Goal: Check status: Check status

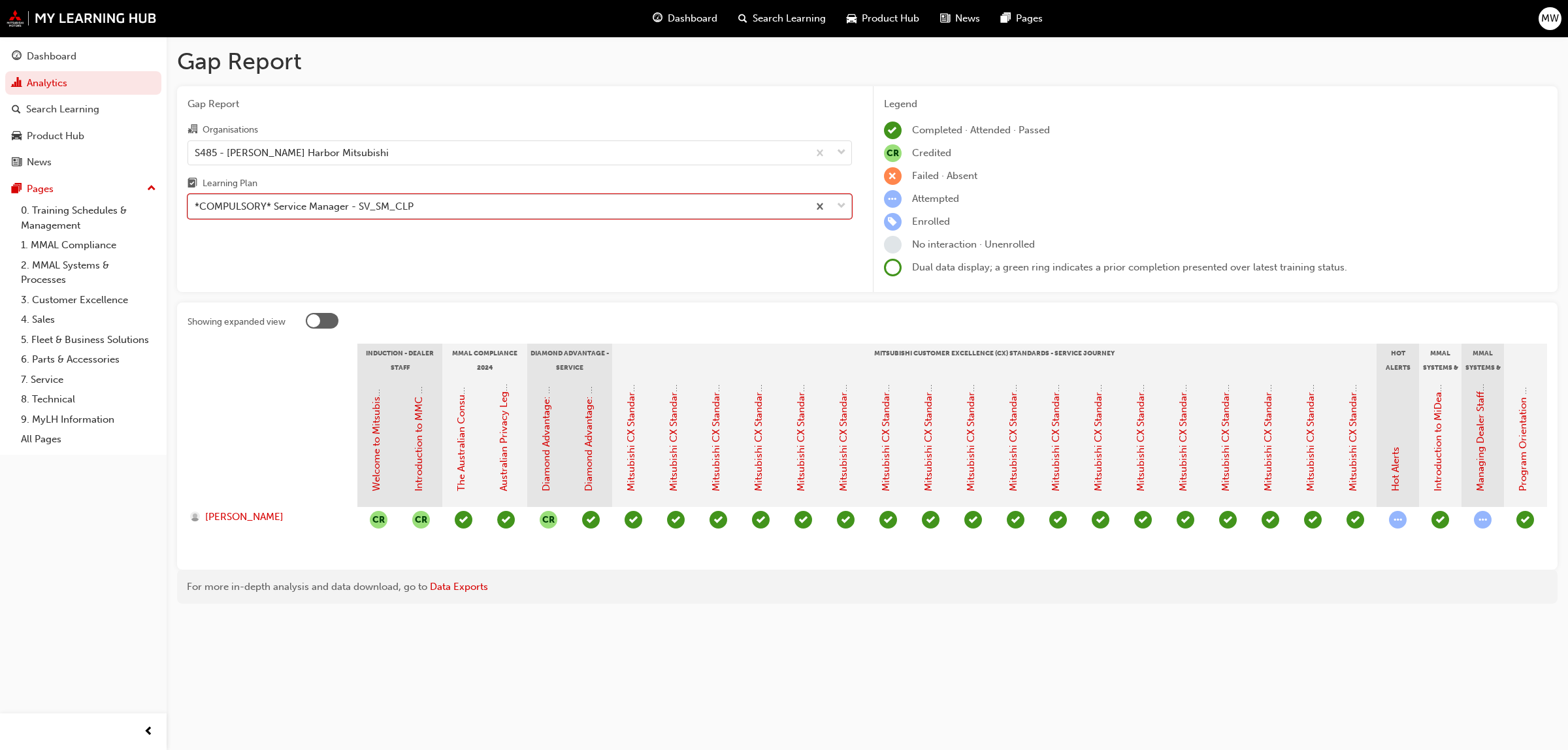
click at [841, 206] on span "down-icon" at bounding box center [841, 206] width 9 height 17
click at [196, 206] on input "Learning Plan option *COMPULSORY* Service Manager - SV_SM_CLP, selected. 0 resu…" at bounding box center [195, 206] width 1 height 11
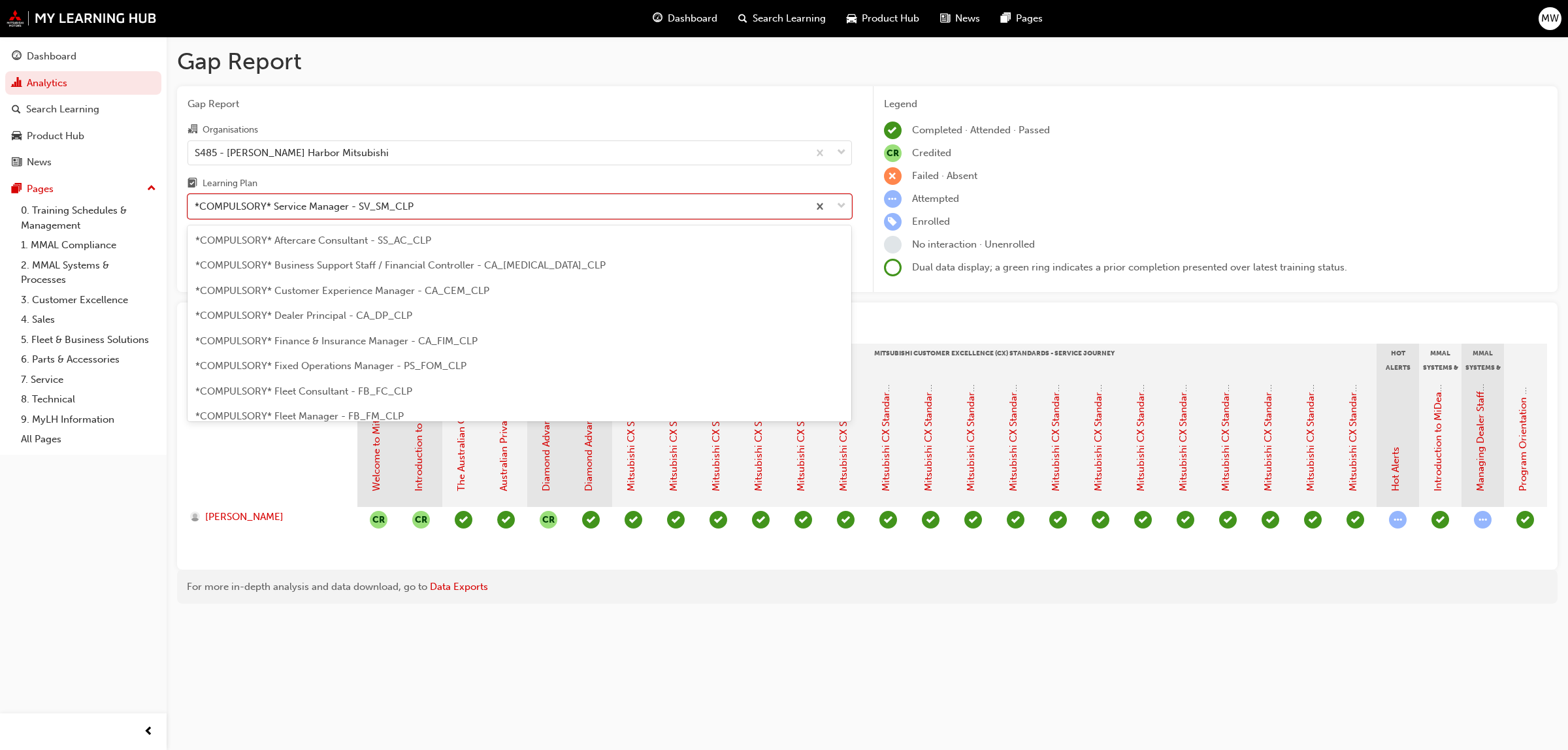
scroll to position [318, 0]
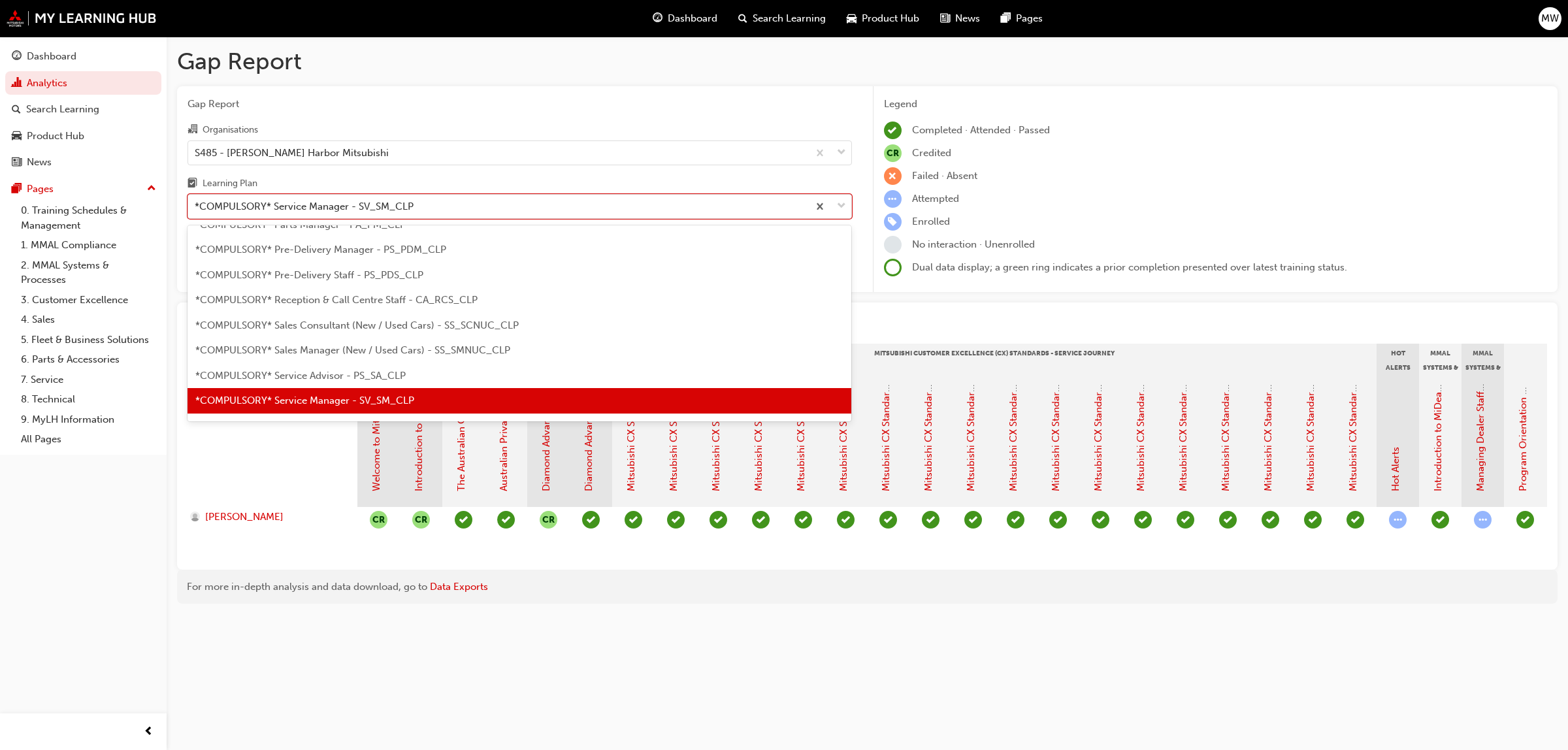
click at [311, 402] on span "*COMPULSORY* Service Manager - SV_SM_CLP" at bounding box center [305, 400] width 219 height 12
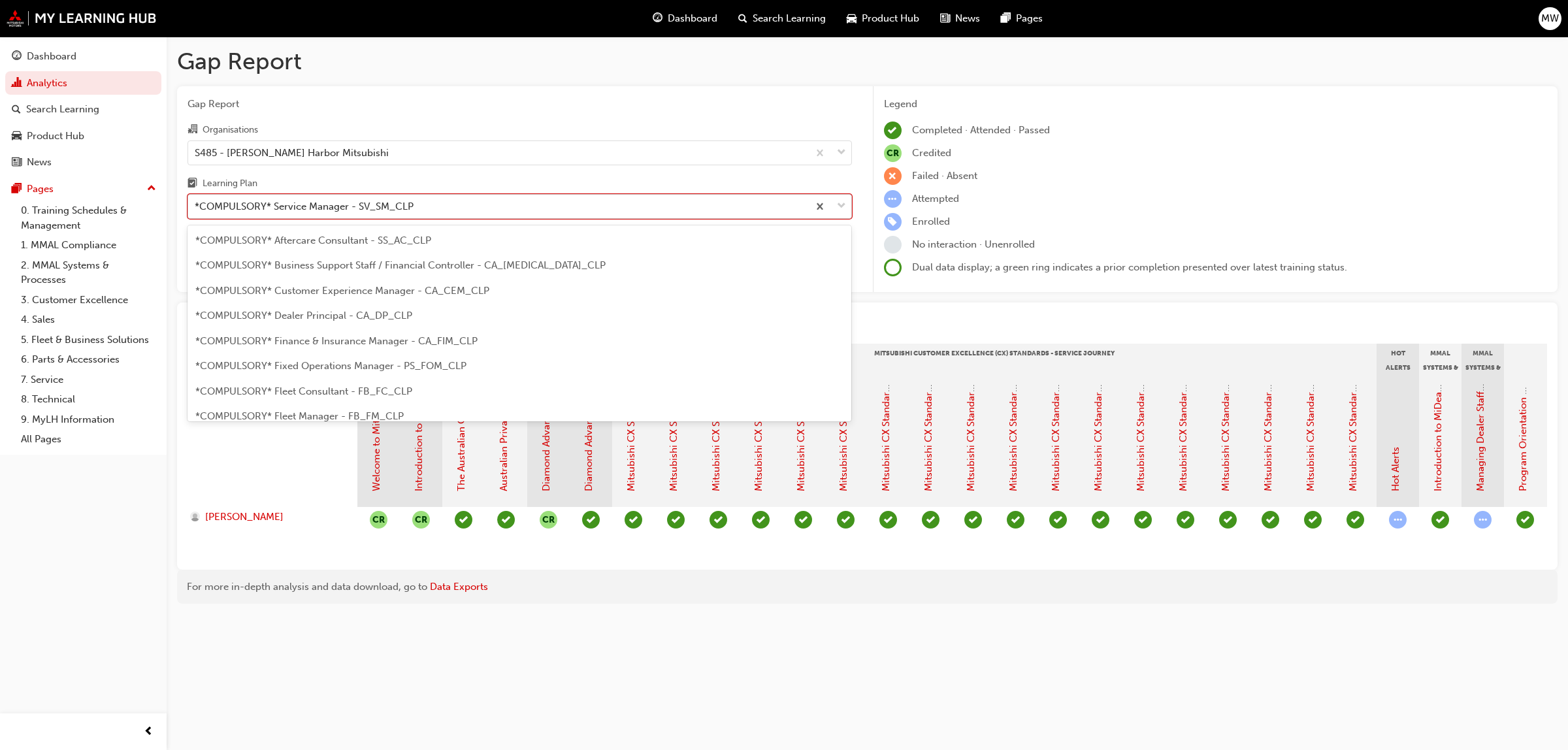
click at [840, 204] on span "down-icon" at bounding box center [841, 206] width 9 height 17
click at [196, 204] on input "Learning Plan option *COMPULSORY* Service Manager - SV_SM_CLP, selected. option…" at bounding box center [195, 206] width 1 height 11
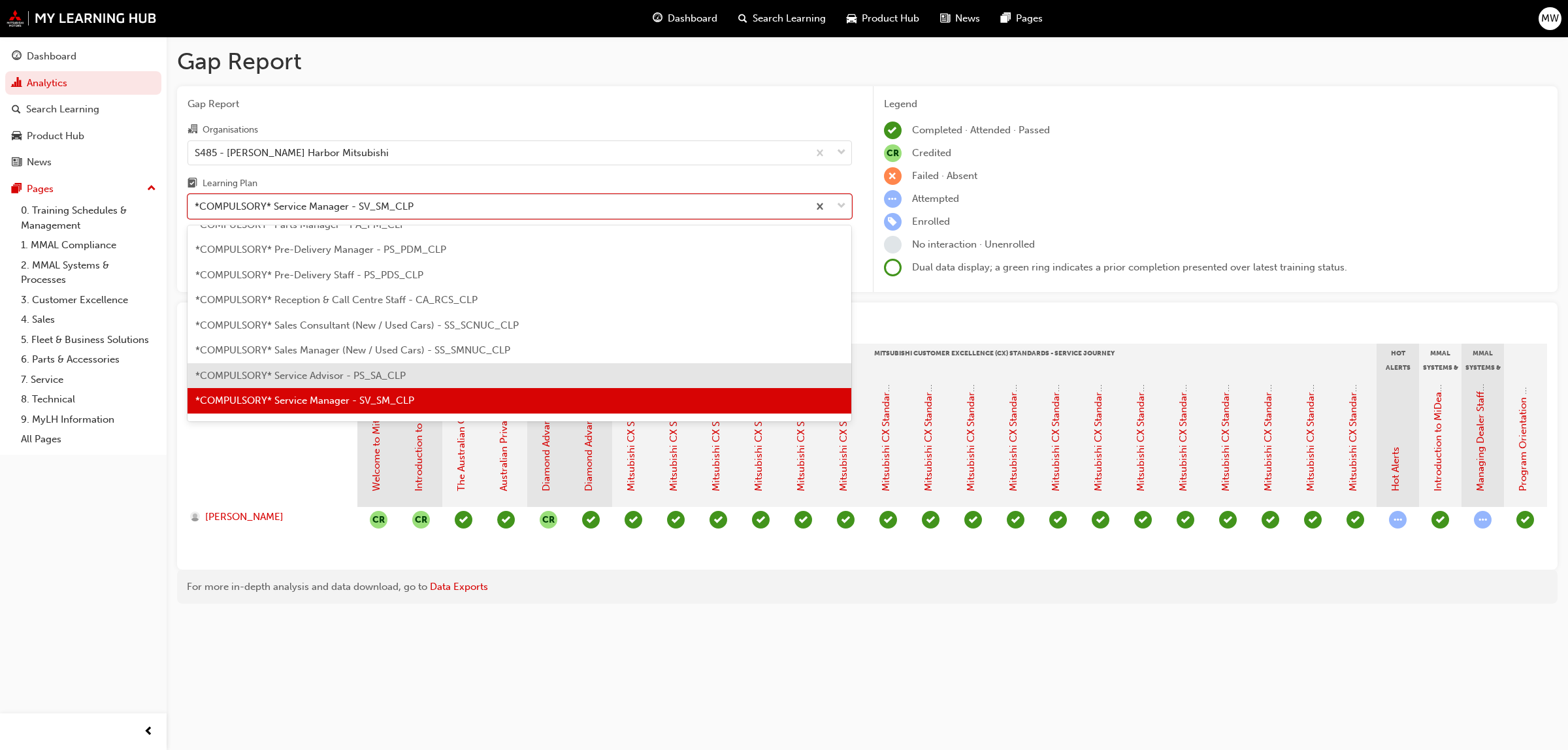
click at [379, 374] on span "*COMPULSORY* Service Advisor - PS_SA_CLP" at bounding box center [300, 375] width 210 height 12
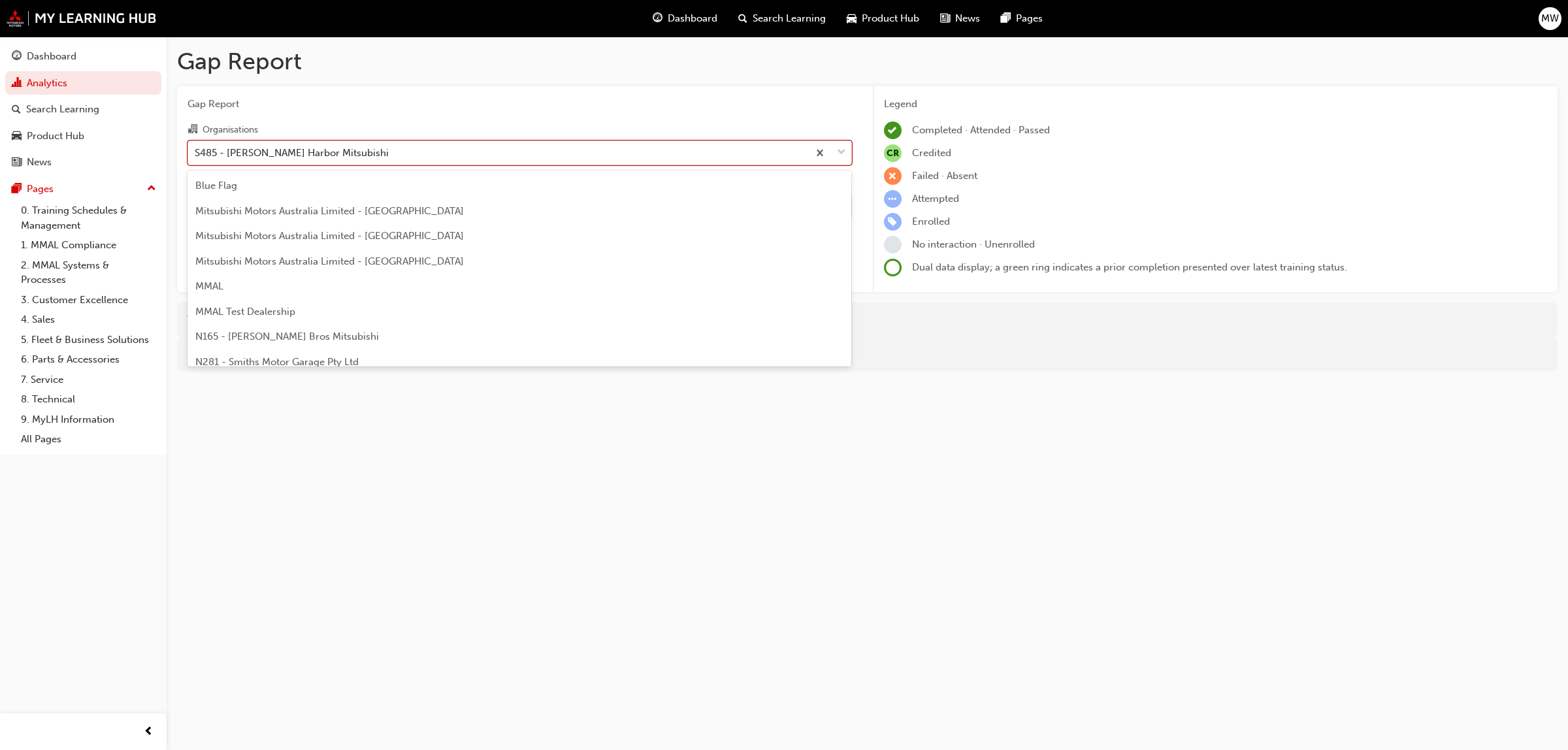
click at [834, 148] on div at bounding box center [830, 152] width 43 height 24
click at [196, 148] on input "Organisations option S485 - [PERSON_NAME] Harbor Mitsubishi, selected. option S…" at bounding box center [195, 152] width 1 height 11
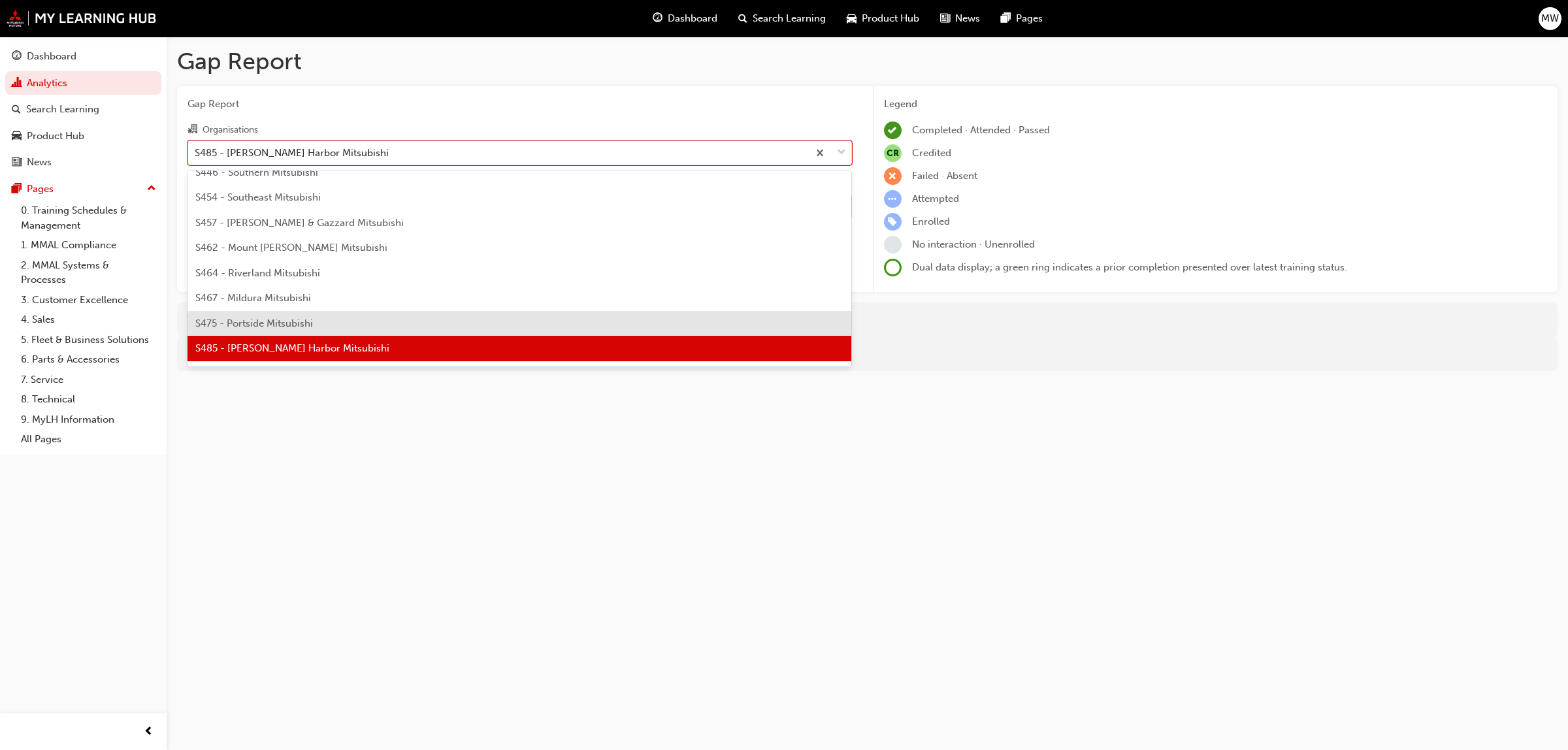
click at [305, 318] on span "S475 - Portside Mitsubishi" at bounding box center [254, 323] width 118 height 12
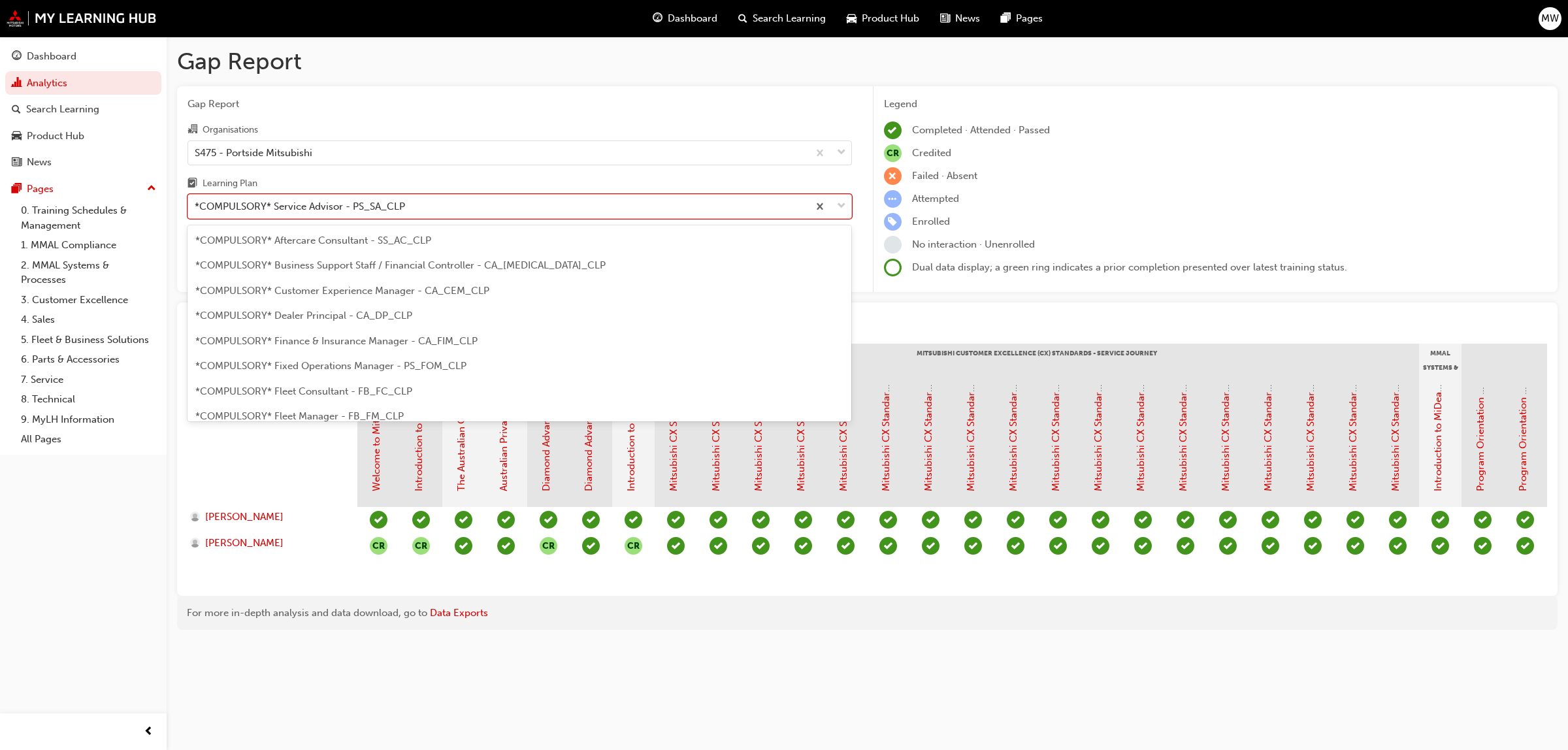
click at [840, 203] on span "down-icon" at bounding box center [841, 206] width 9 height 17
click at [196, 203] on input "Learning Plan option *COMPULSORY* Service Advisor - PS_SA_CLP, selected. option…" at bounding box center [195, 206] width 1 height 11
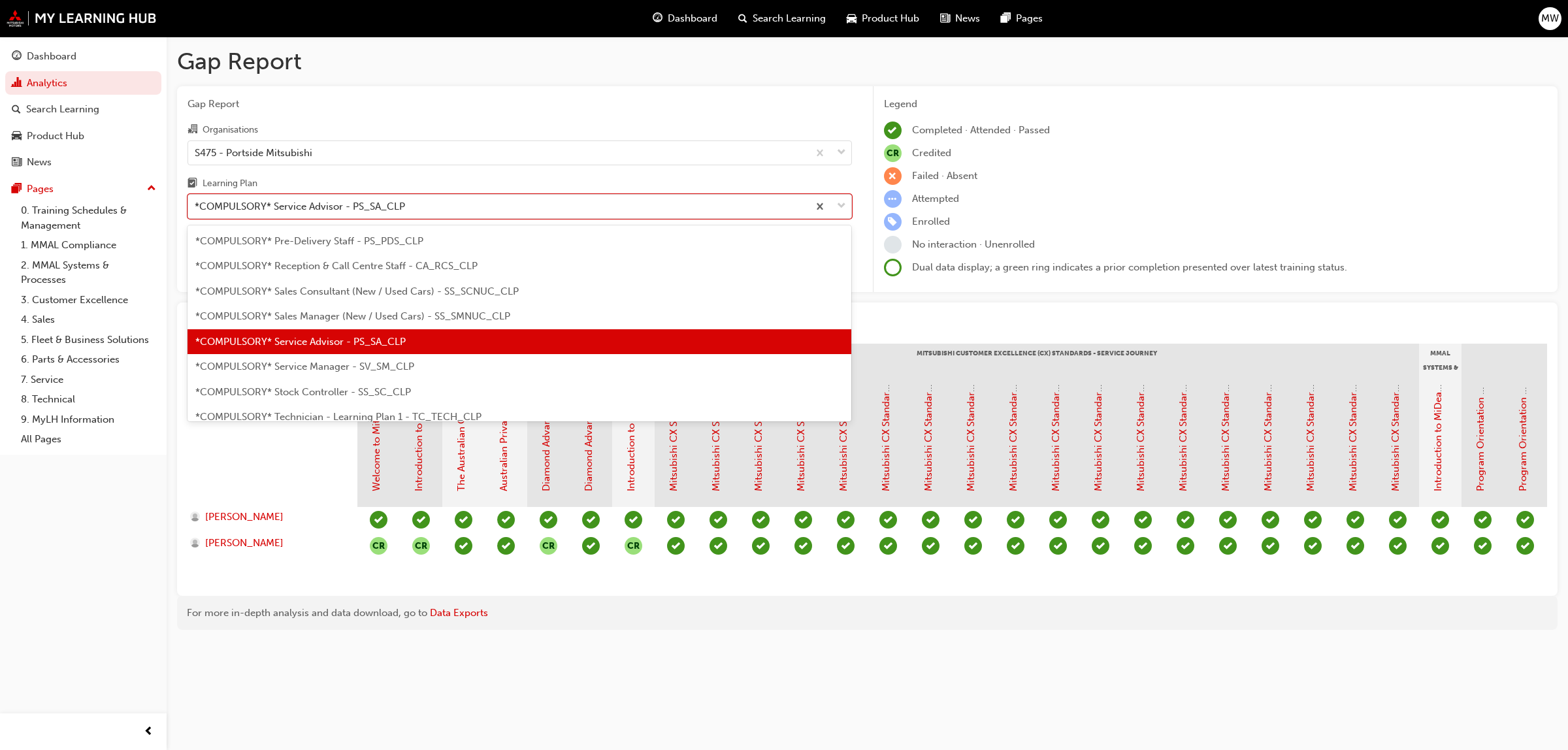
scroll to position [357, 0]
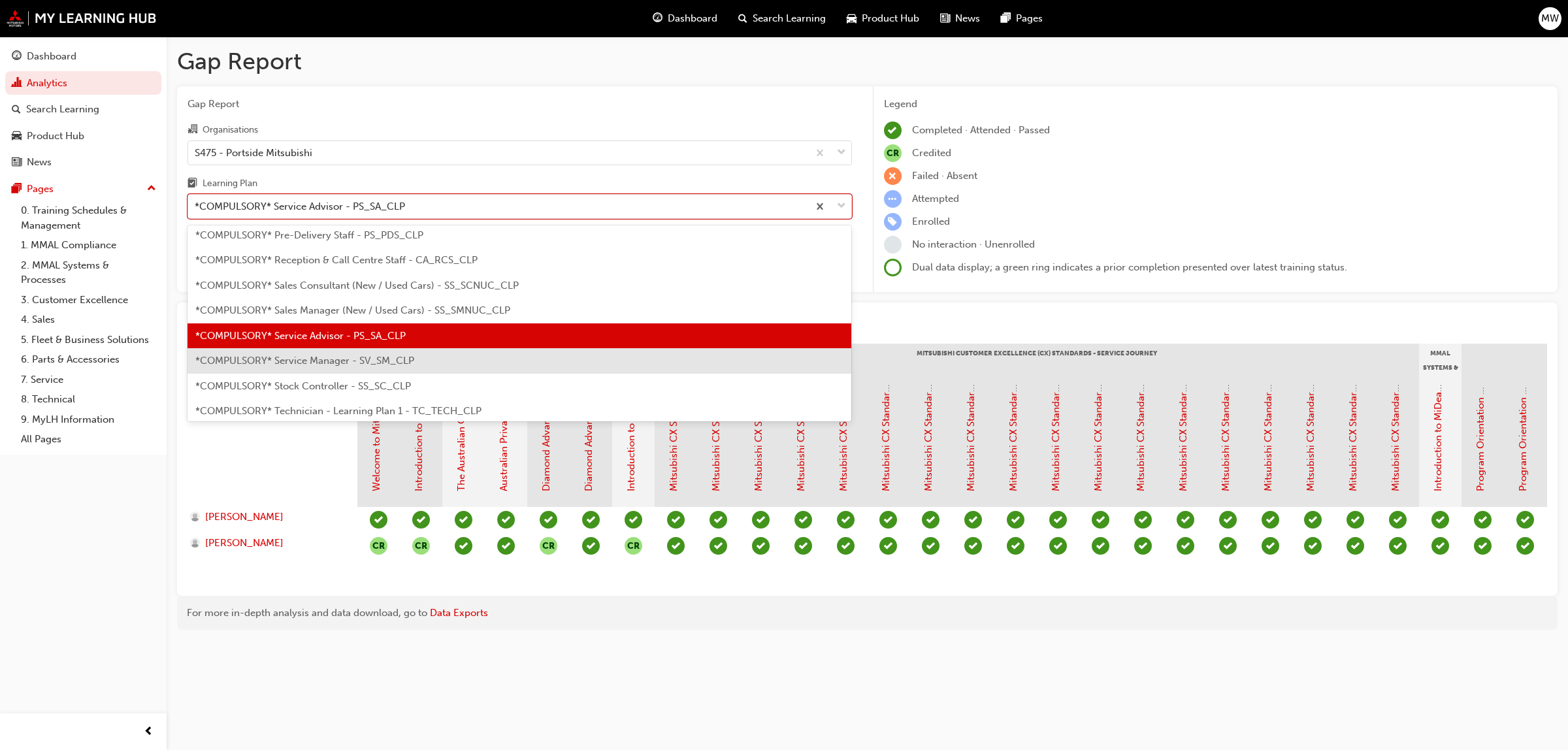
click at [334, 352] on div "*COMPULSORY* Service Manager - SV_SM_CLP" at bounding box center [520, 361] width 664 height 25
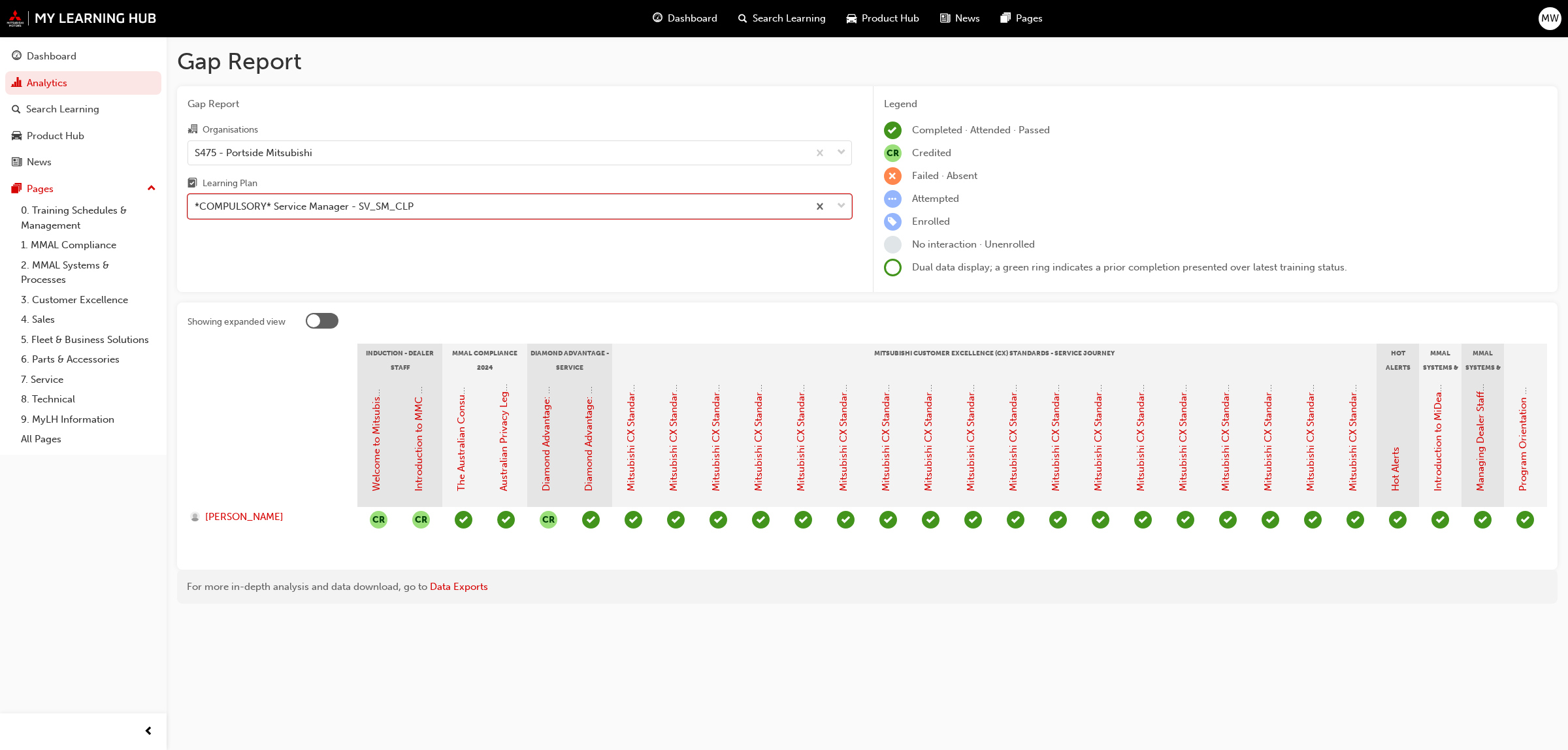
click at [842, 205] on span "down-icon" at bounding box center [841, 206] width 9 height 17
click at [196, 205] on input "Learning Plan option *COMPULSORY* Service Manager - SV_SM_CLP, selected. 0 resu…" at bounding box center [195, 206] width 1 height 11
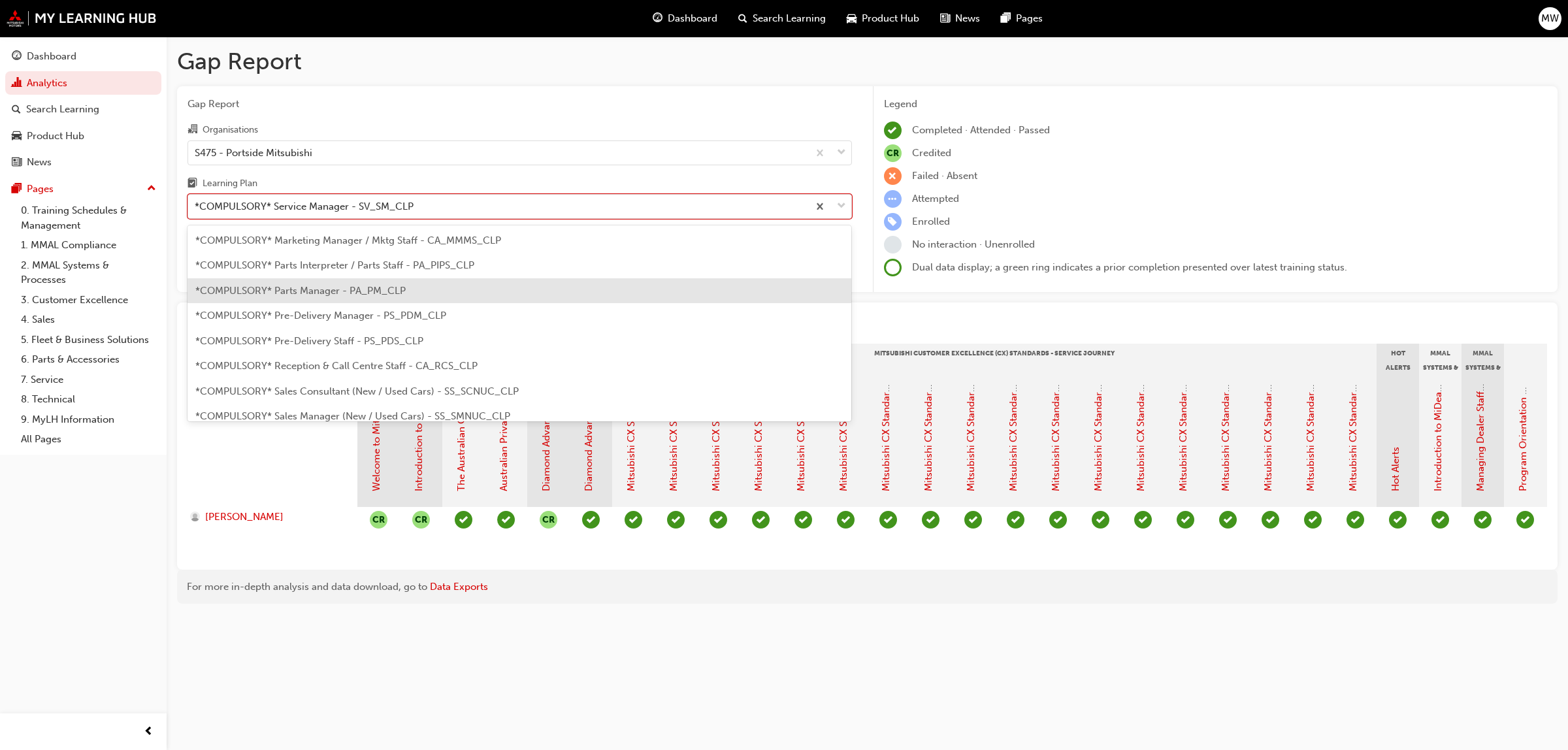
scroll to position [220, 0]
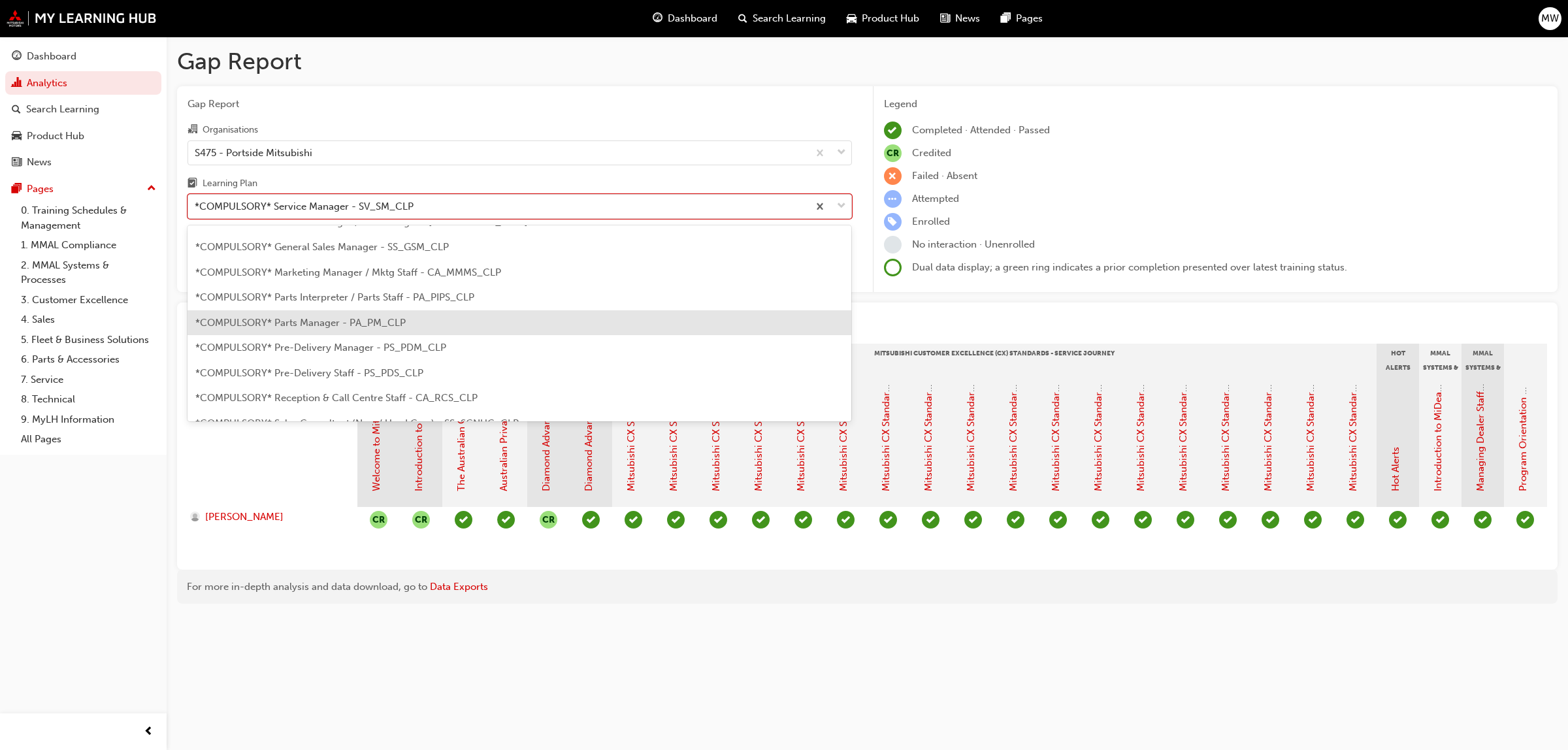
click at [334, 322] on span "*COMPULSORY* Parts Manager - PA_PM_CLP" at bounding box center [300, 323] width 210 height 12
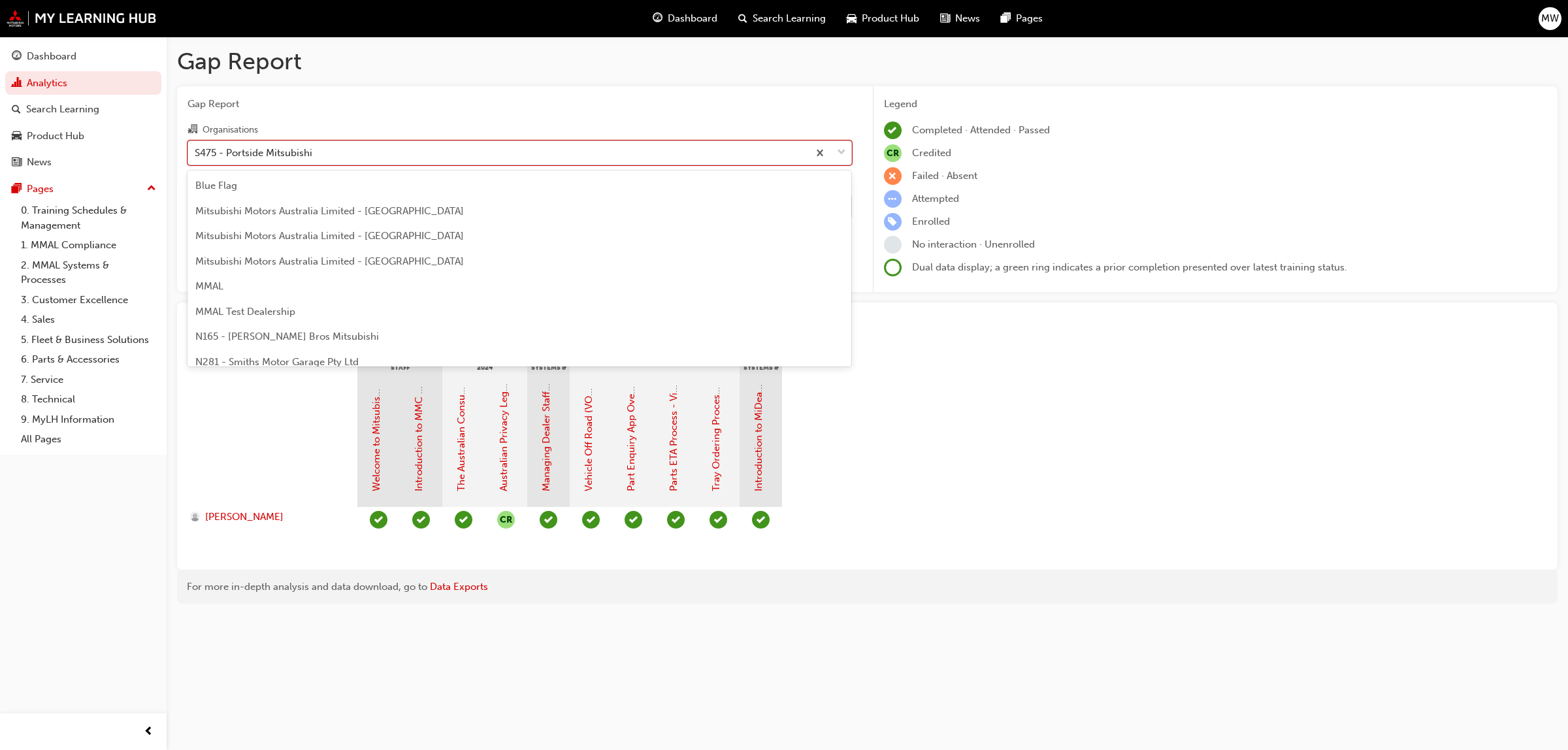
click at [840, 152] on span "down-icon" at bounding box center [841, 152] width 9 height 17
click at [196, 152] on input "Organisations option S475 - Portside Mitsubishi, selected. option S475 - Portsi…" at bounding box center [195, 152] width 1 height 11
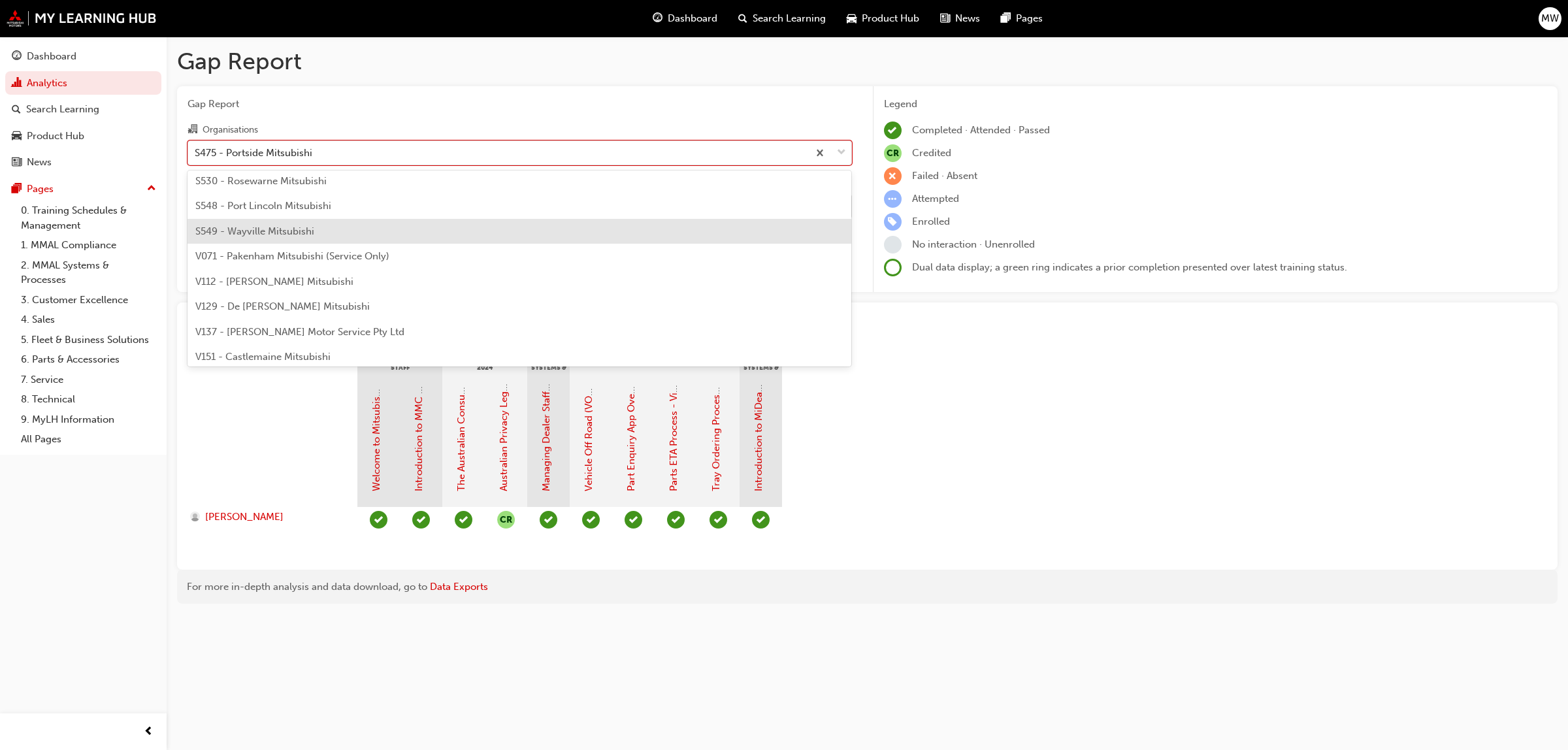
click at [280, 227] on span "S549 - Wayville Mitsubishi" at bounding box center [255, 231] width 119 height 12
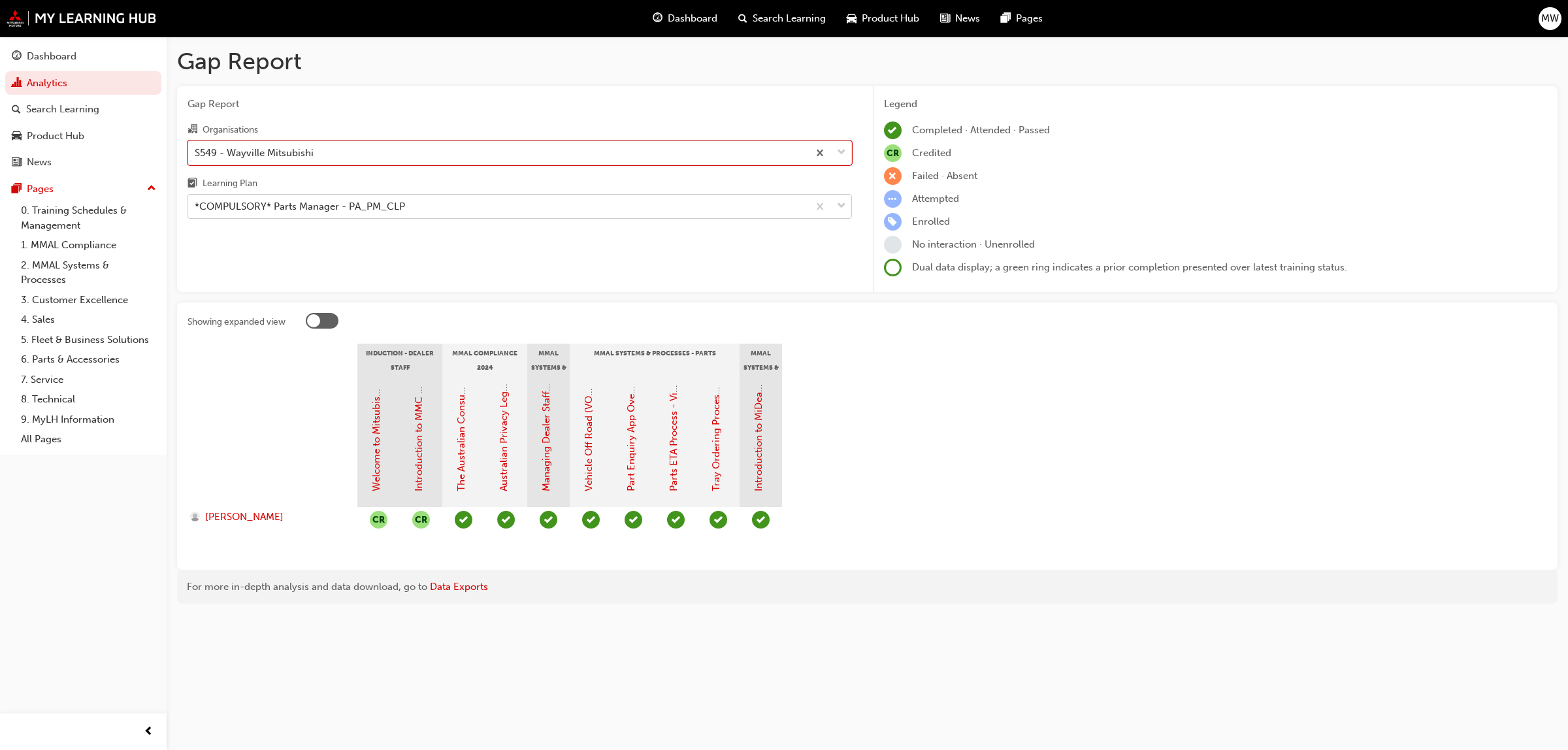
click at [841, 201] on span "down-icon" at bounding box center [841, 206] width 9 height 17
click at [196, 201] on input "Learning Plan *COMPULSORY* Parts Manager - PA_PM_CLP" at bounding box center [195, 206] width 1 height 11
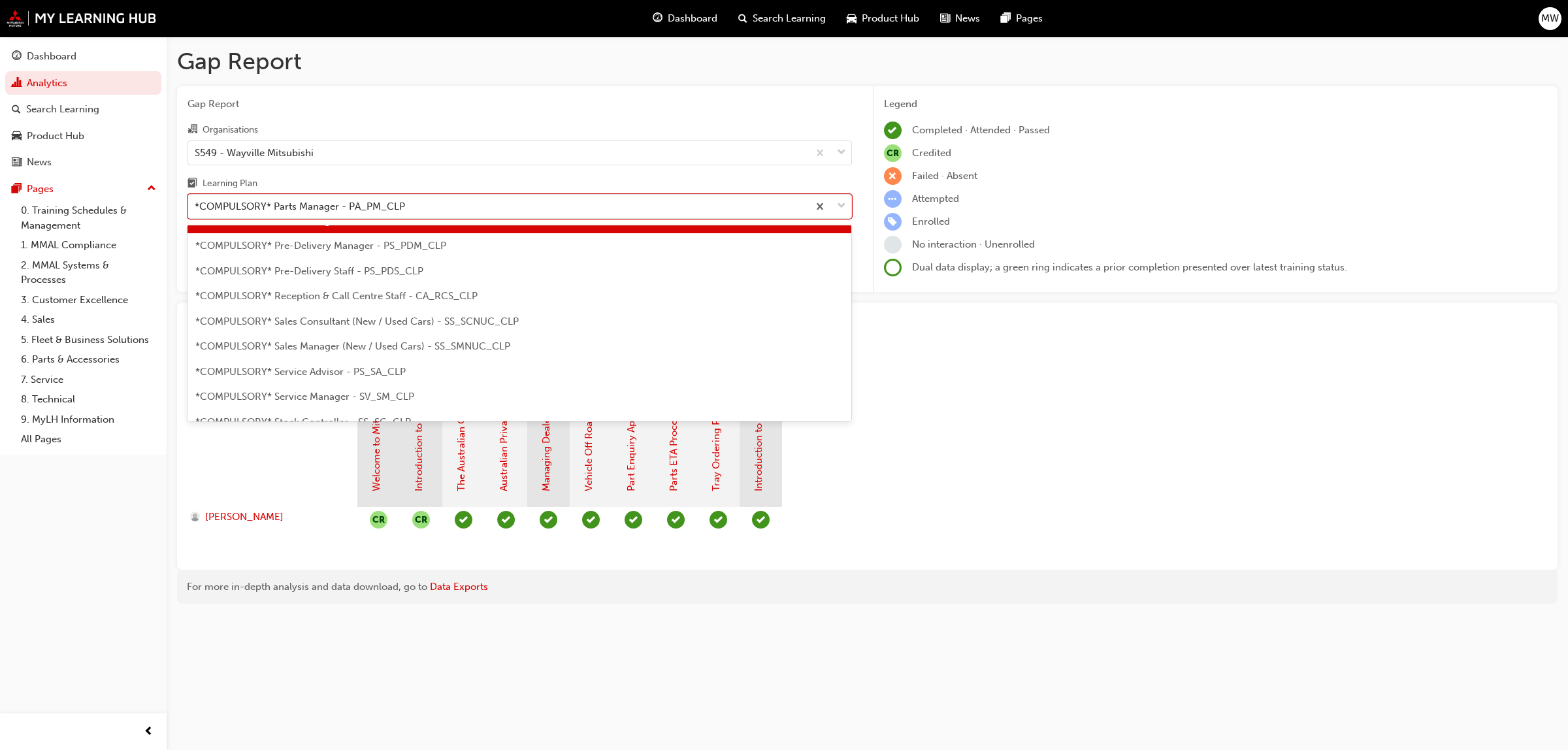
scroll to position [337, 0]
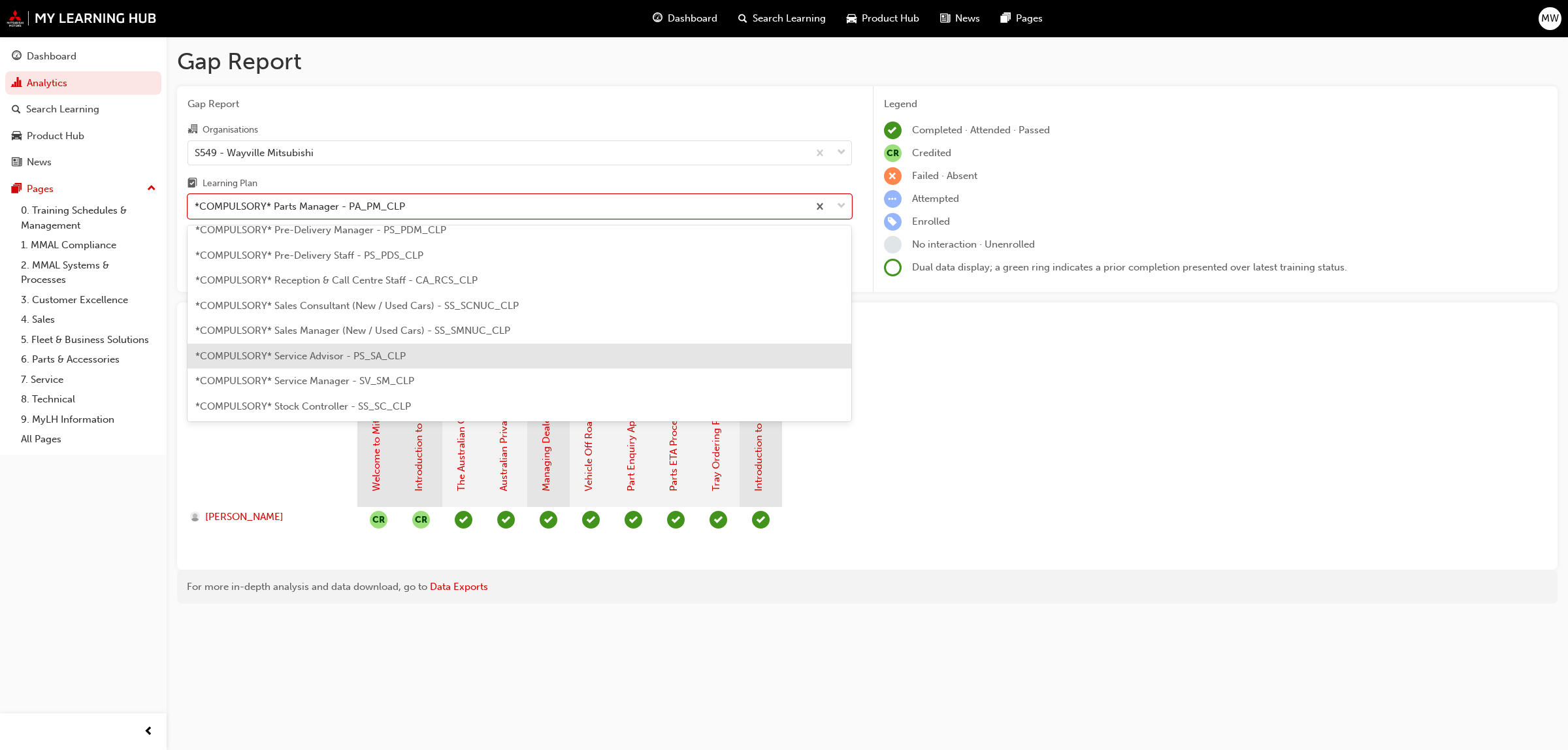
click at [370, 357] on span "*COMPULSORY* Service Advisor - PS_SA_CLP" at bounding box center [300, 356] width 210 height 12
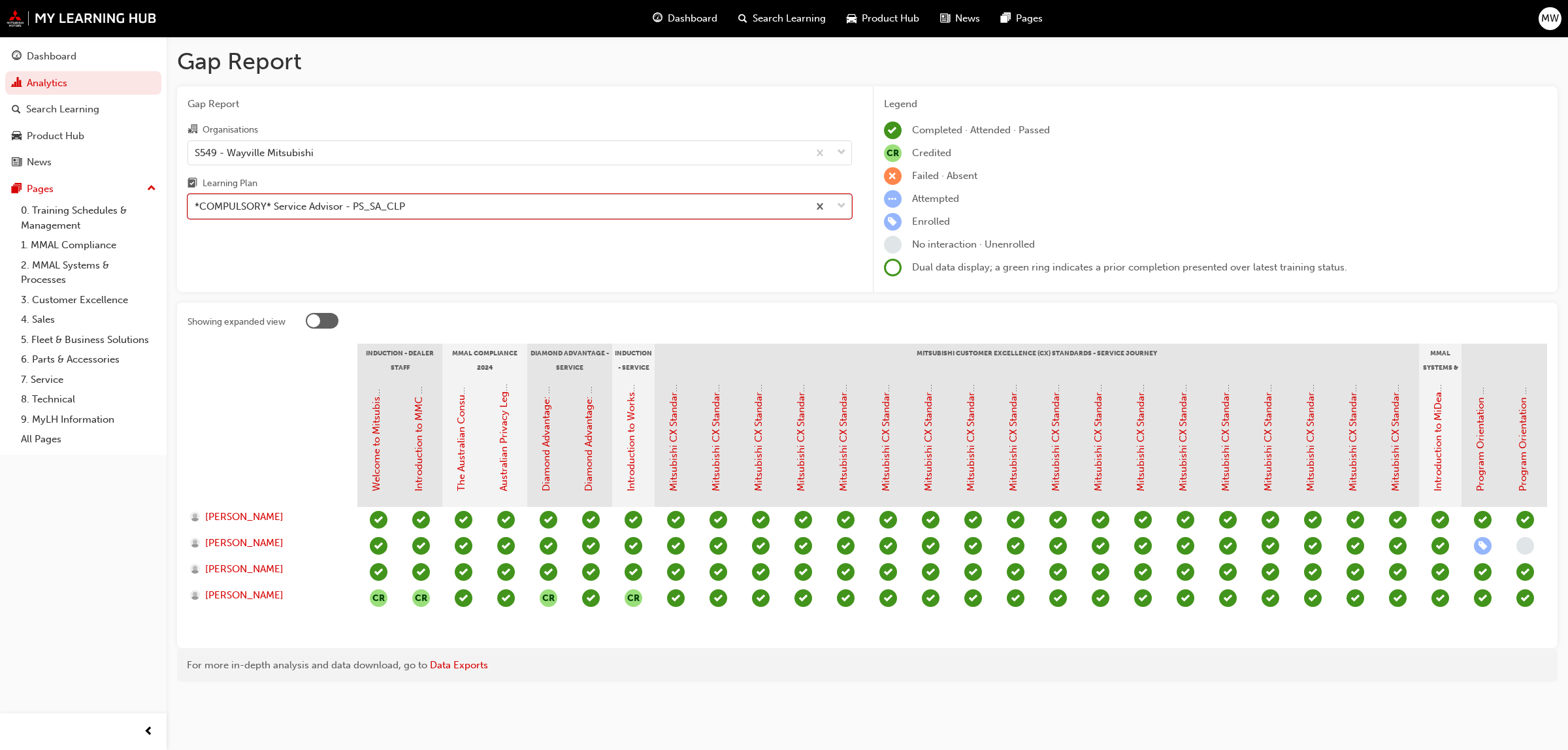
click at [834, 208] on div at bounding box center [830, 206] width 43 height 24
click at [196, 208] on input "Learning Plan option *COMPULSORY* Service Advisor - PS_SA_CLP, selected. 0 resu…" at bounding box center [195, 206] width 1 height 11
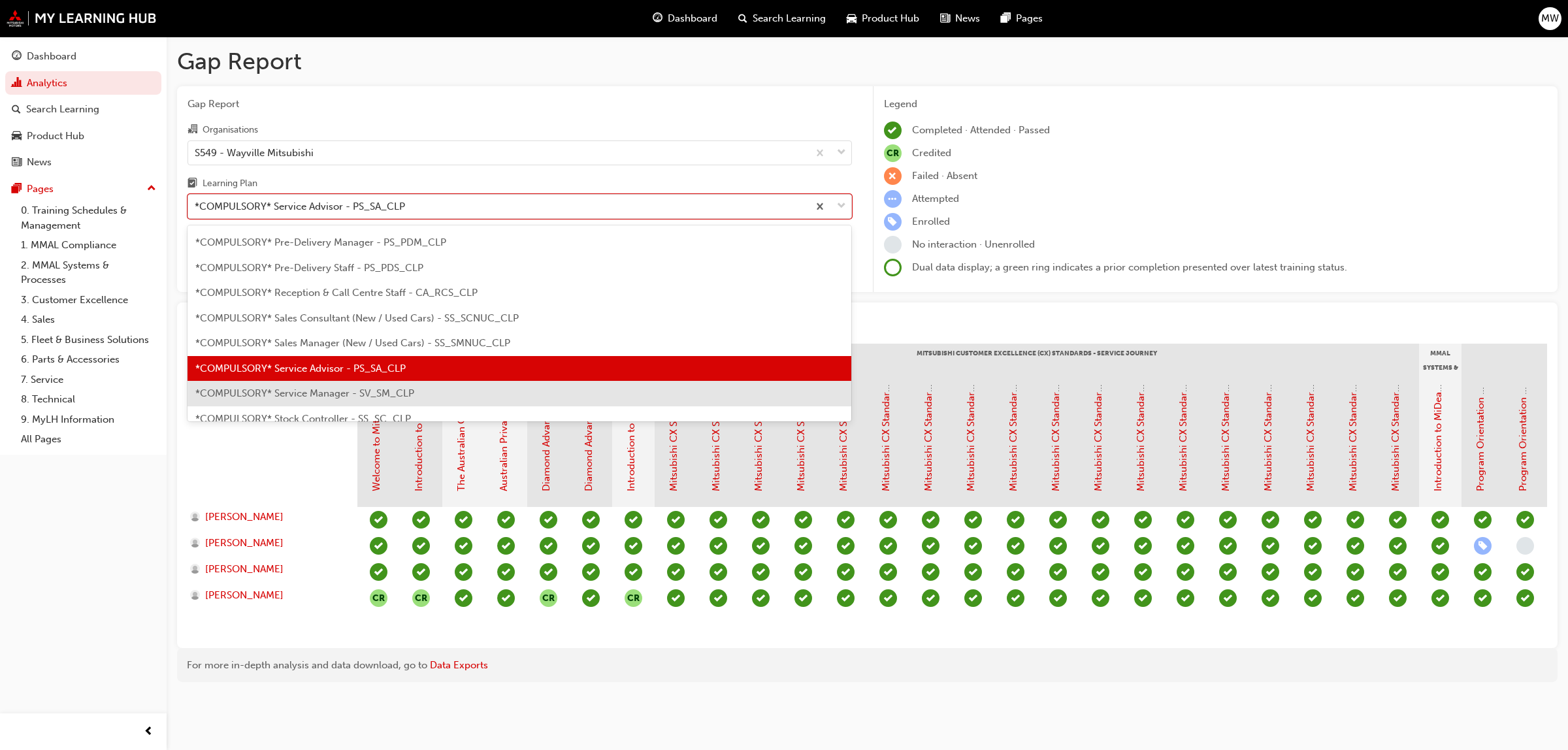
scroll to position [357, 0]
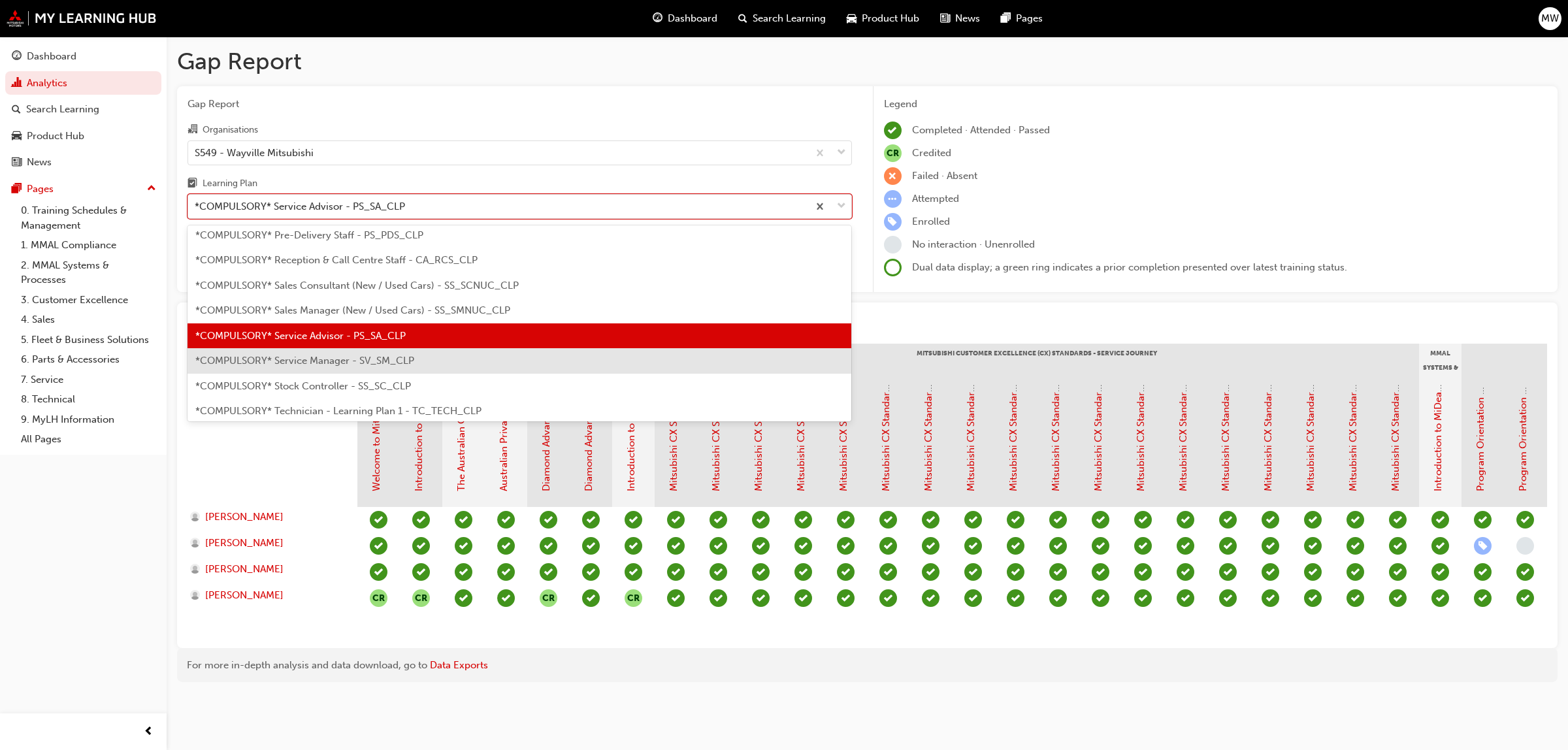
click at [365, 357] on span "*COMPULSORY* Service Manager - SV_SM_CLP" at bounding box center [305, 360] width 219 height 12
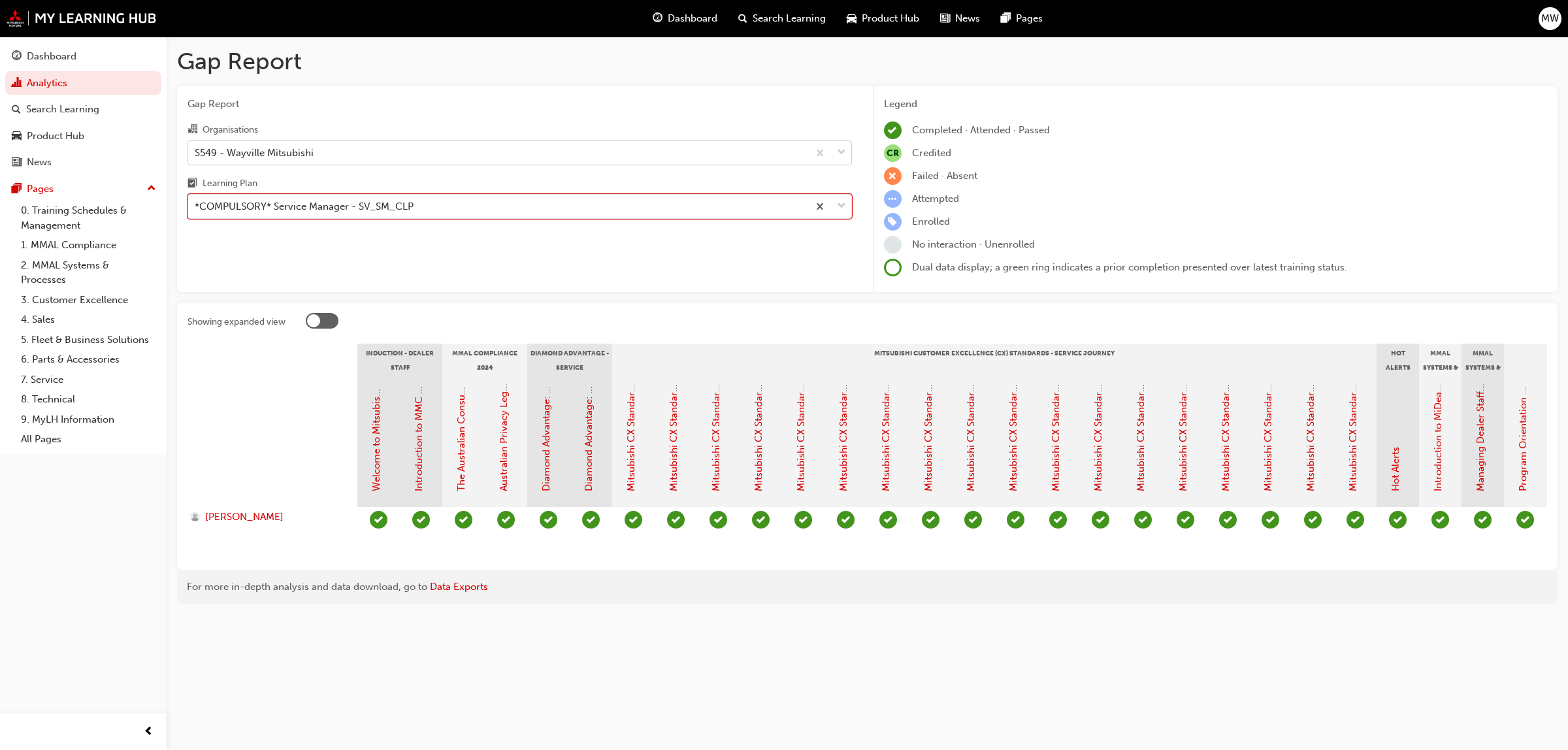
click at [847, 154] on div at bounding box center [830, 152] width 43 height 24
click at [196, 154] on input "Organisations S549 - Wayville Mitsubishi" at bounding box center [195, 152] width 1 height 11
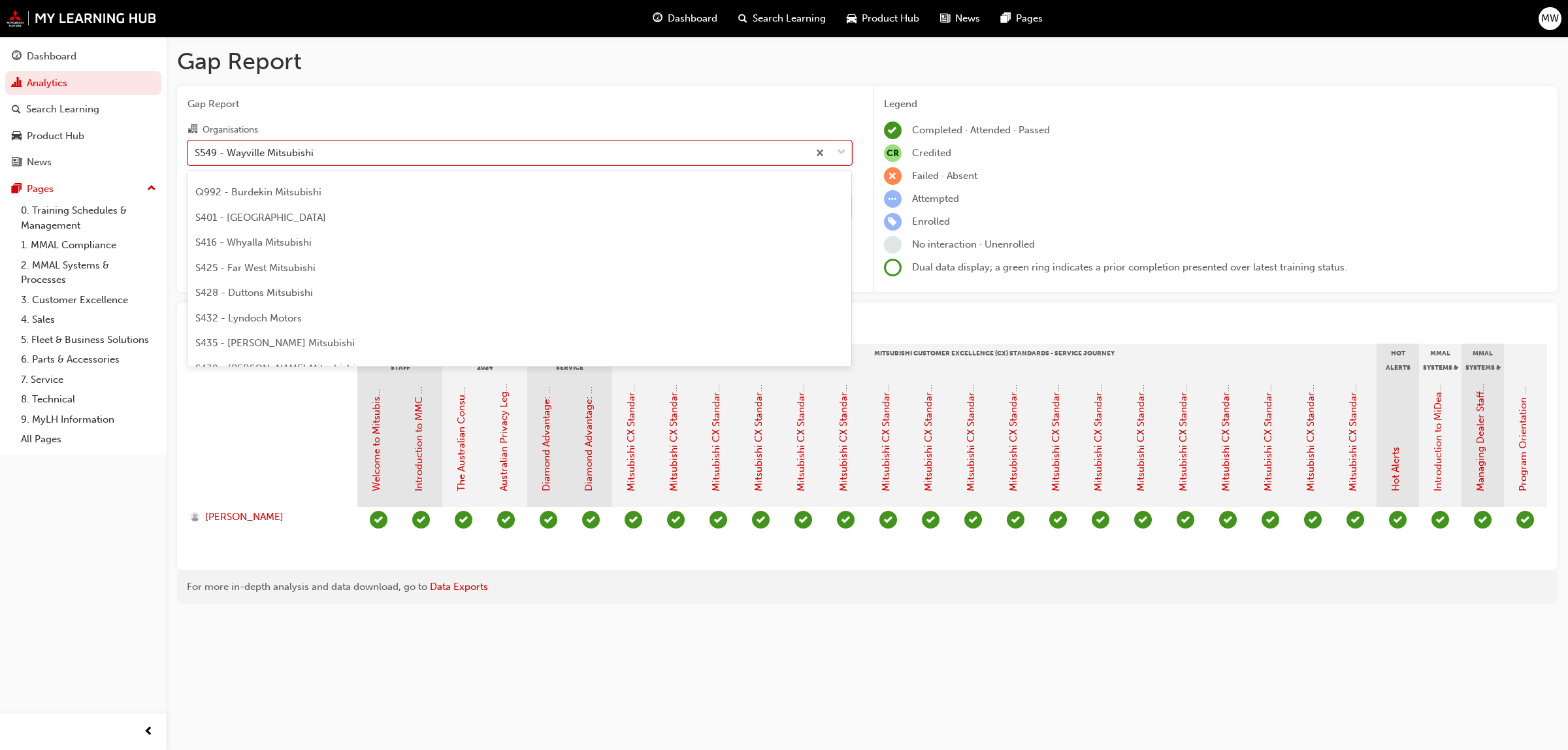
scroll to position [2605, 0]
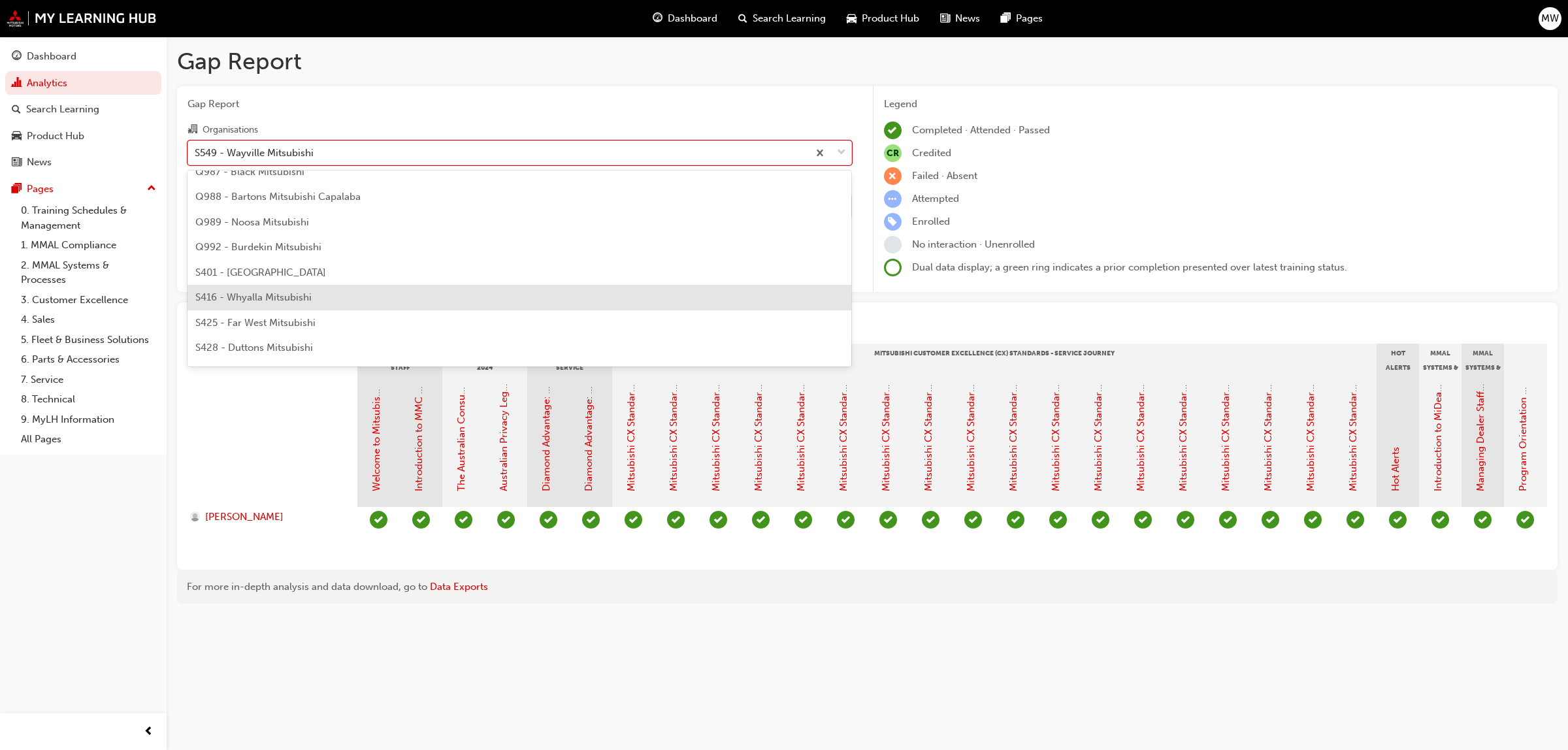
click at [249, 304] on div "S416 - Whyalla Mitsubishi" at bounding box center [520, 297] width 664 height 25
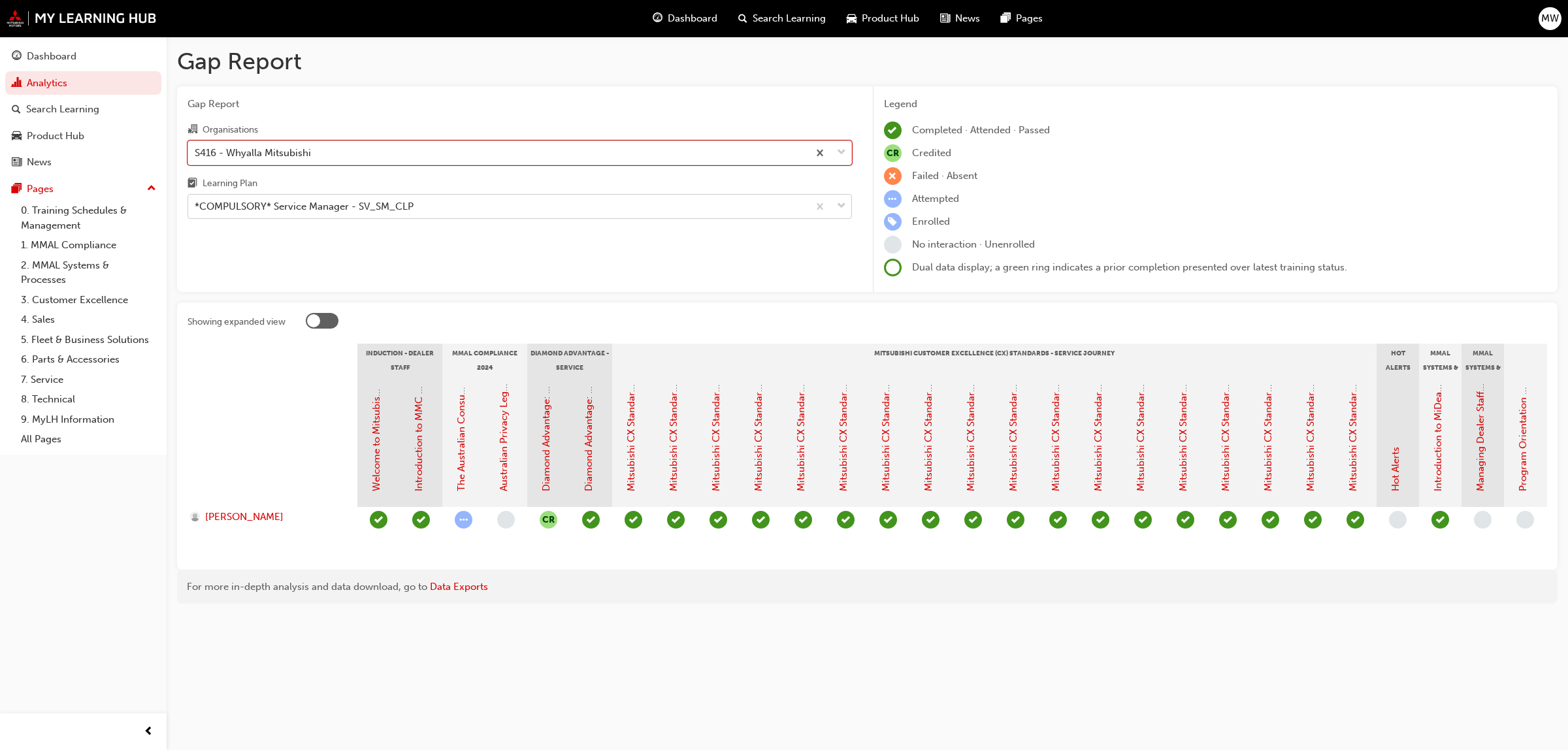
click at [840, 213] on span "down-icon" at bounding box center [841, 206] width 9 height 17
click at [196, 212] on input "Learning Plan *COMPULSORY* Service Manager - SV_SM_CLP" at bounding box center [195, 206] width 1 height 11
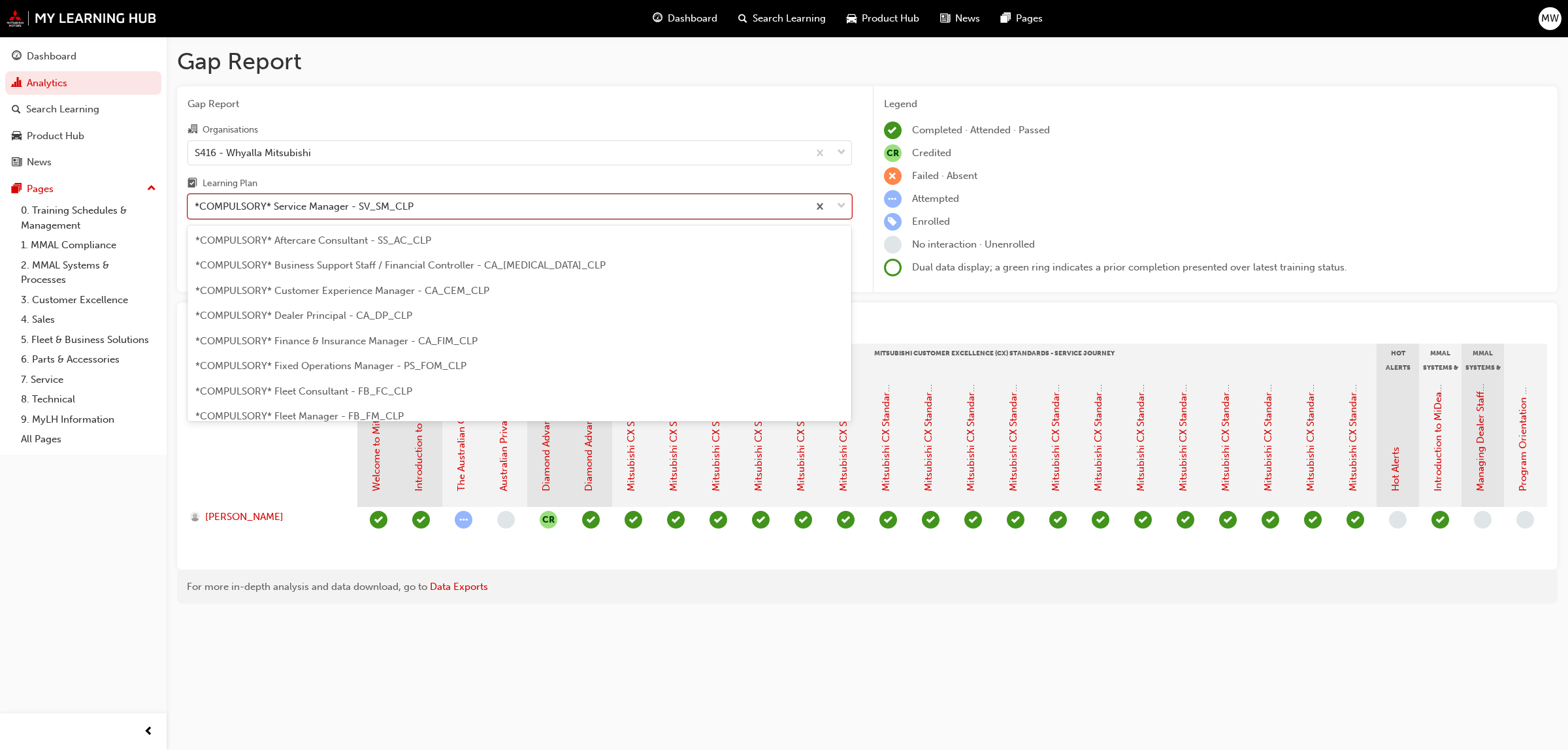
scroll to position [318, 0]
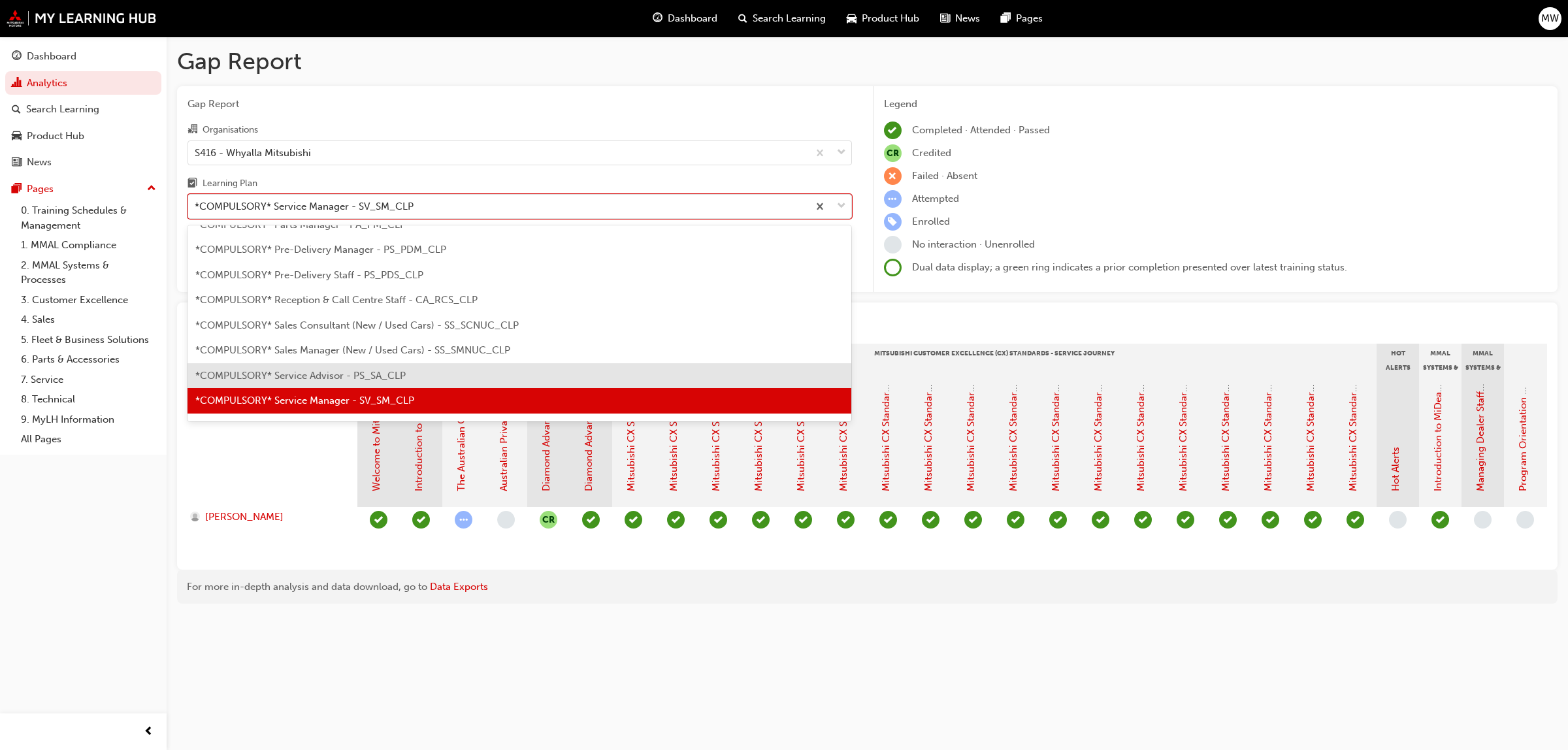
click at [374, 368] on div "*COMPULSORY* Service Advisor - PS_SA_CLP" at bounding box center [520, 376] width 664 height 25
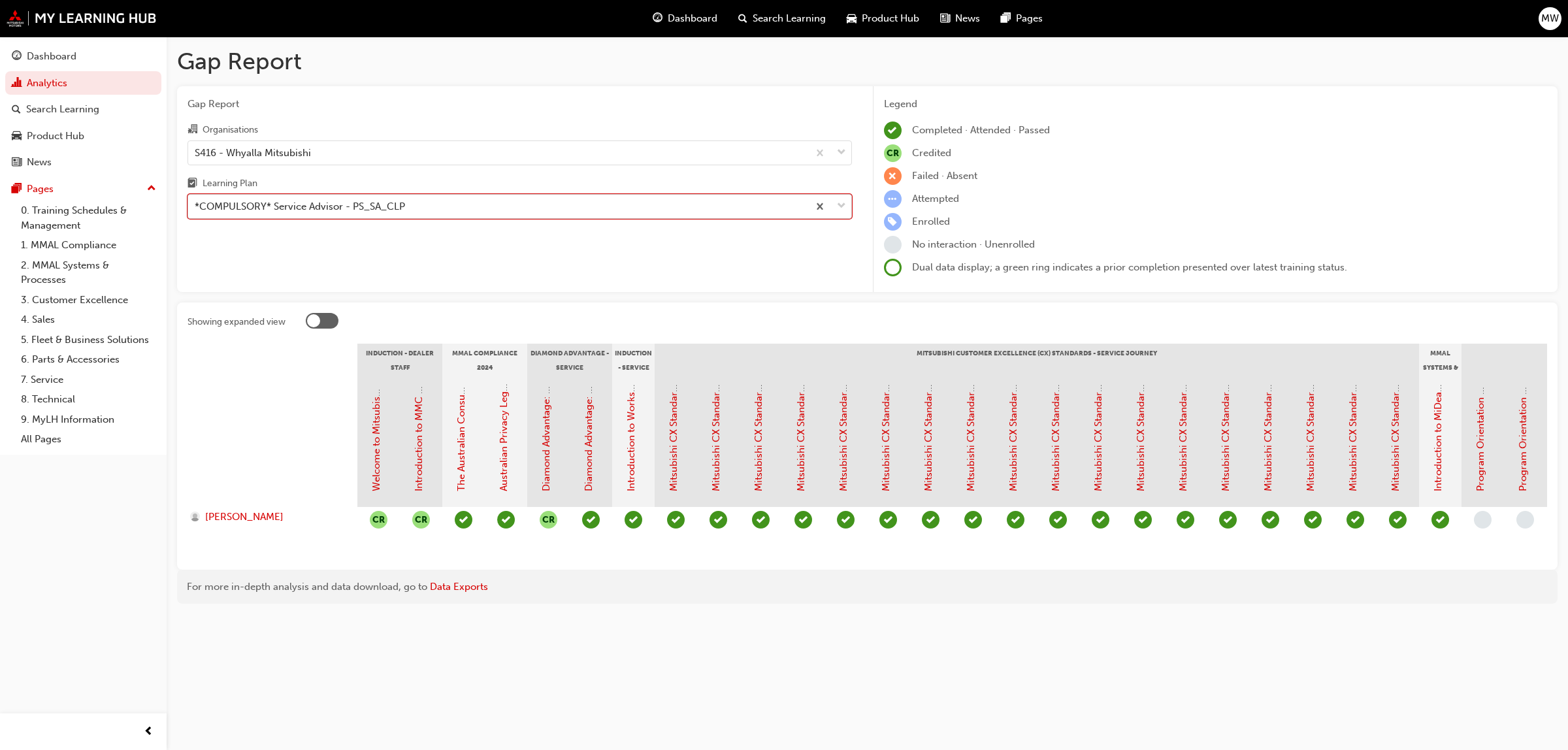
click at [840, 204] on span "down-icon" at bounding box center [841, 206] width 9 height 17
click at [196, 204] on input "Learning Plan option *COMPULSORY* Service Advisor - PS_SA_CLP, selected. 0 resu…" at bounding box center [195, 206] width 1 height 11
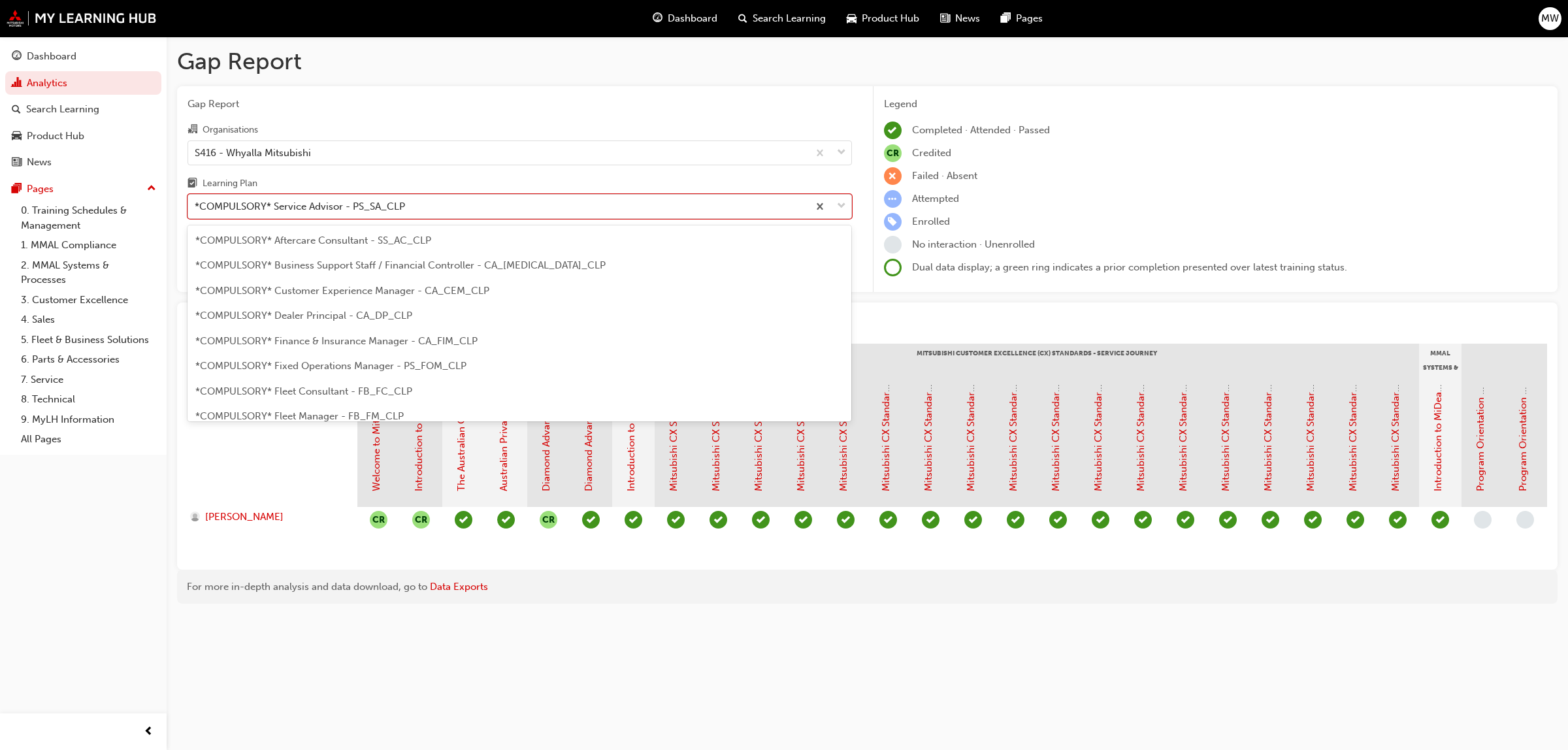
scroll to position [292, 0]
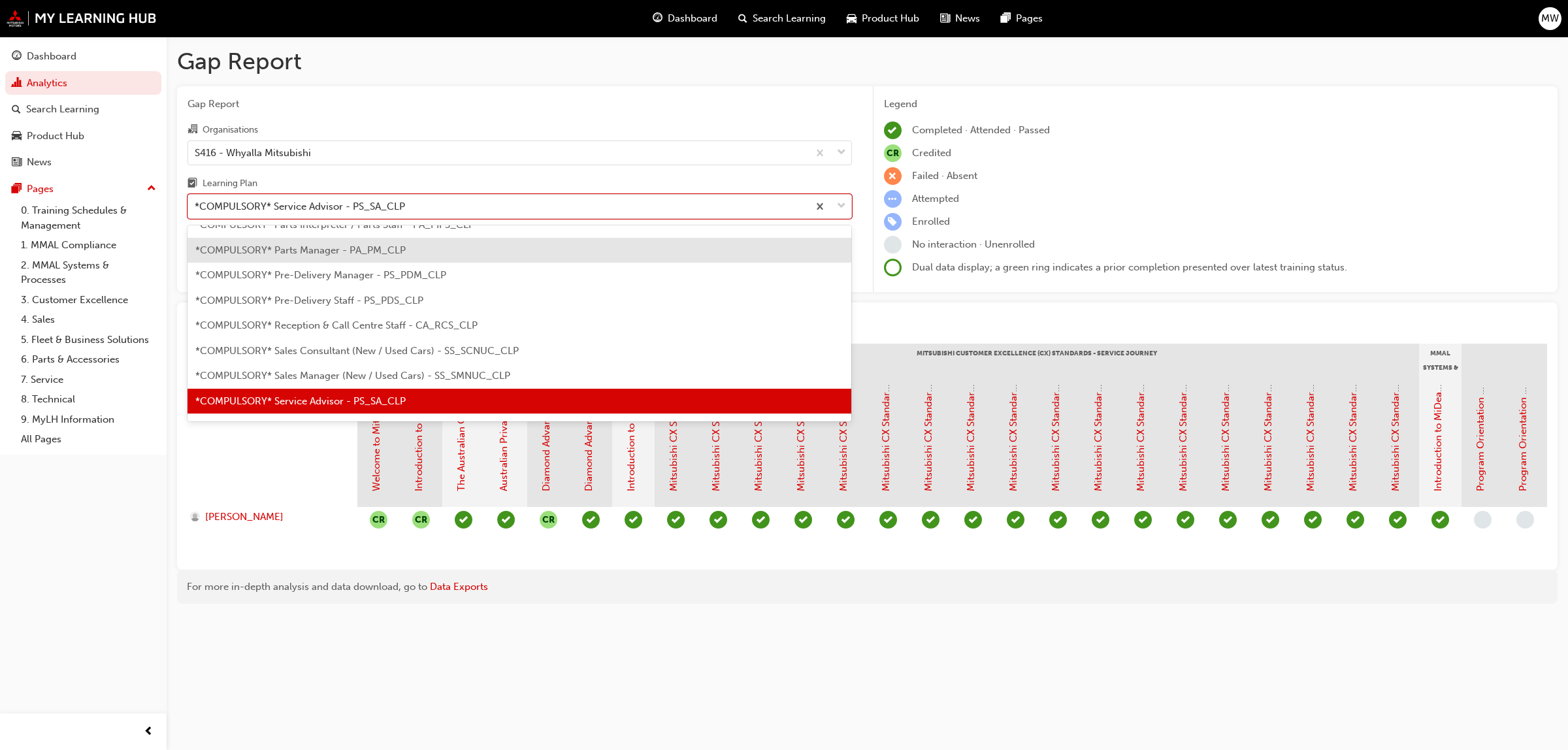
click at [476, 249] on div "*COMPULSORY* Parts Manager - PA_PM_CLP" at bounding box center [520, 250] width 664 height 25
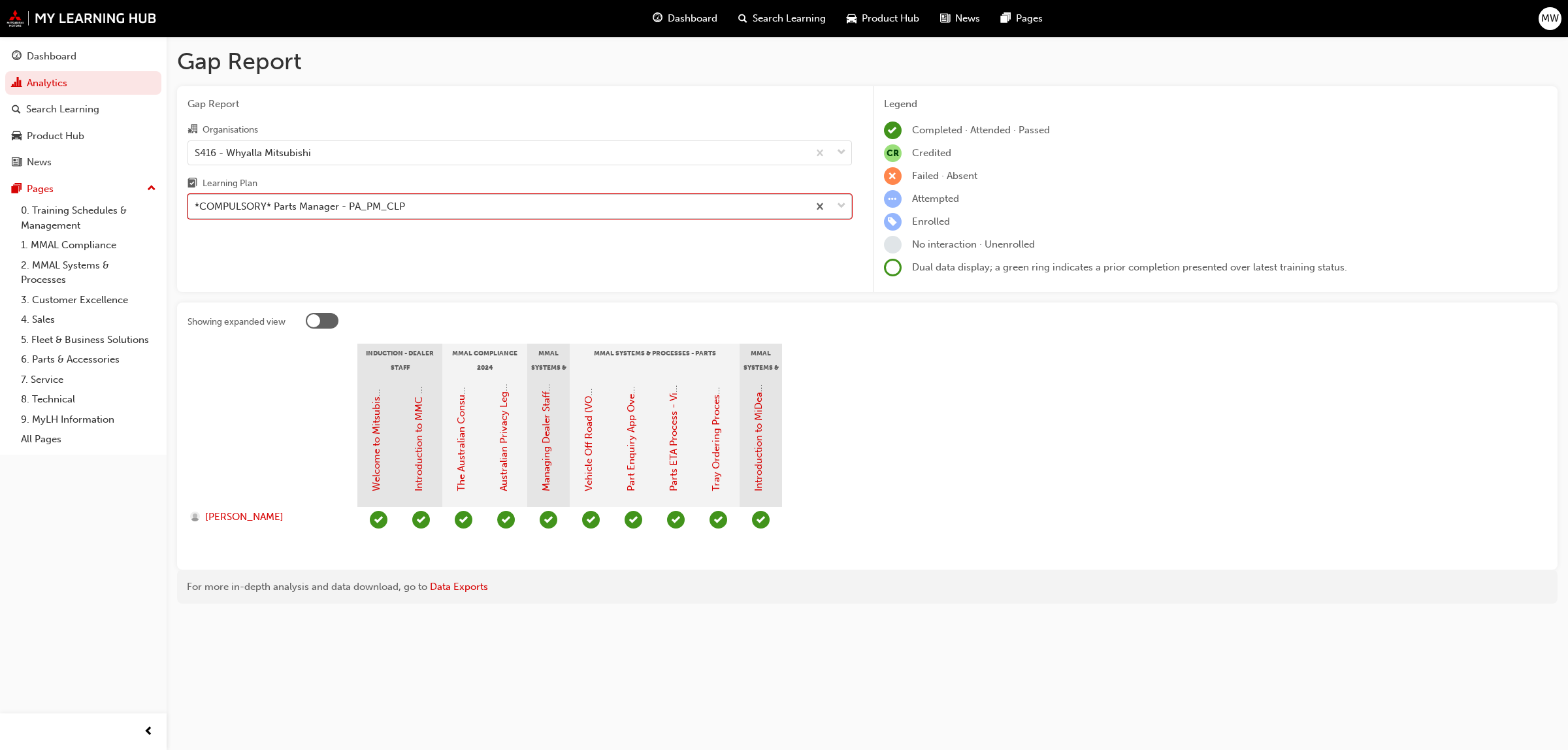
click at [843, 209] on span "down-icon" at bounding box center [841, 206] width 9 height 17
click at [196, 209] on input "Learning Plan option *COMPULSORY* Parts Manager - PA_PM_CLP, selected. 0 result…" at bounding box center [195, 206] width 1 height 11
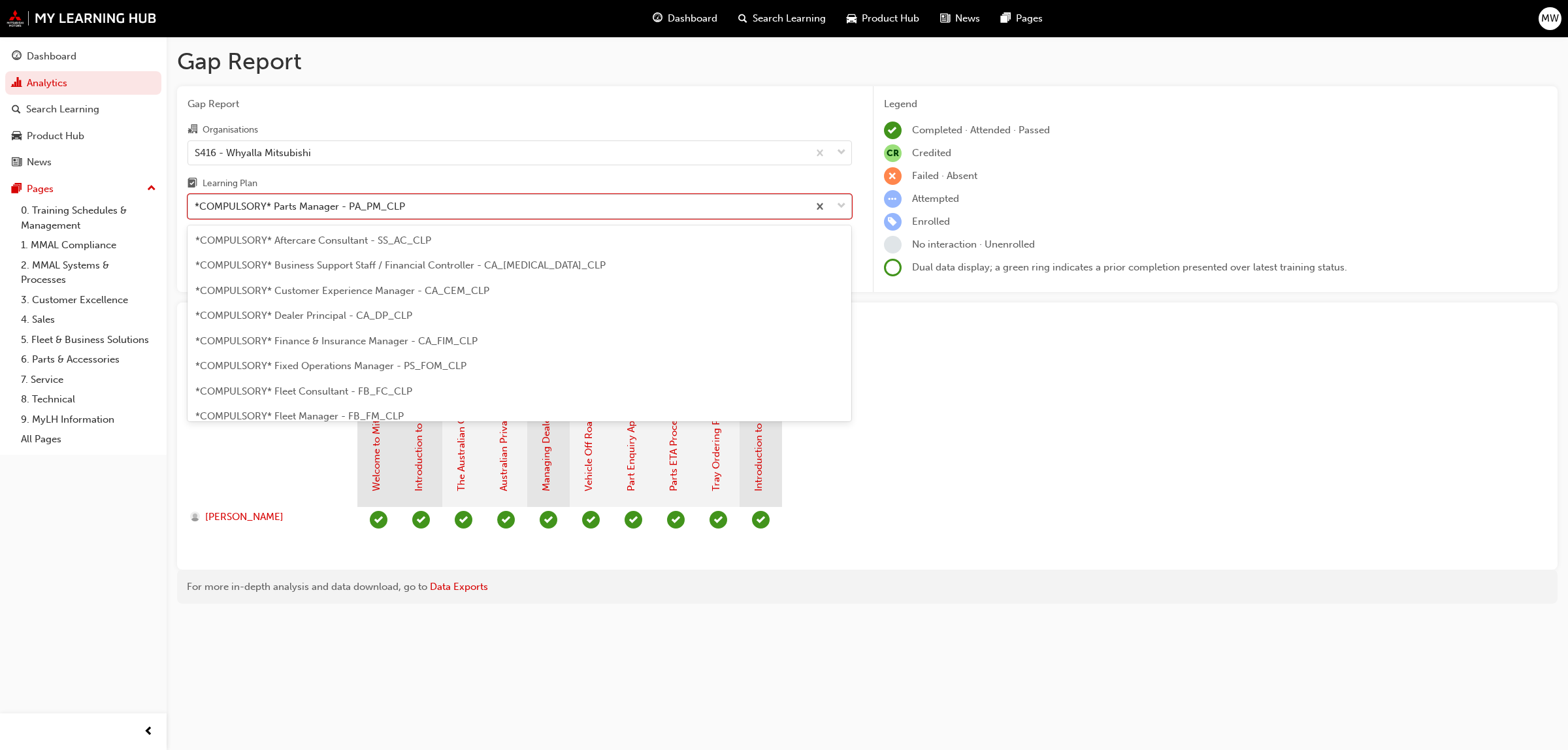
scroll to position [141, 0]
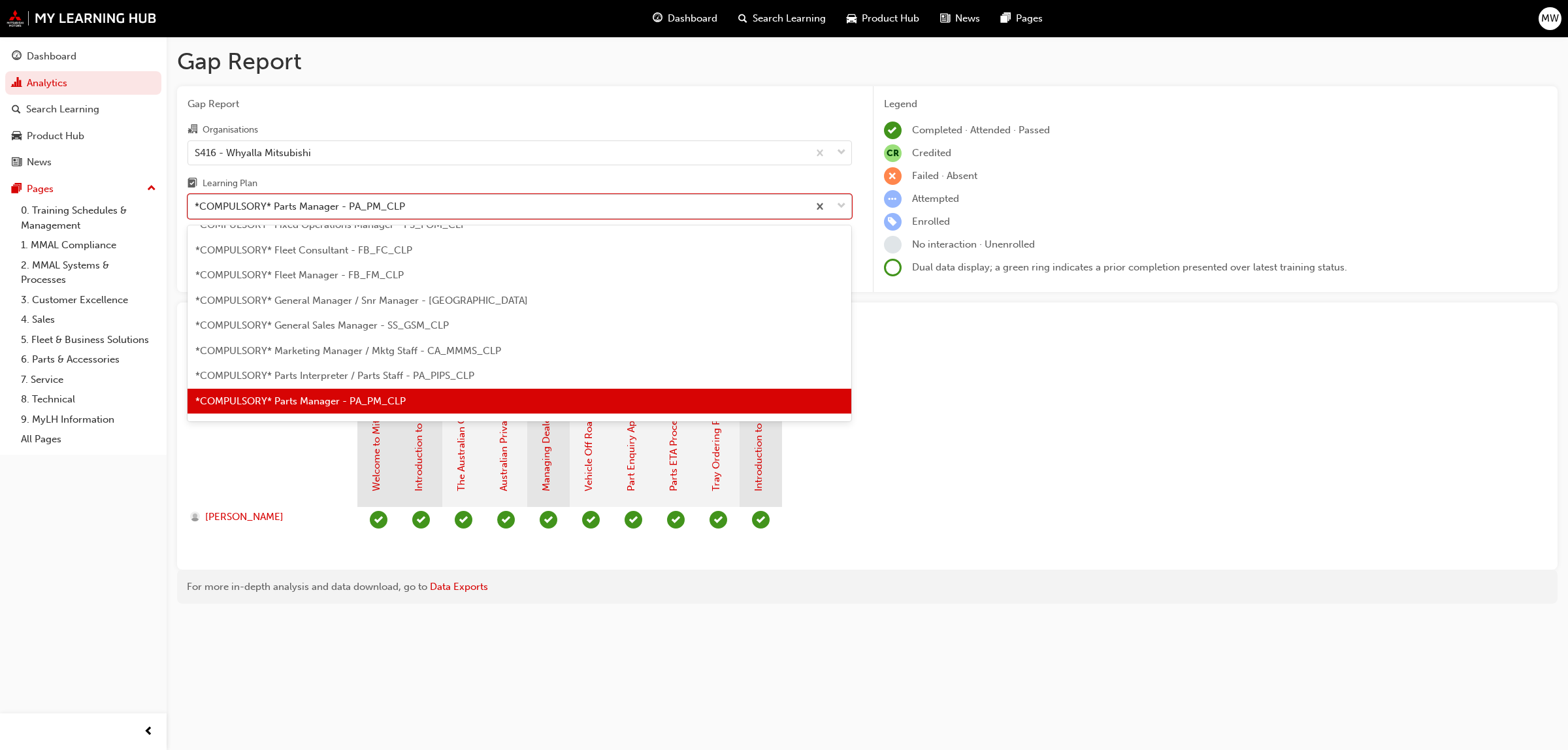
drag, startPoint x: 846, startPoint y: 208, endPoint x: 838, endPoint y: 167, distance: 41.8
click at [846, 207] on div at bounding box center [830, 206] width 43 height 24
click at [196, 207] on input "Learning Plan option *COMPULSORY* Parts Manager - PA_PM_CLP, selected. option *…" at bounding box center [195, 206] width 1 height 11
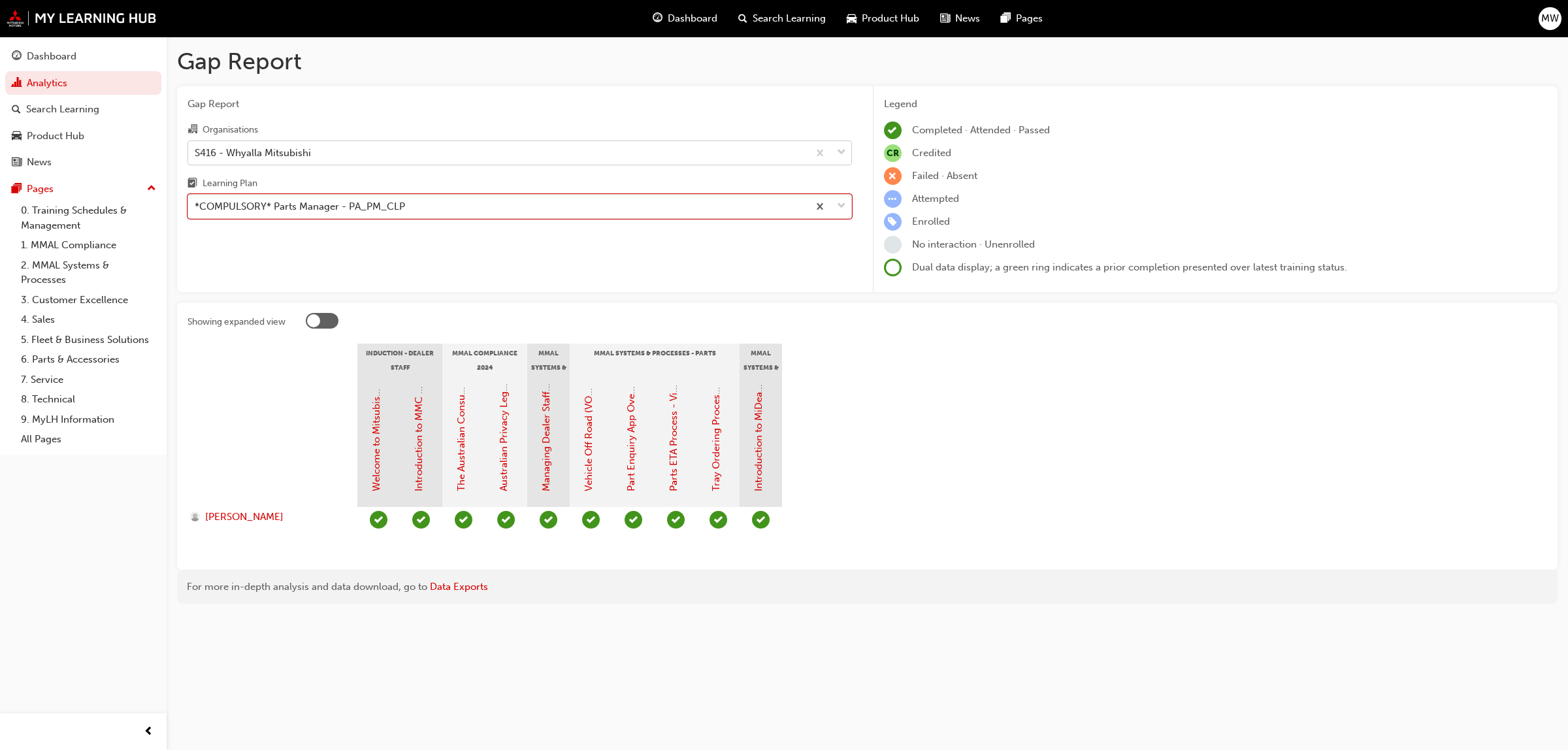
click at [838, 151] on span "down-icon" at bounding box center [841, 152] width 9 height 17
click at [196, 151] on input "Organisations S416 - Whyalla Mitsubishi" at bounding box center [195, 152] width 1 height 11
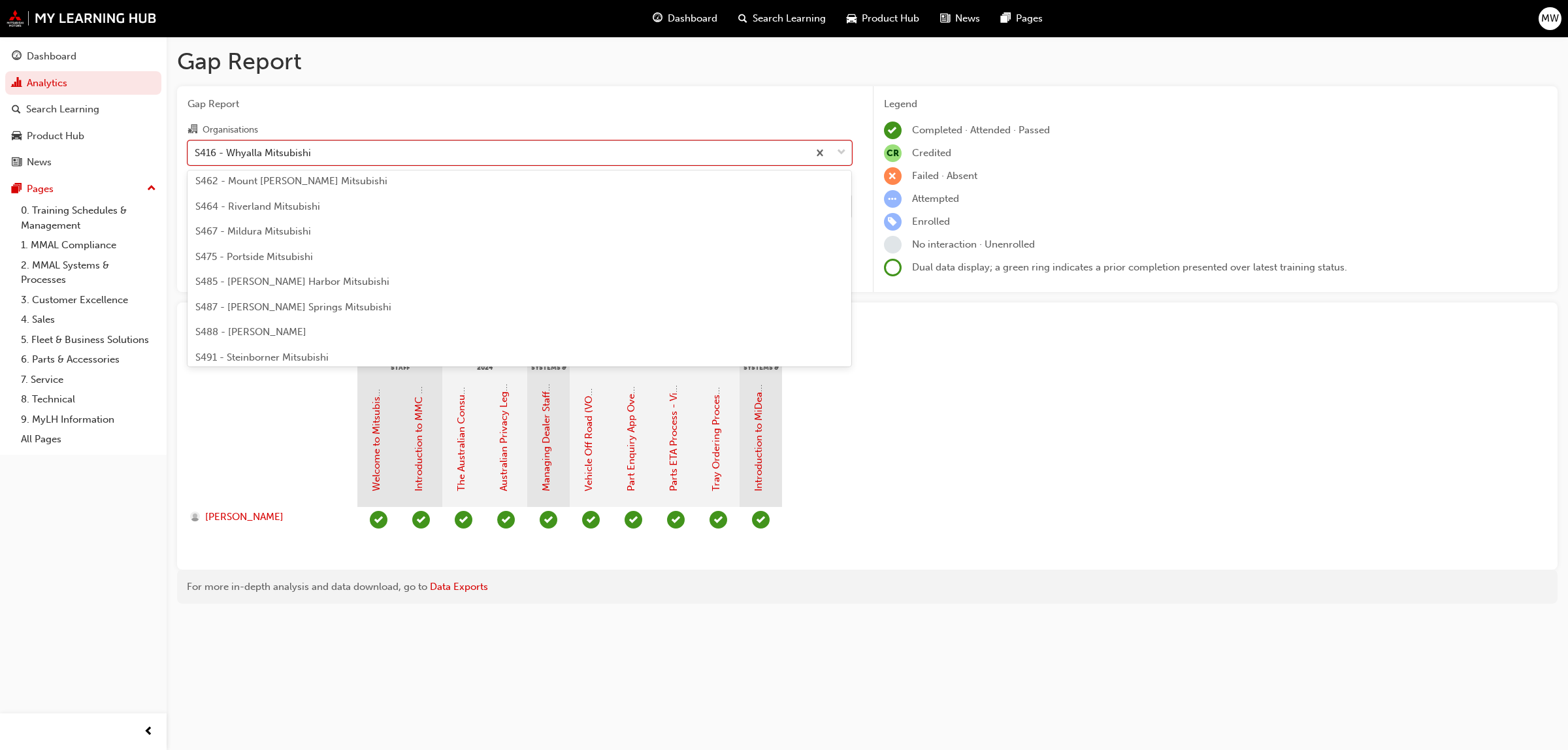
scroll to position [2999, 0]
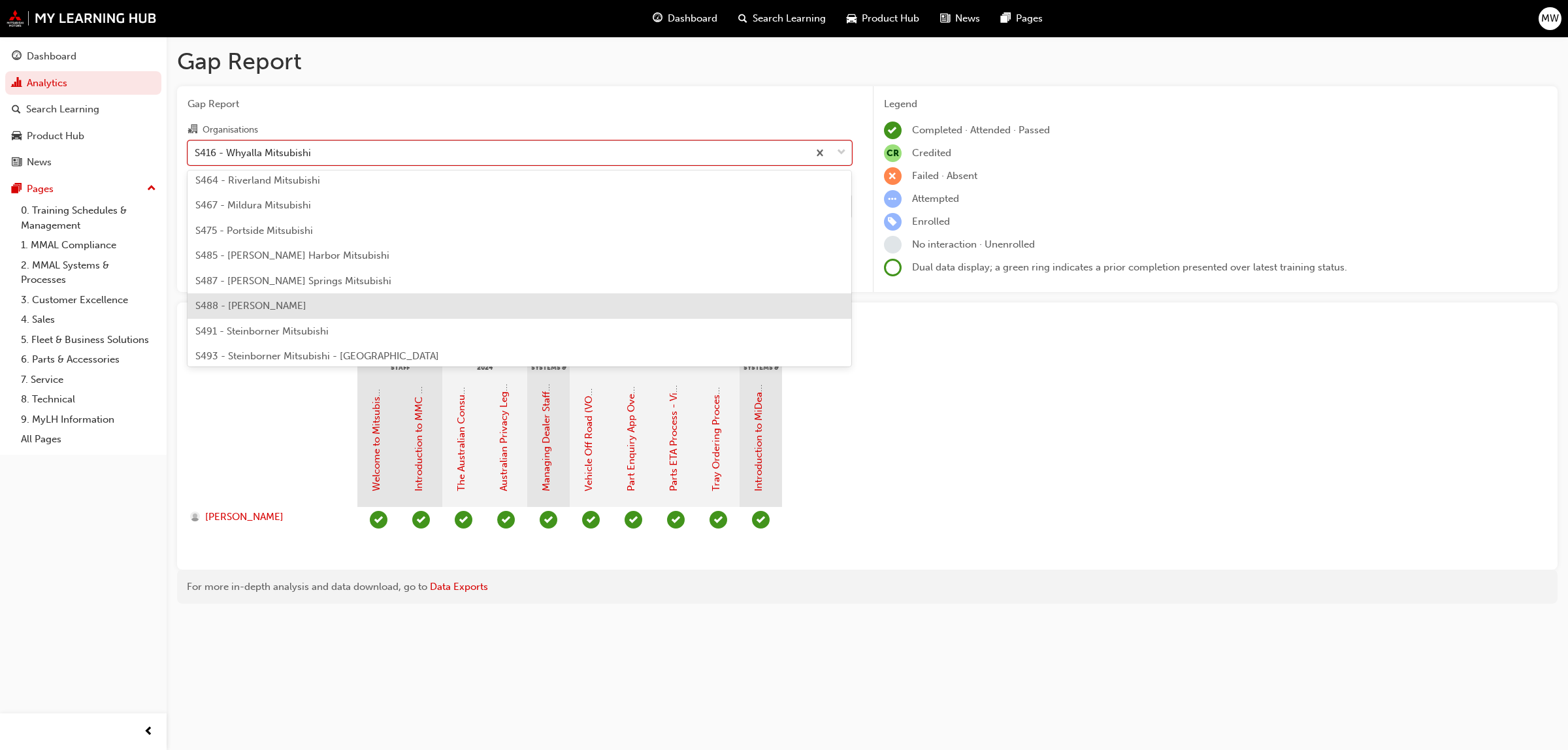
click at [265, 305] on span "S488 - [PERSON_NAME]" at bounding box center [250, 306] width 111 height 12
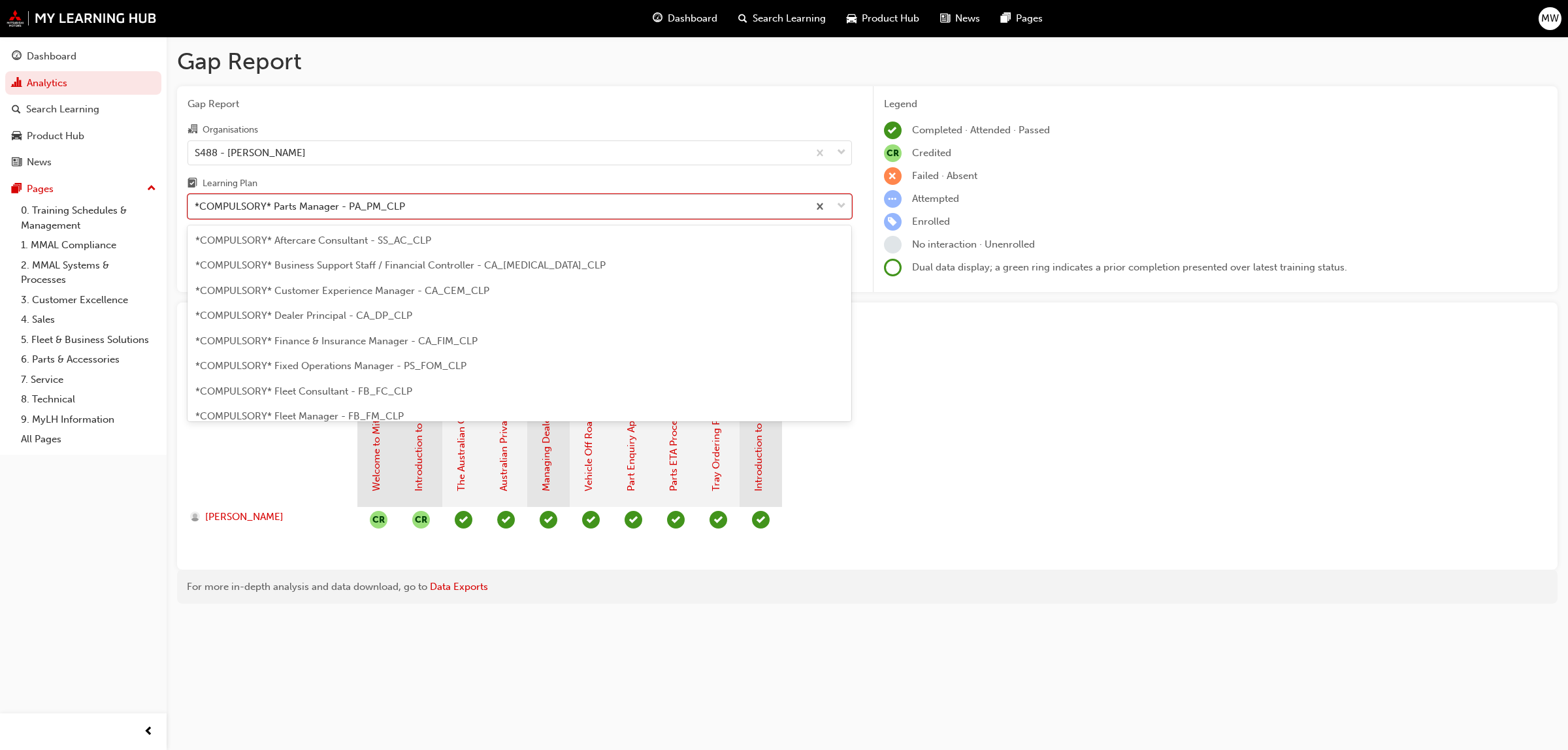
scroll to position [141, 0]
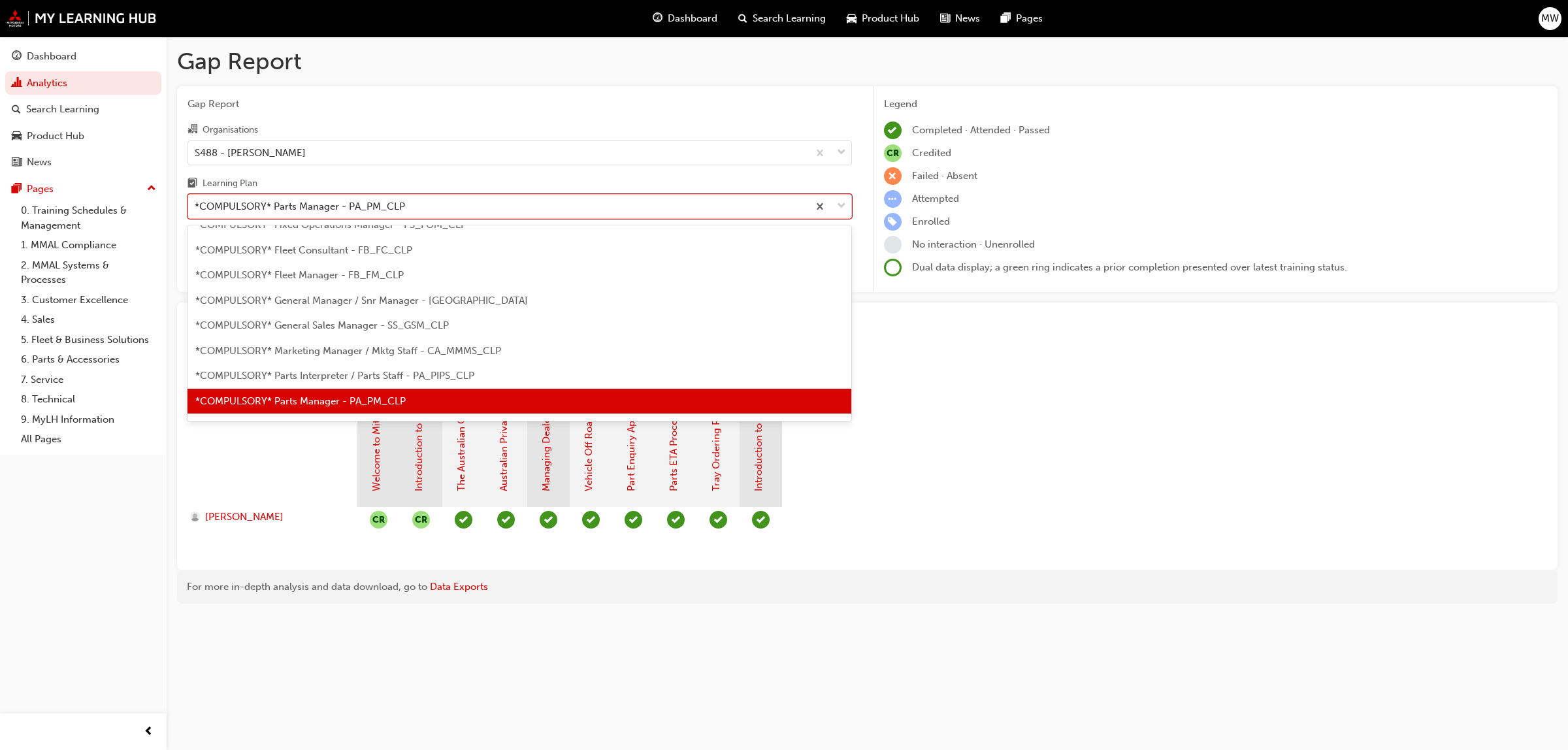
click at [844, 207] on span "down-icon" at bounding box center [841, 206] width 9 height 17
click at [196, 207] on input "Learning Plan option *COMPULSORY* Parts Manager - PA_PM_CLP, selected. option *…" at bounding box center [195, 206] width 1 height 11
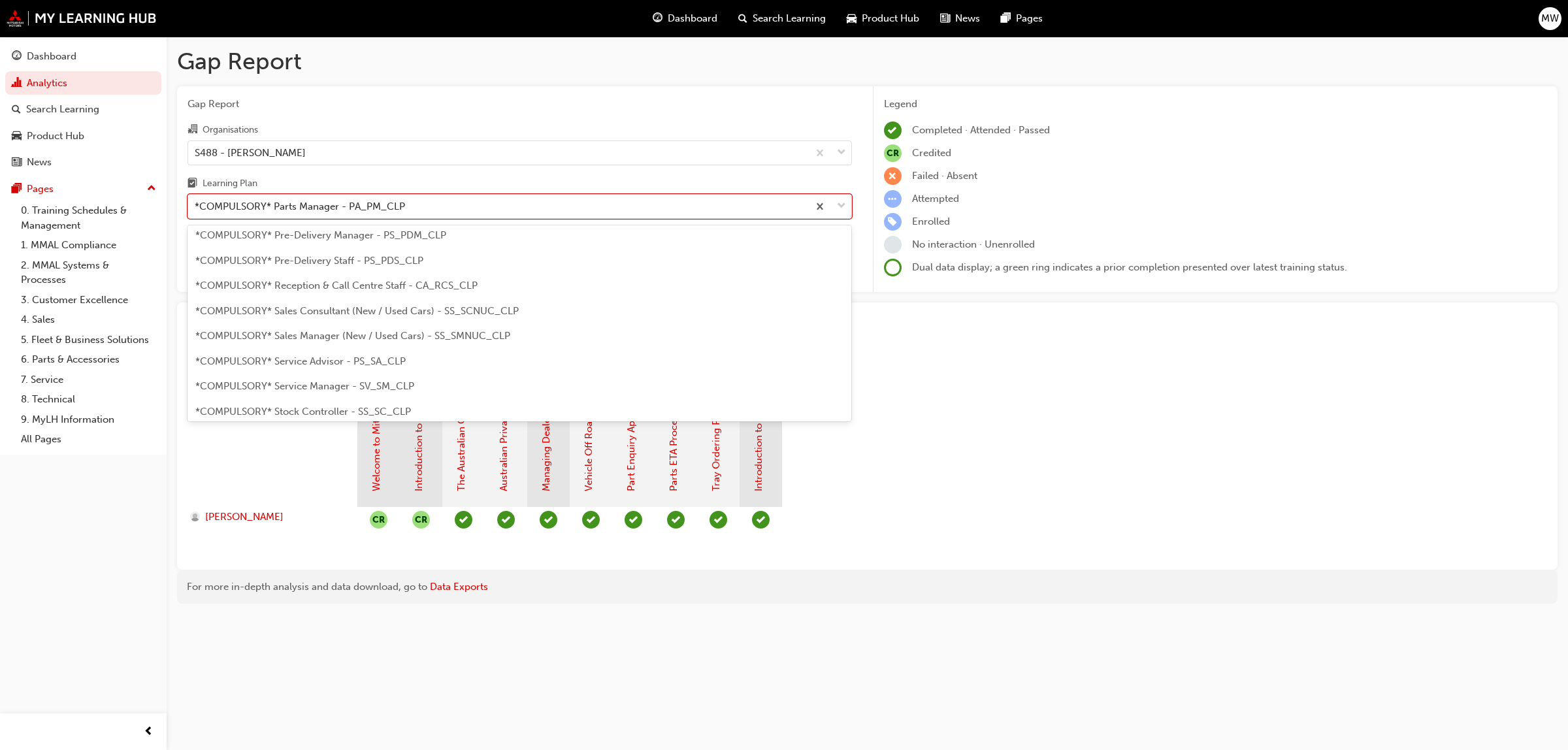
scroll to position [370, 0]
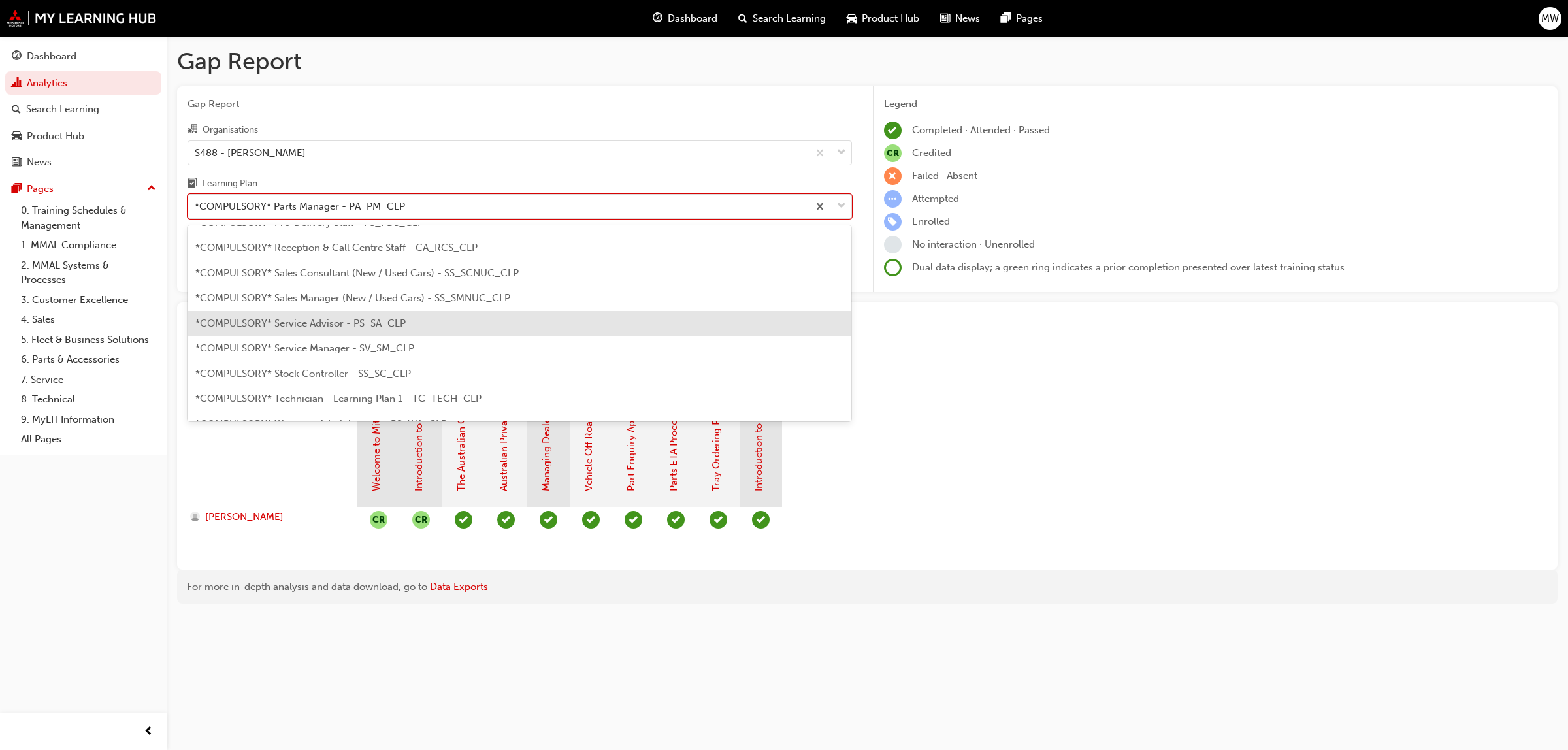
click at [346, 321] on span "*COMPULSORY* Service Advisor - PS_SA_CLP" at bounding box center [300, 323] width 210 height 12
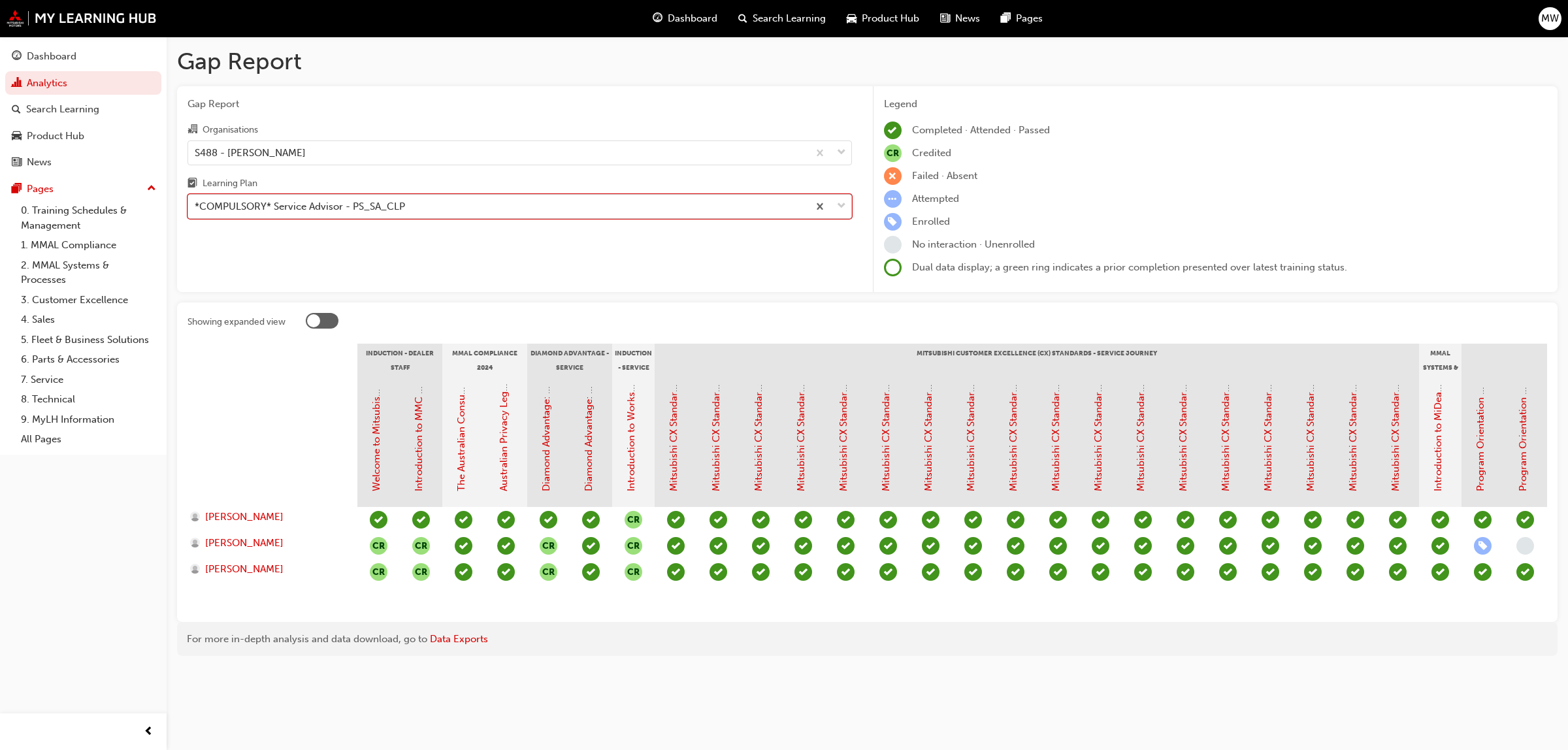
click at [843, 206] on span "down-icon" at bounding box center [841, 206] width 9 height 17
click at [196, 206] on input "Learning Plan option *COMPULSORY* Service Advisor - PS_SA_CLP, selected. 0 resu…" at bounding box center [195, 206] width 1 height 11
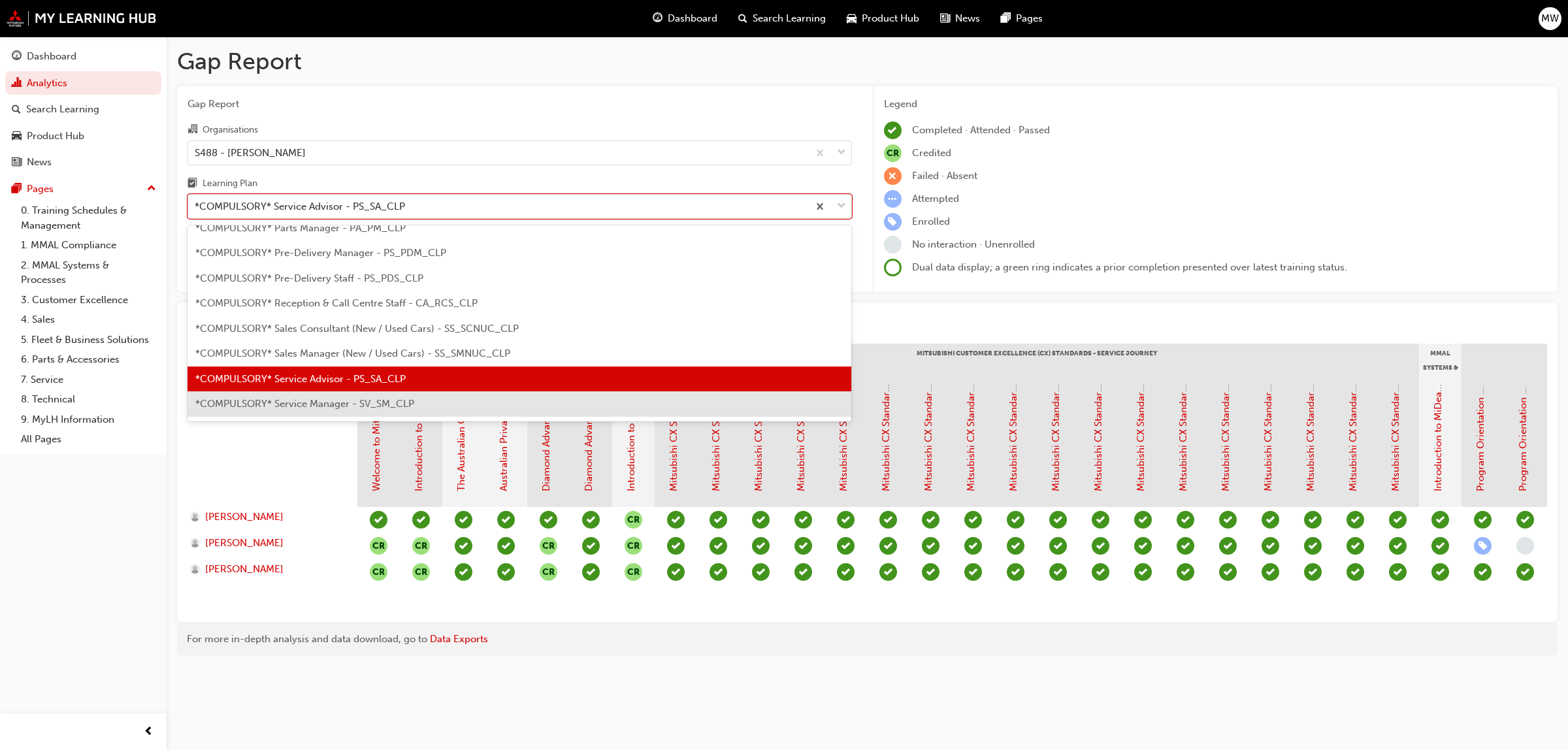
scroll to position [325, 0]
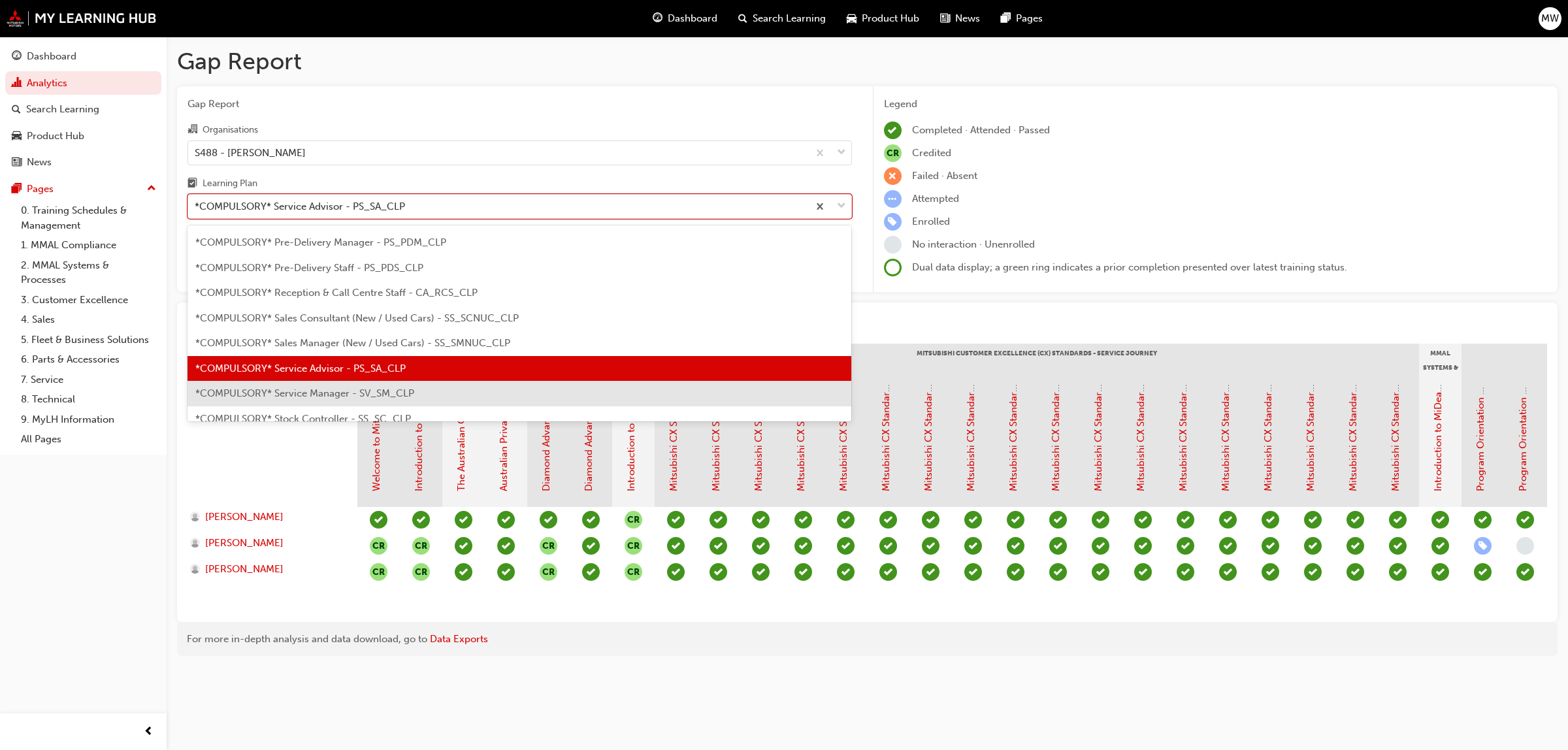
click at [334, 387] on span "*COMPULSORY* Service Manager - SV_SM_CLP" at bounding box center [305, 393] width 219 height 12
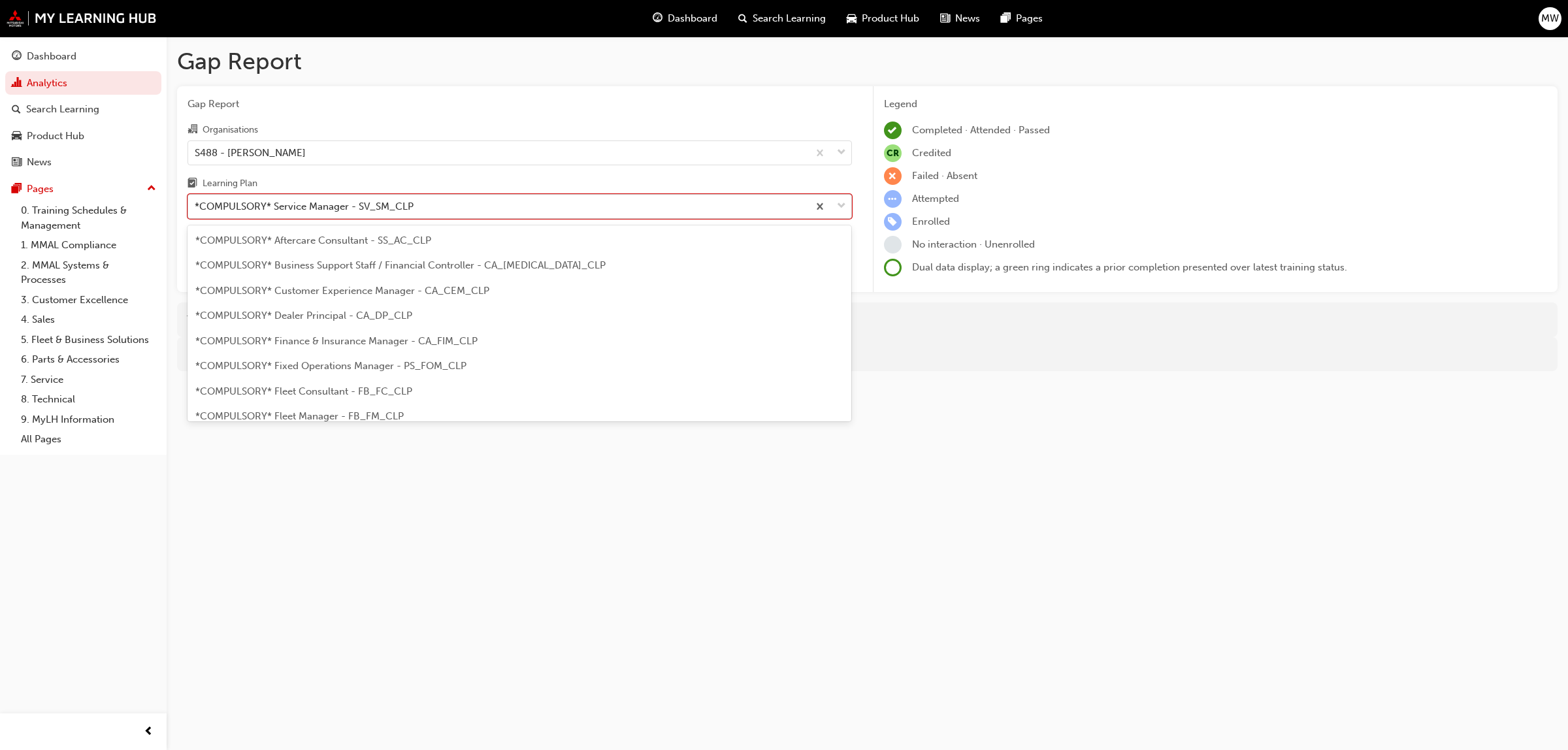
click at [840, 206] on span "down-icon" at bounding box center [841, 206] width 9 height 17
click at [196, 206] on input "Learning Plan option *COMPULSORY* Service Manager - SV_SM_CLP, selected. option…" at bounding box center [195, 206] width 1 height 11
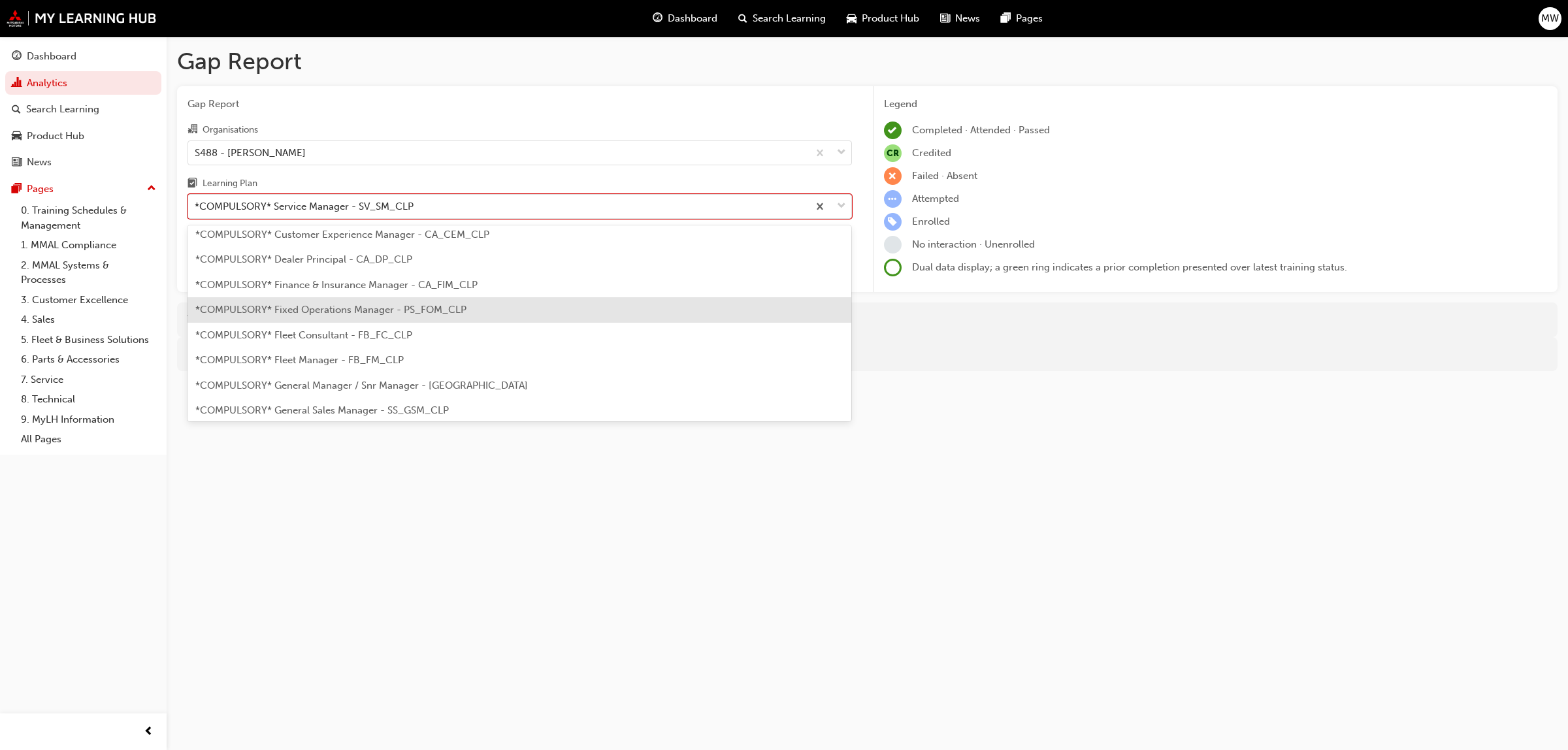
click at [340, 303] on div "*COMPULSORY* Fixed Operations Manager - PS_FOM_CLP" at bounding box center [520, 310] width 664 height 25
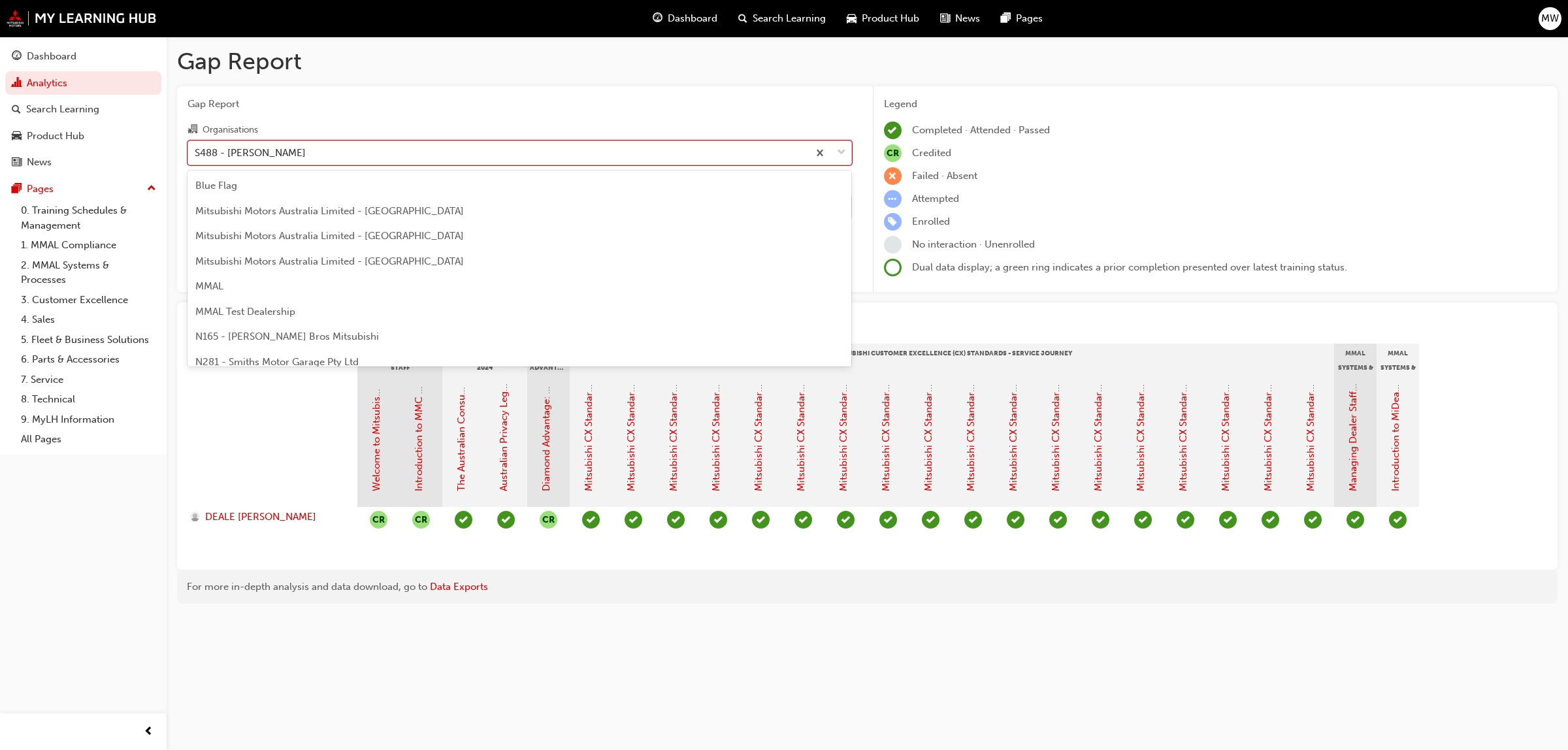
click at [834, 146] on div at bounding box center [830, 152] width 43 height 24
click at [196, 146] on input "Organisations option S488 - [PERSON_NAME], selected. option S488 - Agostino Mit…" at bounding box center [195, 152] width 1 height 11
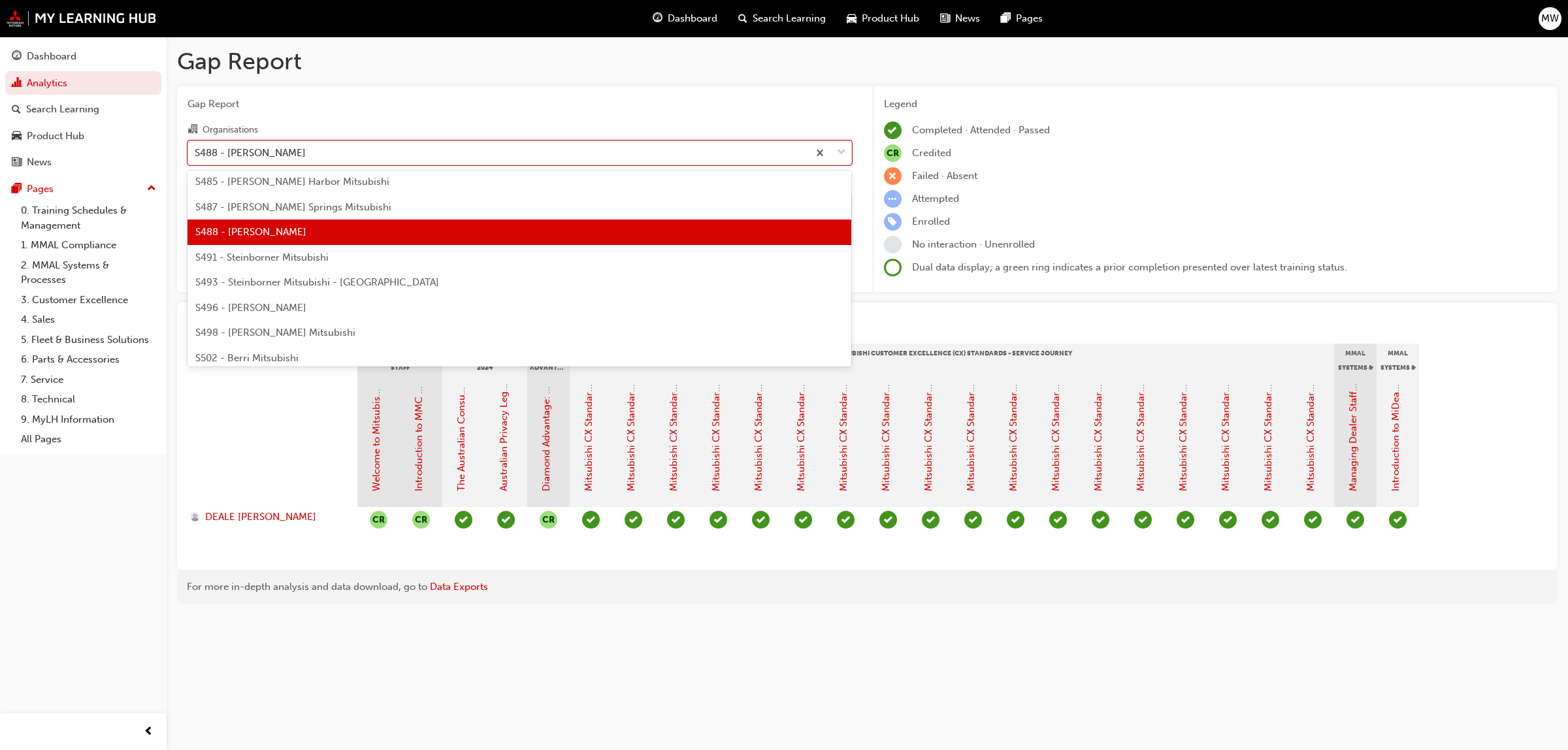
scroll to position [3088, 0]
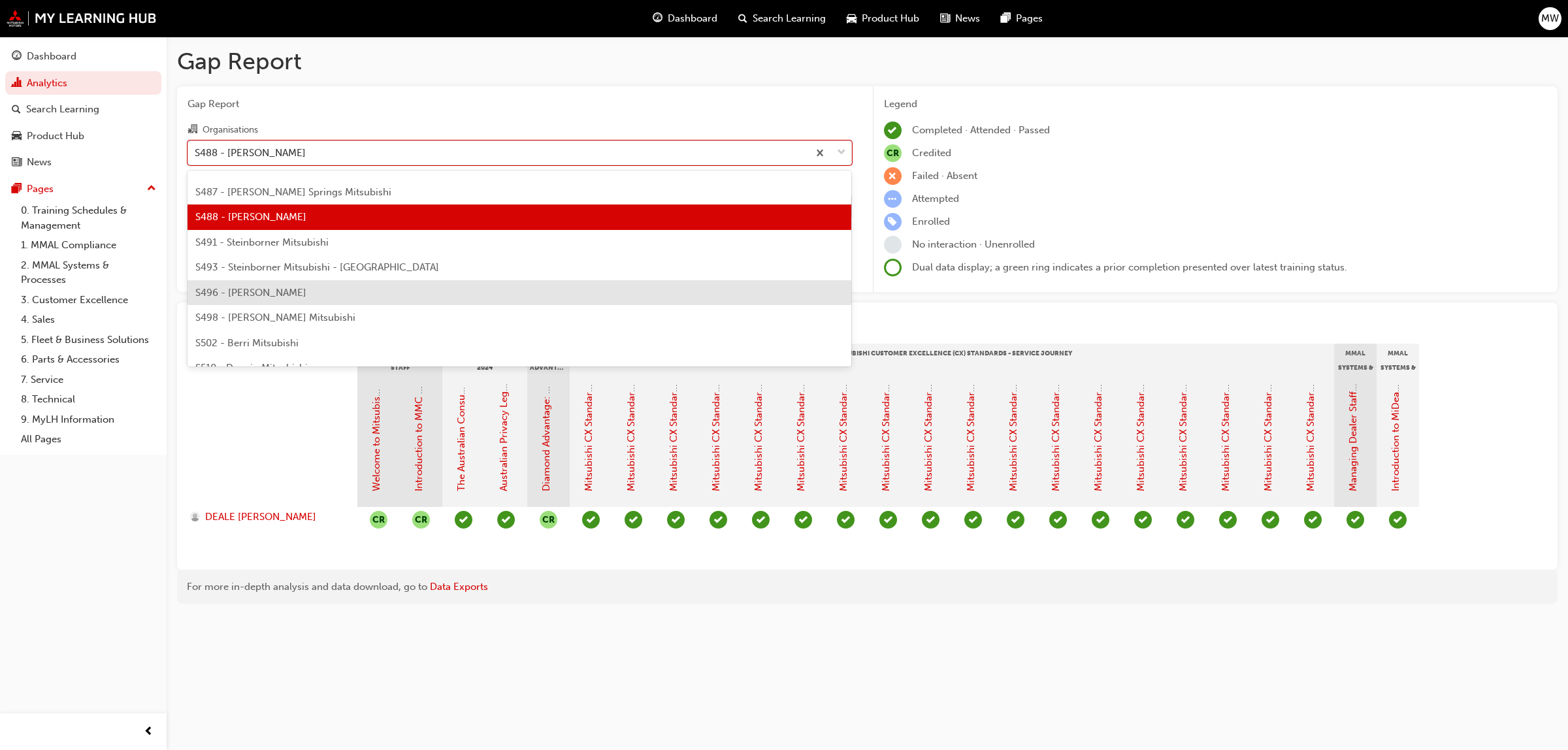
click at [278, 287] on span "S496 - [PERSON_NAME]" at bounding box center [250, 292] width 111 height 12
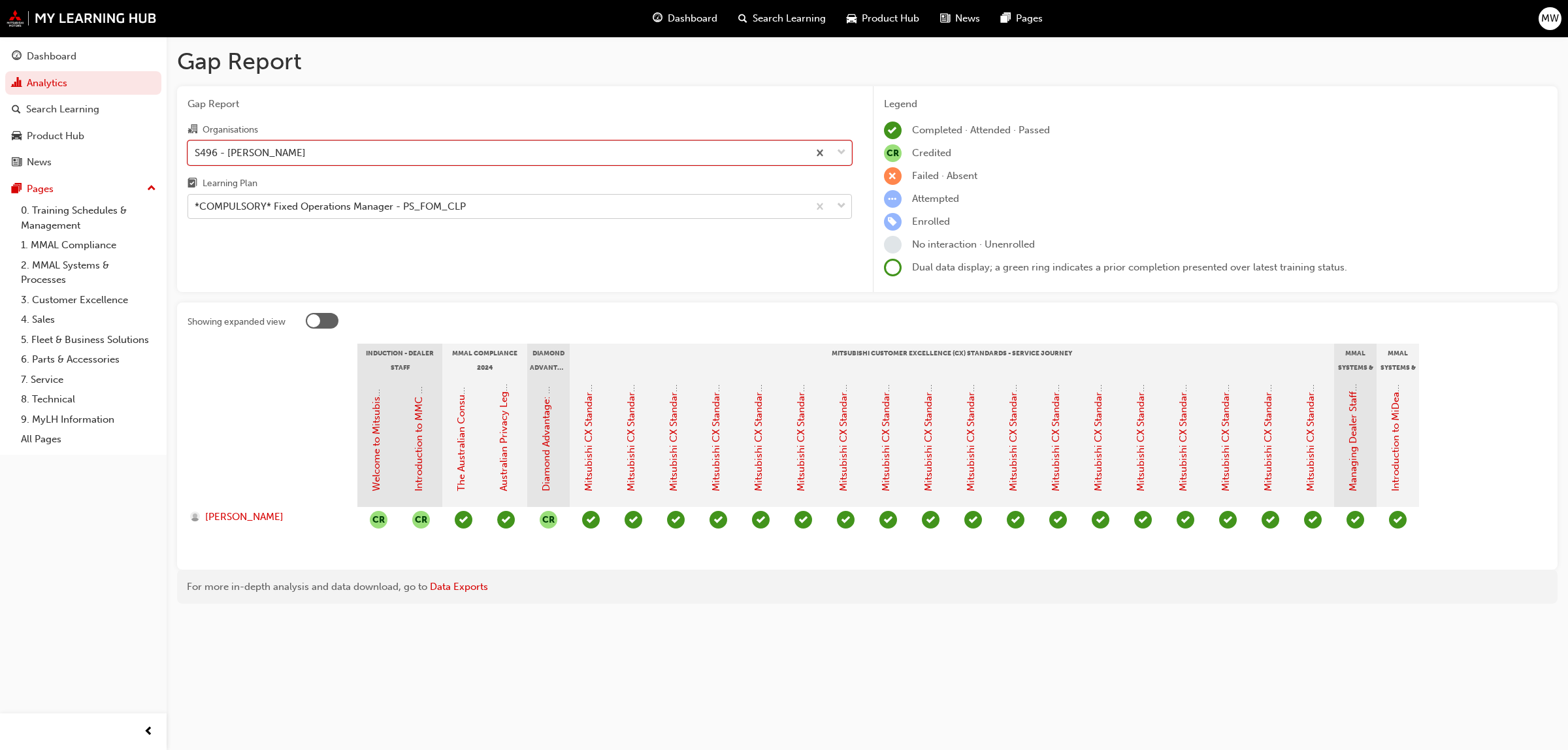
click at [841, 206] on span "down-icon" at bounding box center [841, 206] width 9 height 17
click at [196, 206] on input "Learning Plan *COMPULSORY* Fixed Operations Manager - PS_FOM_CLP" at bounding box center [195, 206] width 1 height 11
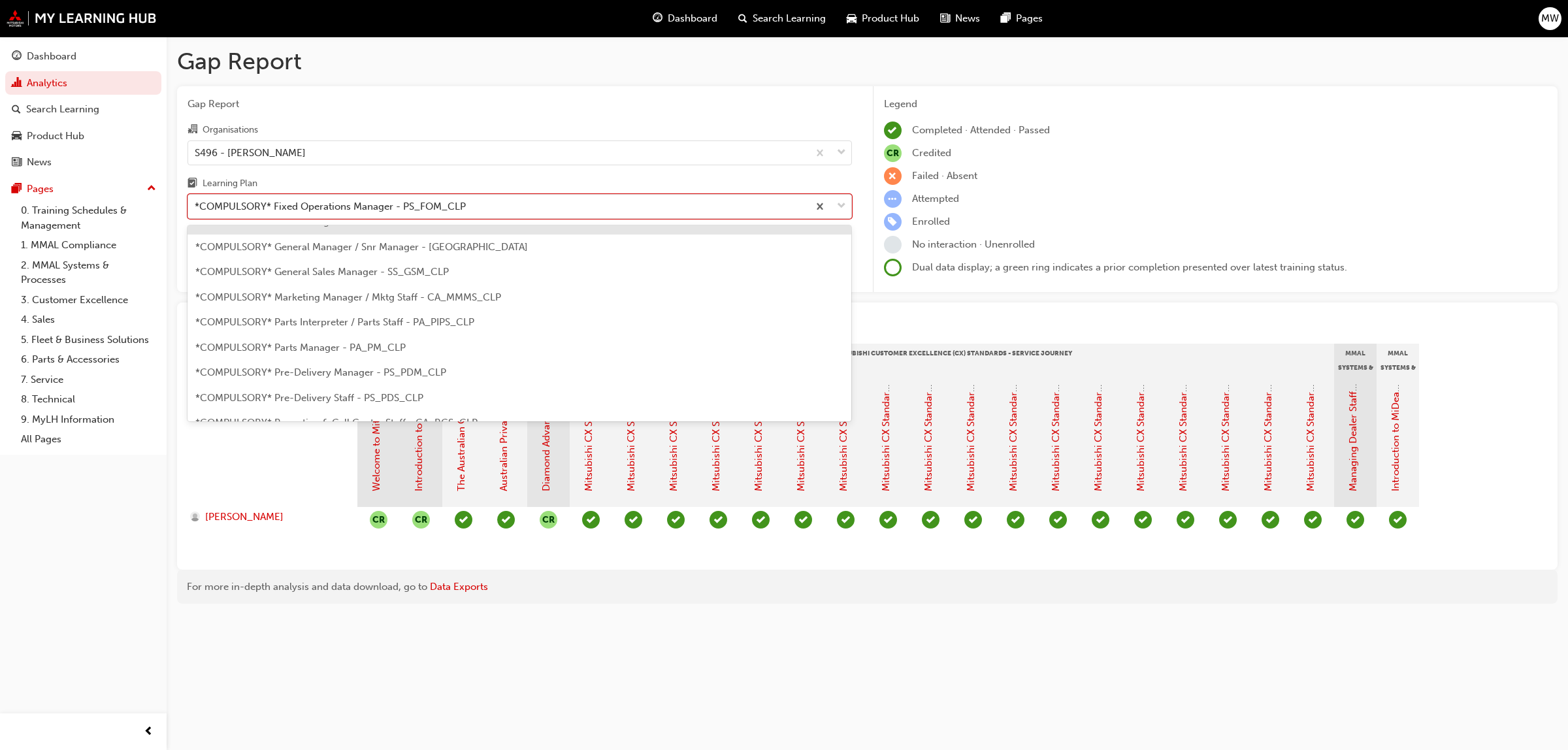
scroll to position [229, 0]
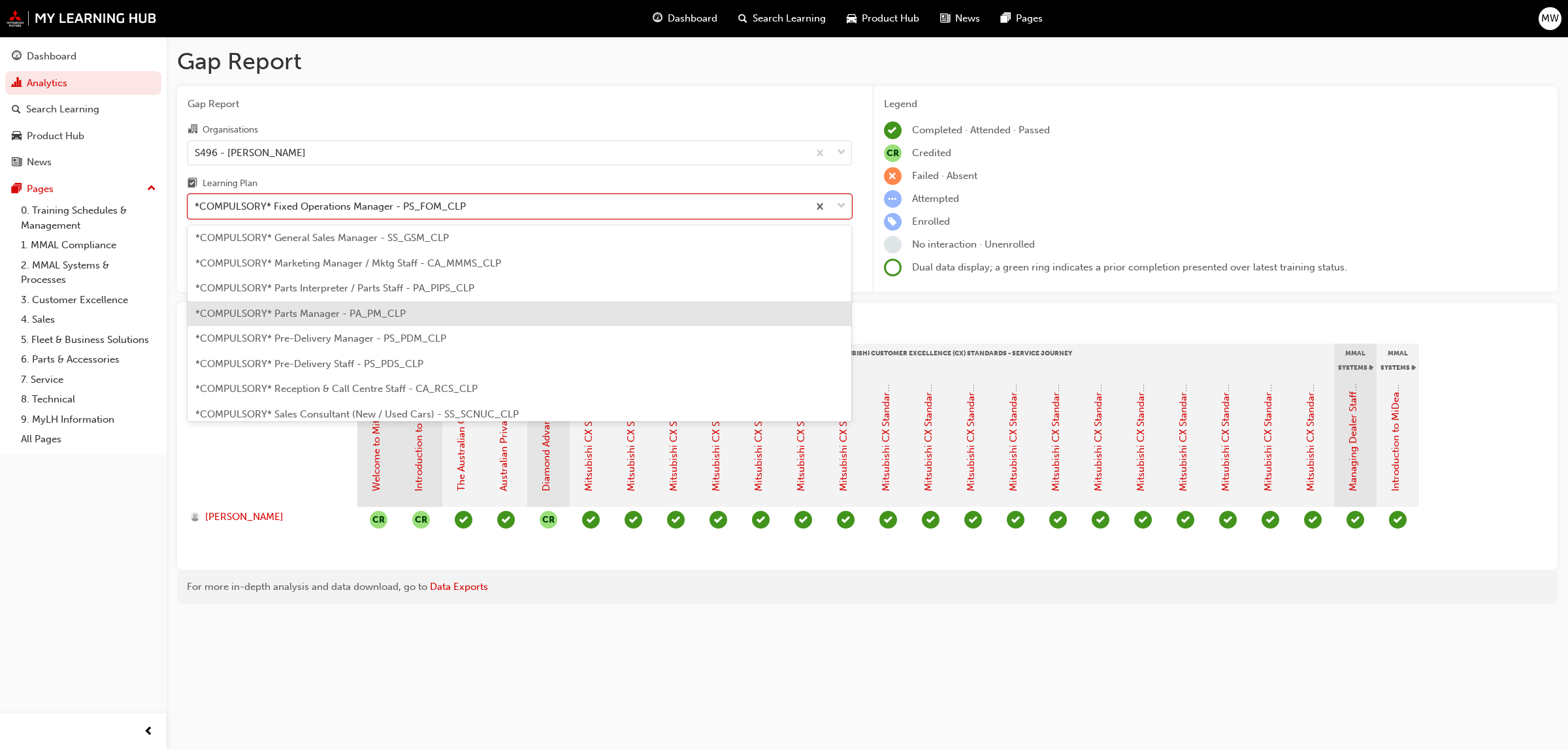
click at [376, 314] on span "*COMPULSORY* Parts Manager - PA_PM_CLP" at bounding box center [300, 313] width 210 height 12
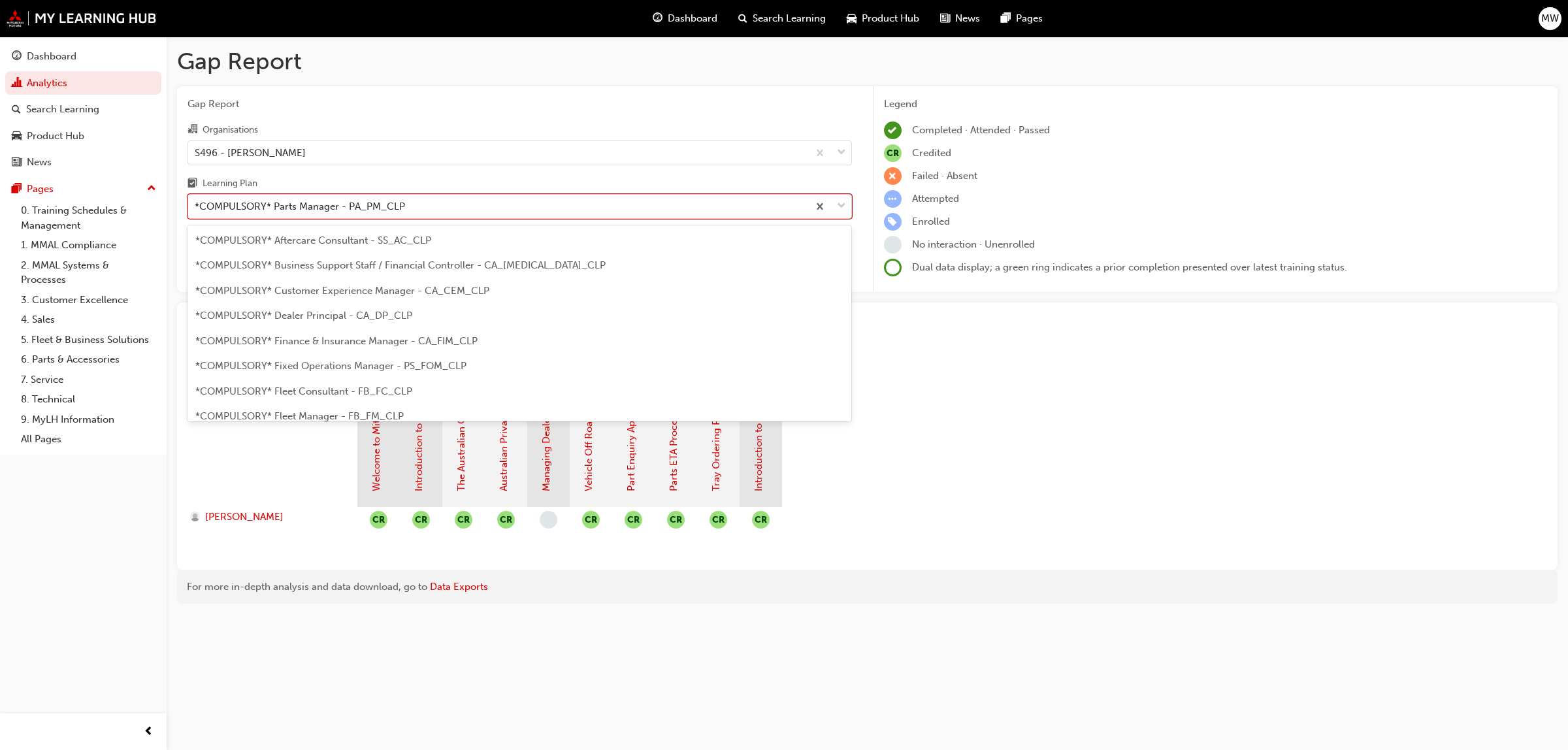
click at [840, 203] on span "down-icon" at bounding box center [841, 206] width 9 height 17
click at [196, 203] on input "Learning Plan option *COMPULSORY* Parts Manager - PA_PM_CLP, selected. option *…" at bounding box center [195, 206] width 1 height 11
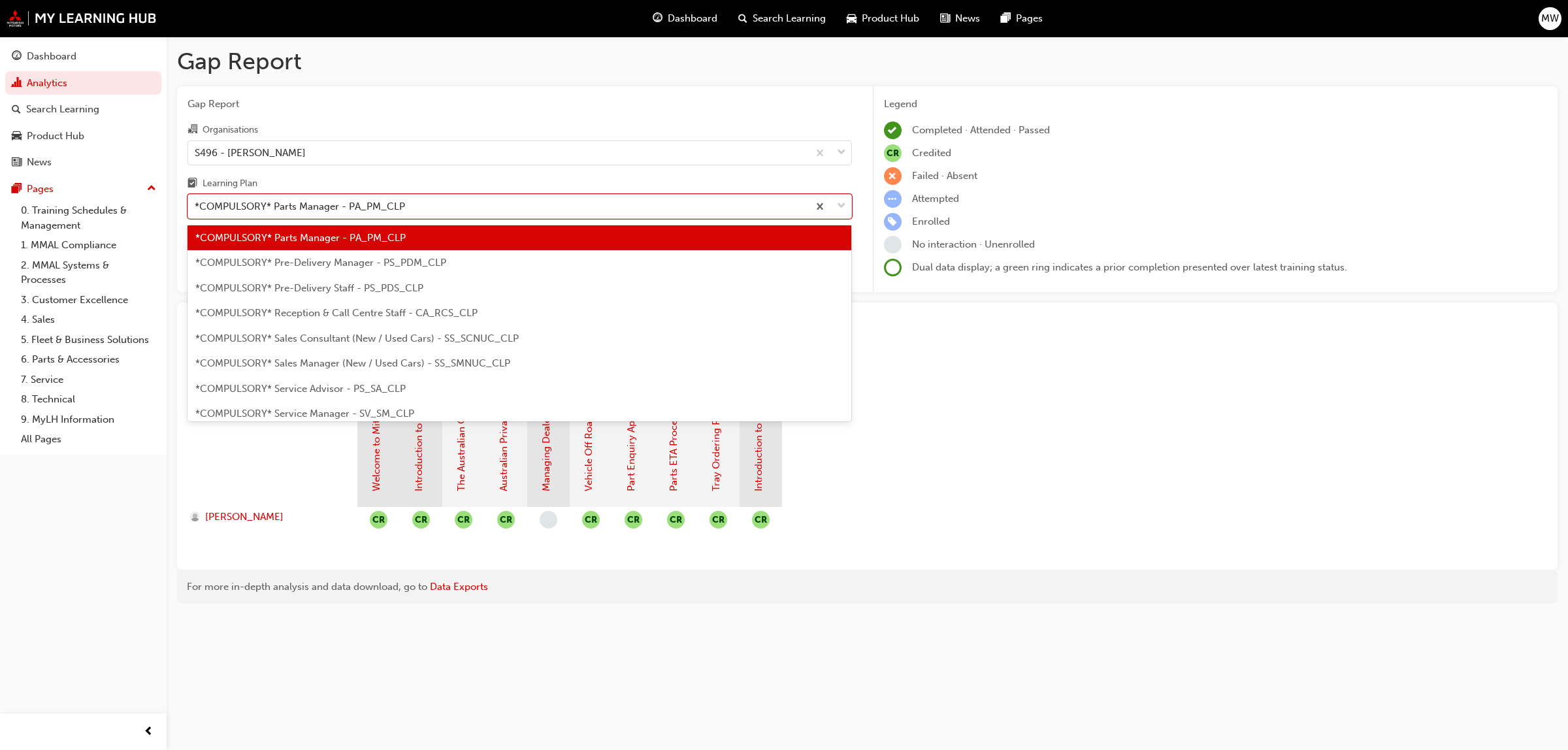
scroll to position [337, 0]
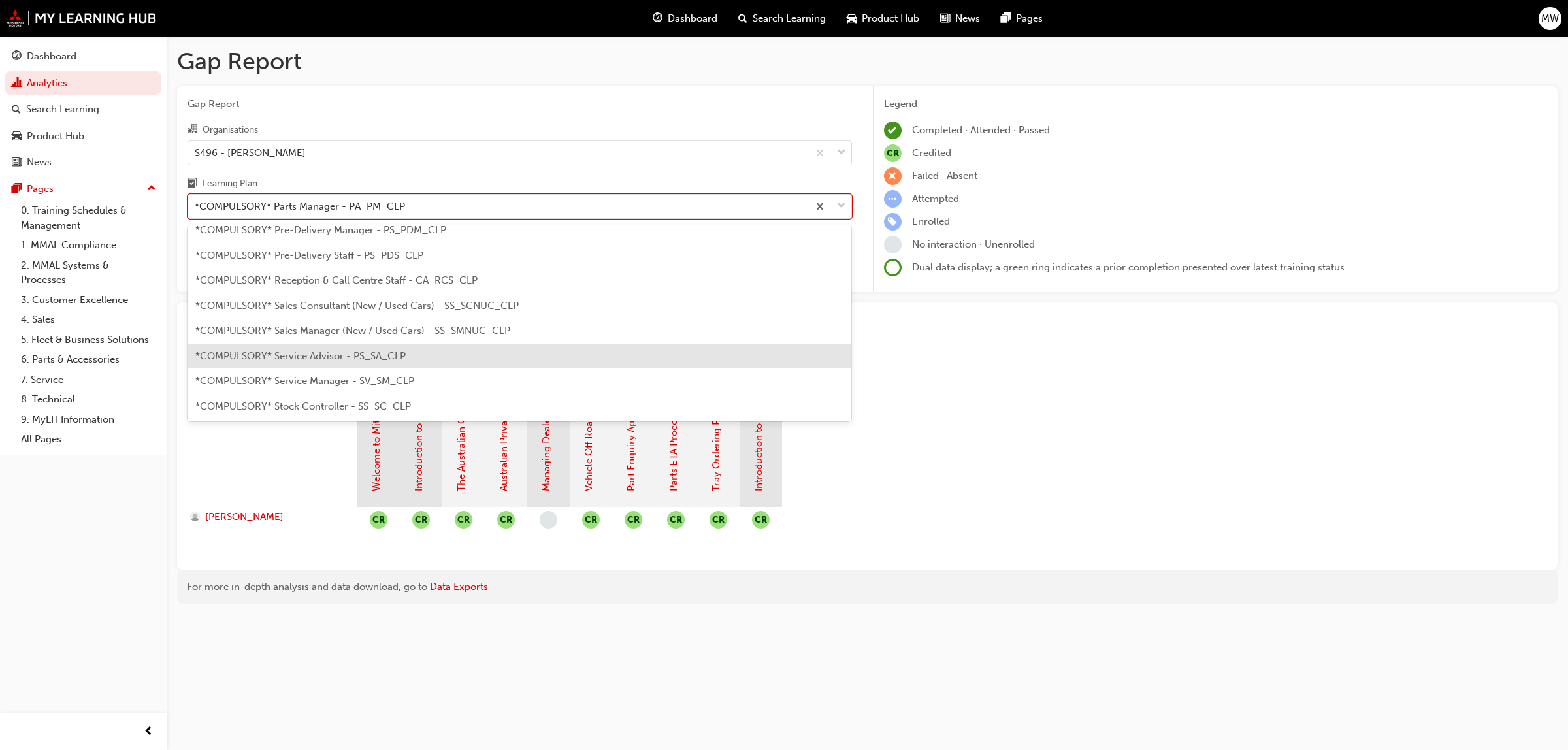
click at [392, 357] on span "*COMPULSORY* Service Advisor - PS_SA_CLP" at bounding box center [300, 356] width 210 height 12
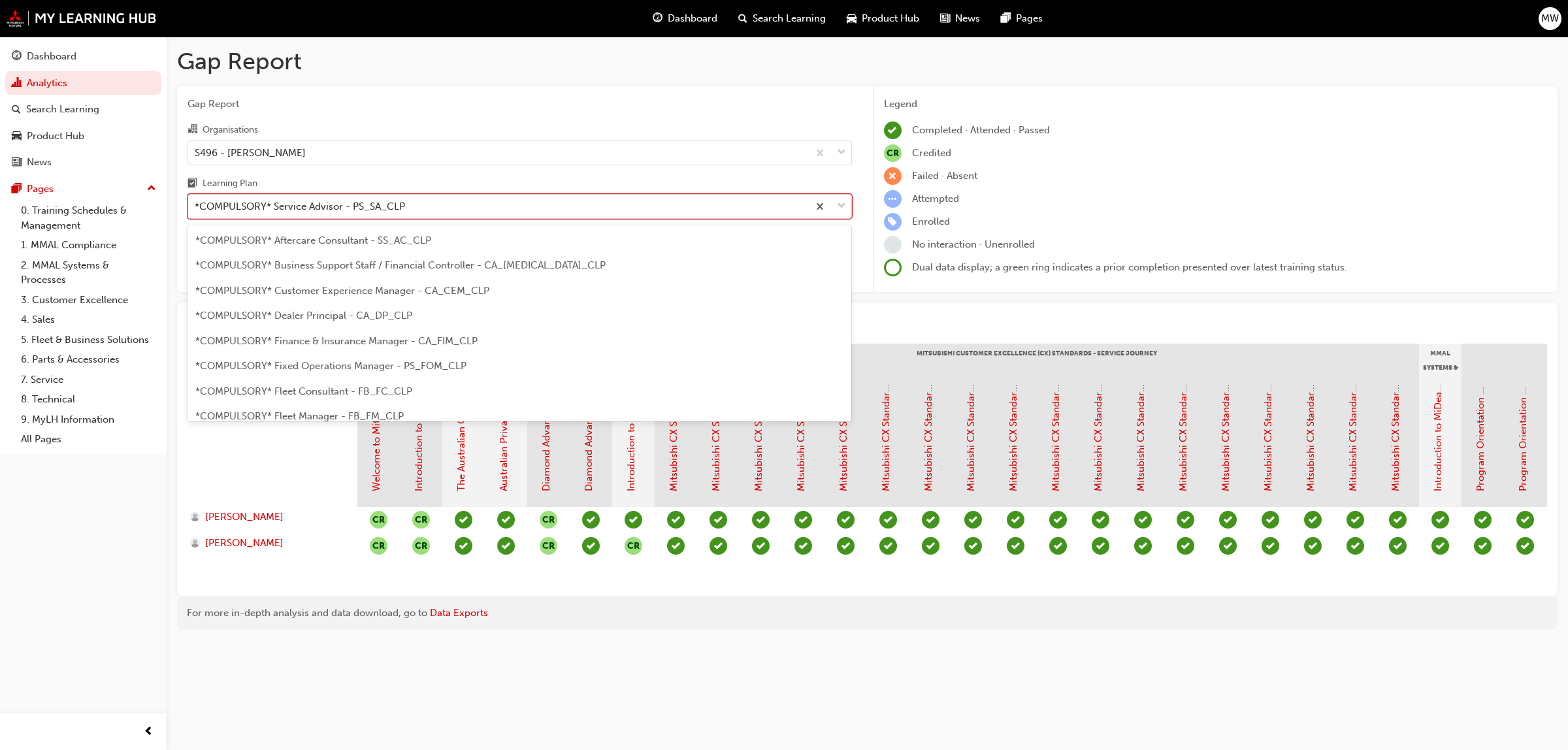
click at [838, 204] on span "down-icon" at bounding box center [841, 206] width 9 height 17
click at [196, 204] on input "Learning Plan option *COMPULSORY* Service Advisor - PS_SA_CLP, selected. option…" at bounding box center [195, 206] width 1 height 11
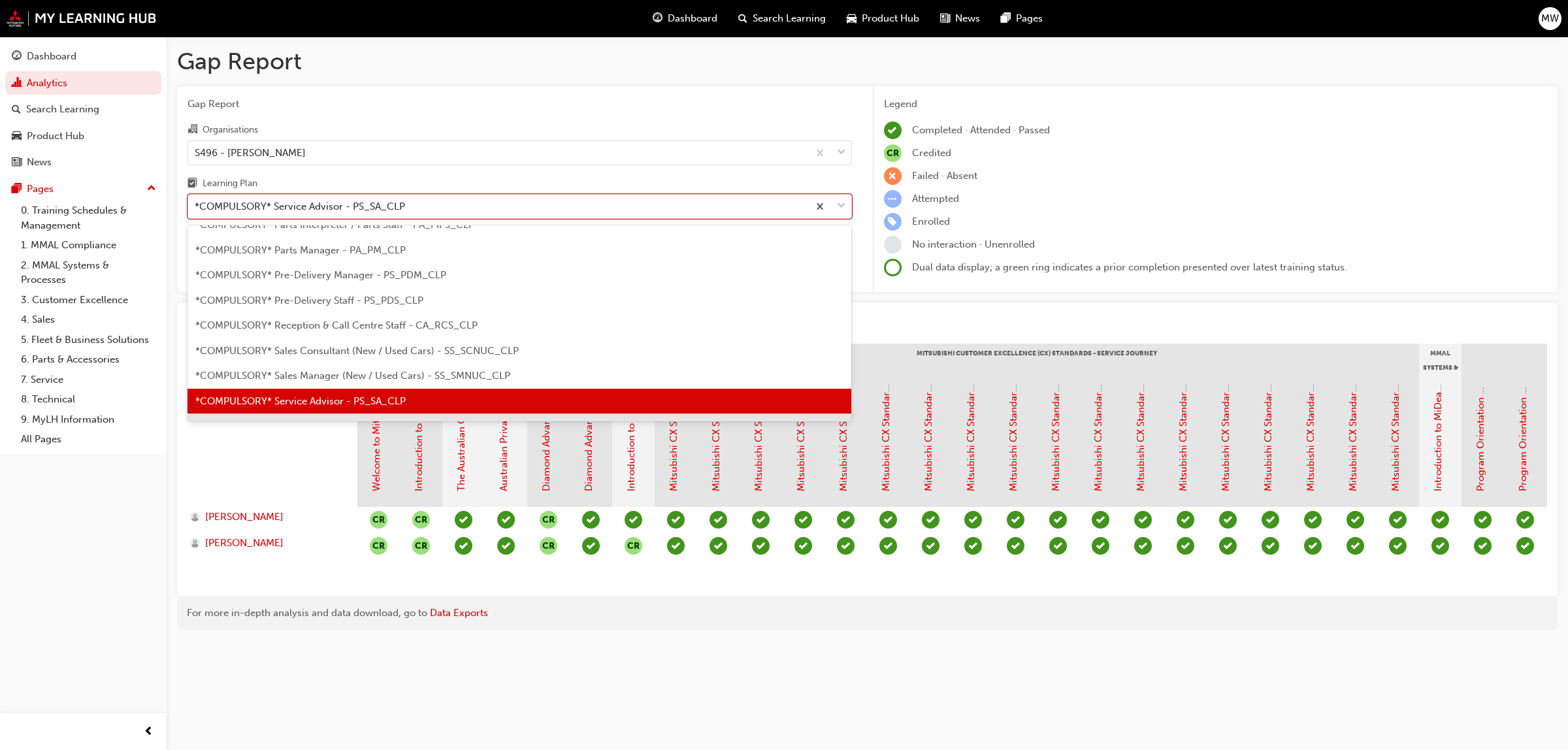
scroll to position [325, 0]
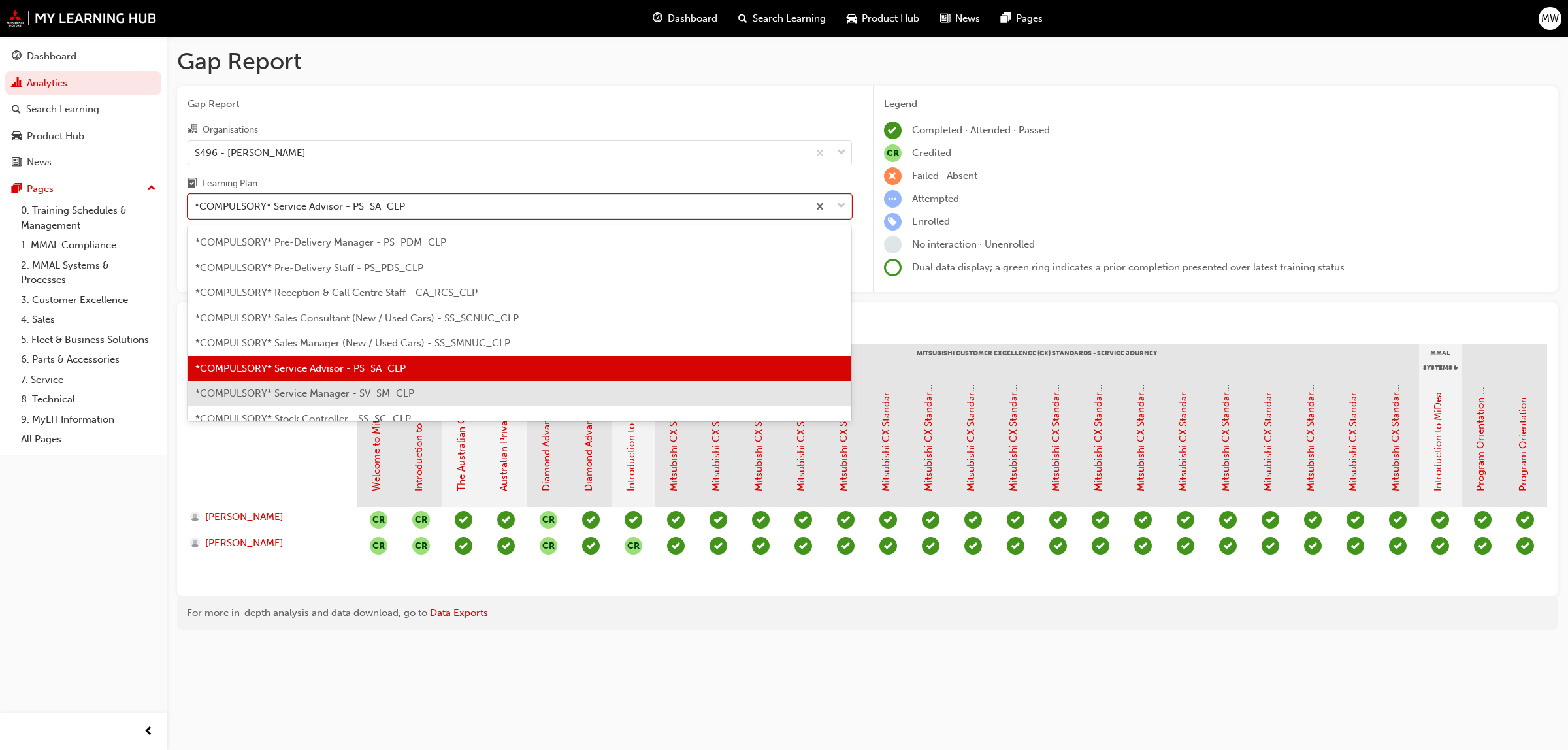
click at [405, 391] on span "*COMPULSORY* Service Manager - SV_SM_CLP" at bounding box center [305, 393] width 219 height 12
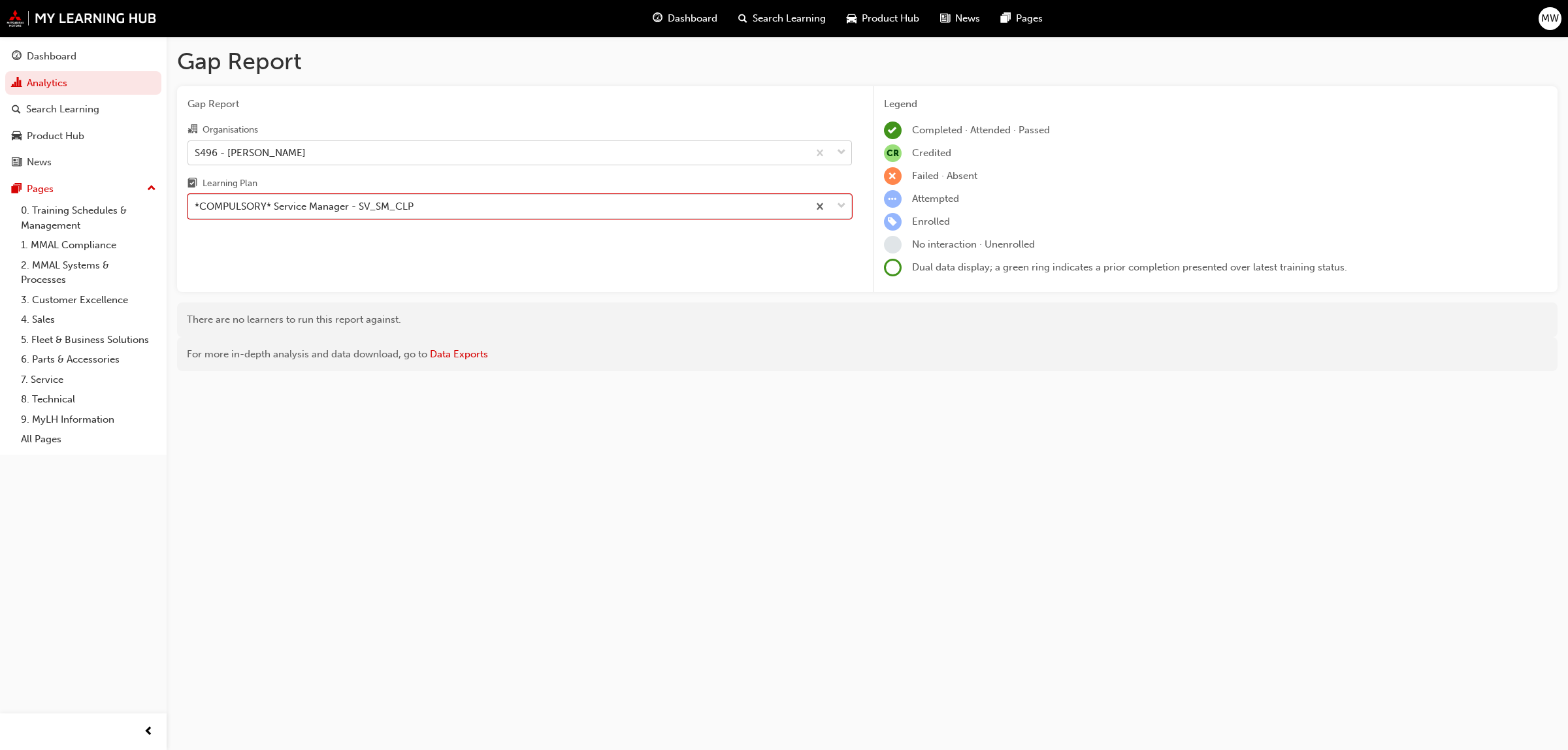
click at [840, 151] on span "down-icon" at bounding box center [841, 152] width 9 height 17
click at [196, 151] on input "Organisations S496 - [PERSON_NAME]" at bounding box center [195, 152] width 1 height 11
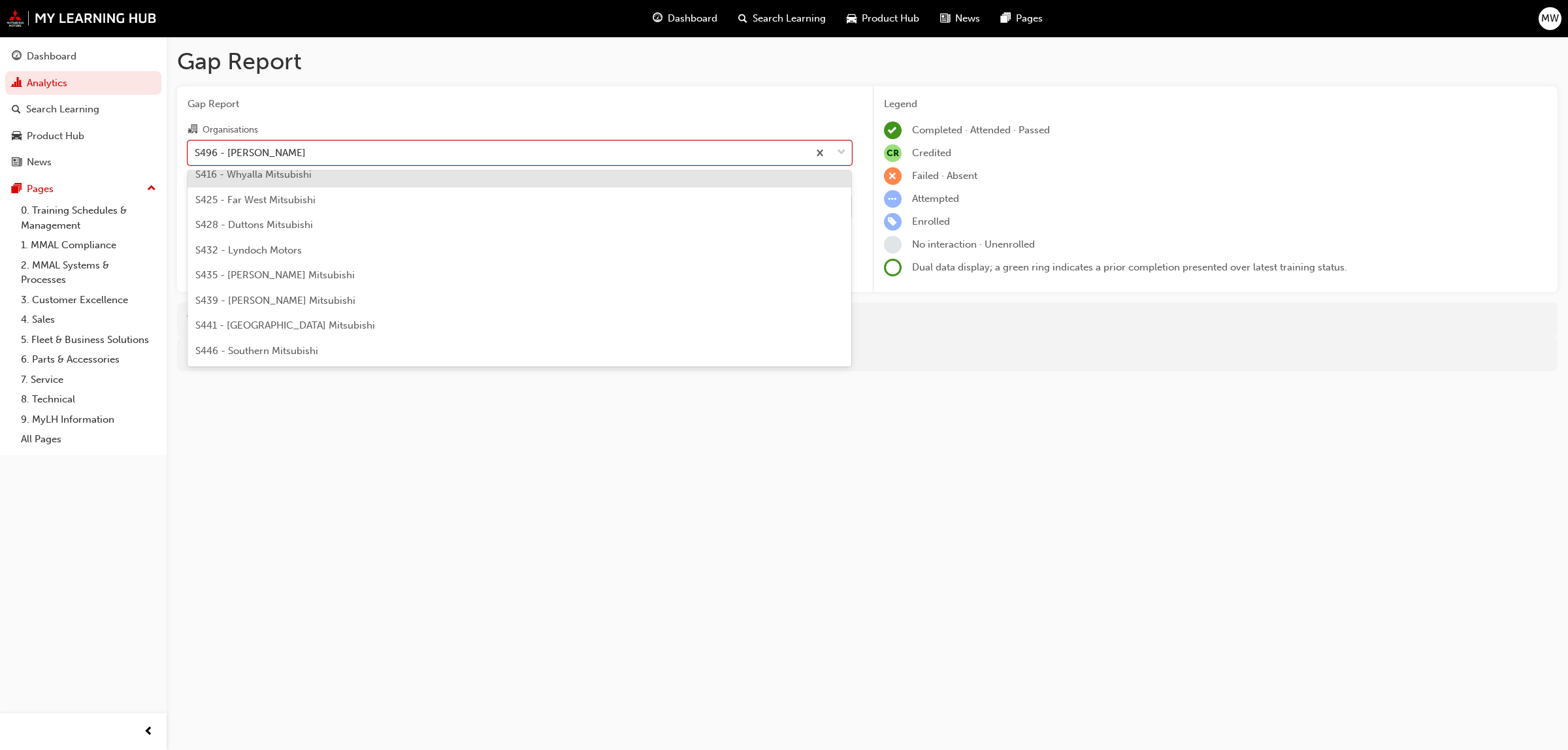
scroll to position [2760, 0]
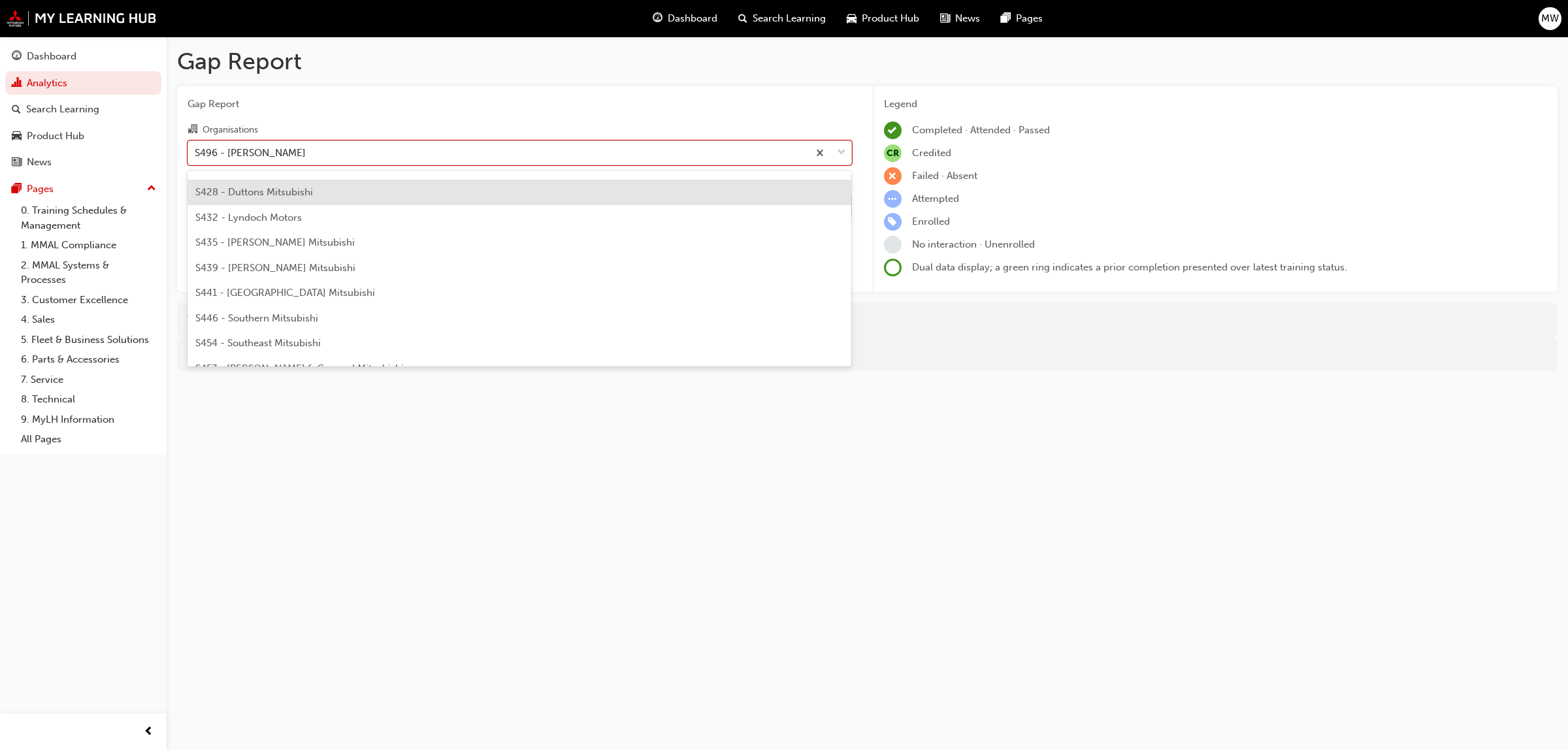
click at [253, 188] on span "S428 - Duttons Mitsubishi" at bounding box center [254, 192] width 118 height 12
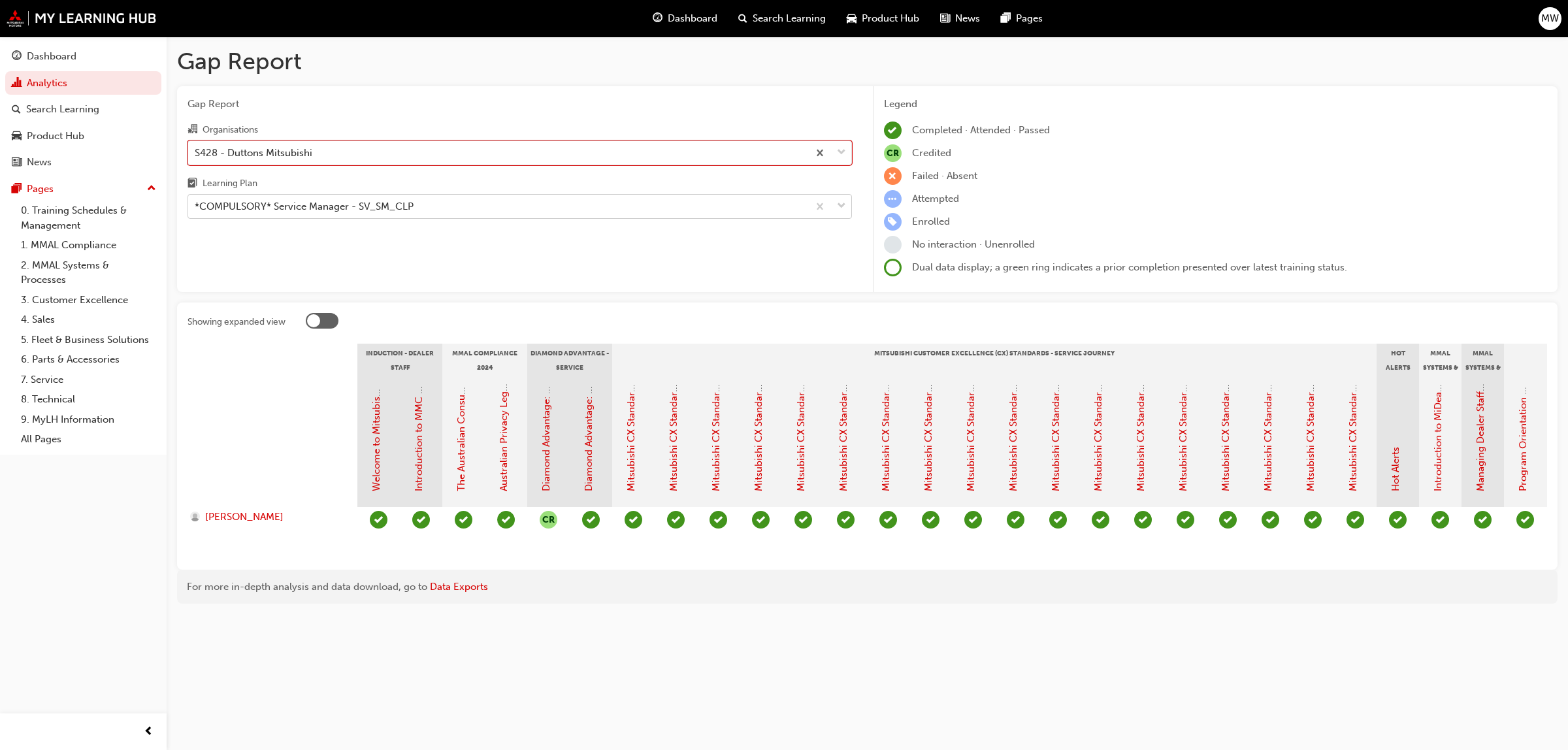
click at [843, 207] on span "down-icon" at bounding box center [841, 206] width 9 height 17
click at [196, 207] on input "Learning Plan *COMPULSORY* Service Manager - SV_SM_CLP" at bounding box center [195, 206] width 1 height 11
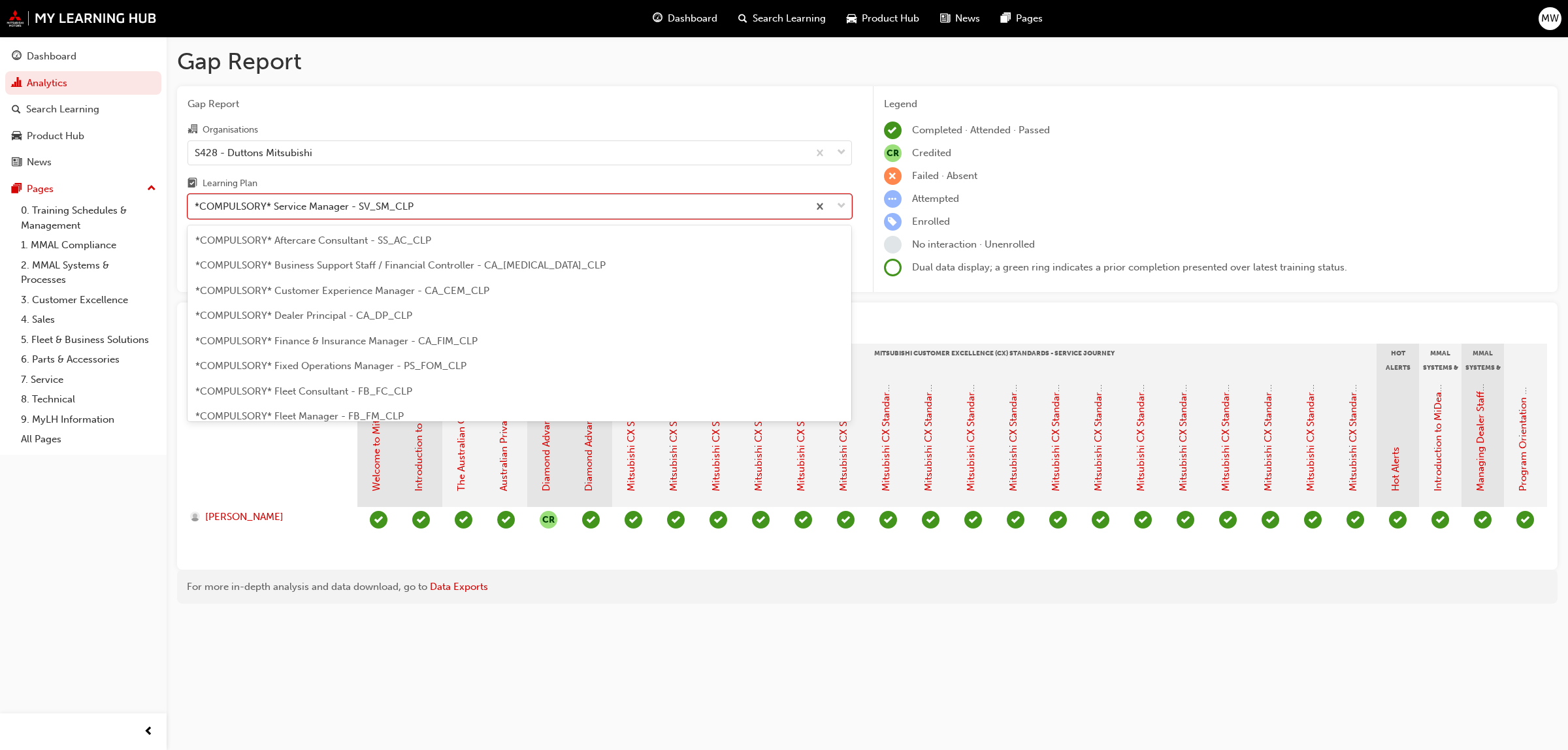
scroll to position [318, 0]
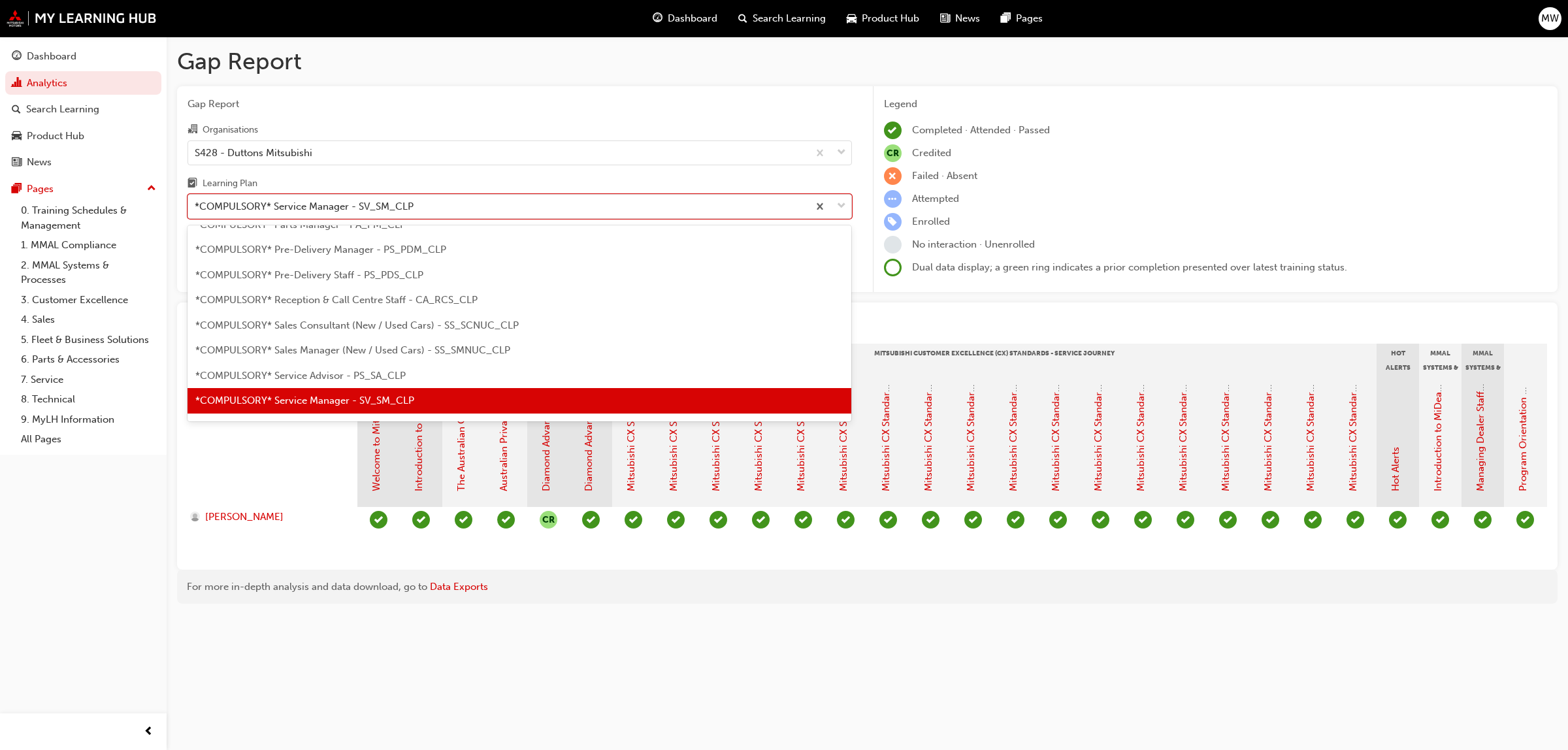
click at [372, 388] on div "*COMPULSORY* Service Manager - SV_SM_CLP" at bounding box center [520, 400] width 664 height 25
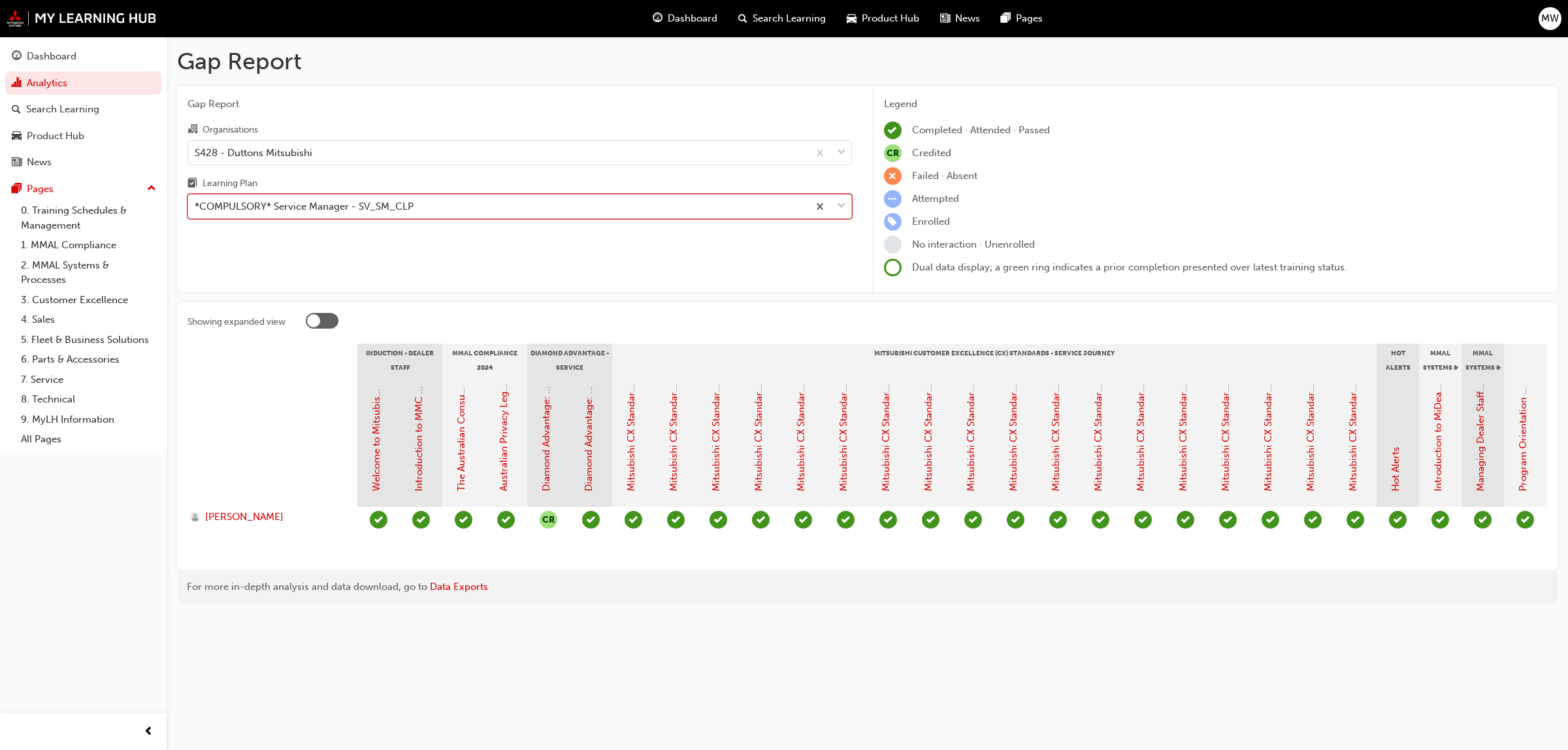
click at [841, 212] on span "down-icon" at bounding box center [841, 206] width 9 height 17
click at [196, 212] on input "Learning Plan option *COMPULSORY* Service Manager - SV_SM_CLP, selected. 0 resu…" at bounding box center [195, 206] width 1 height 11
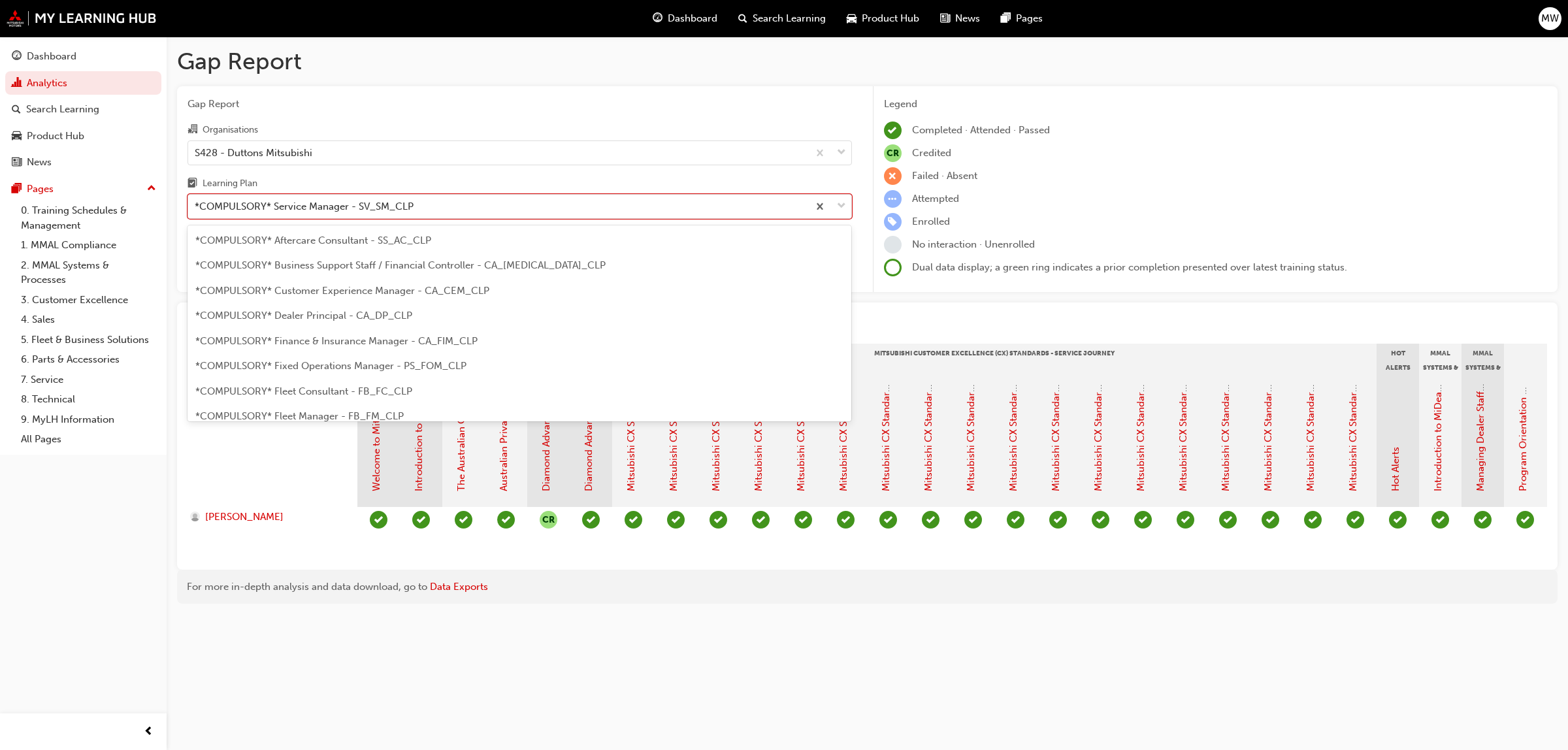
scroll to position [318, 0]
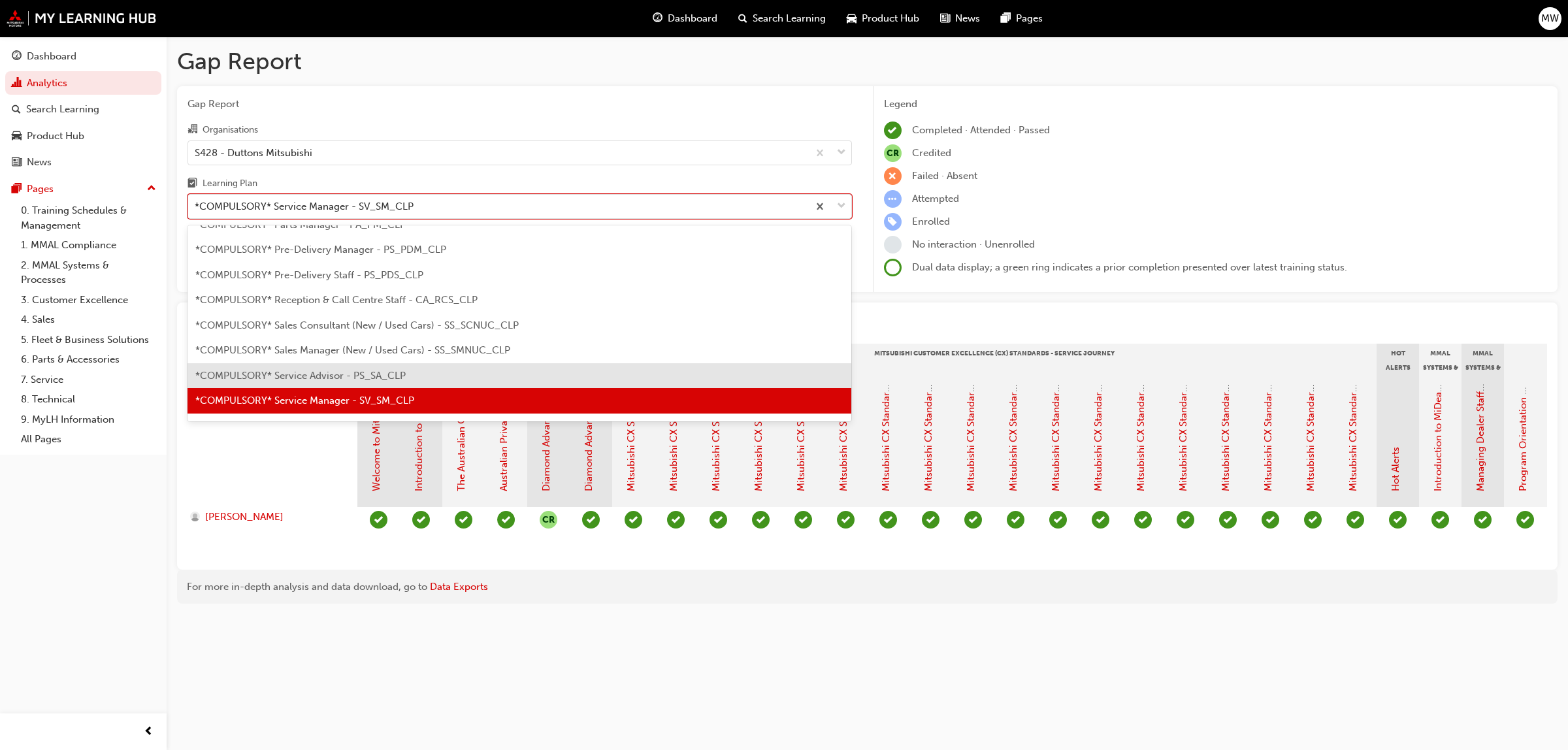
click at [327, 368] on div "*COMPULSORY* Service Advisor - PS_SA_CLP" at bounding box center [520, 376] width 664 height 25
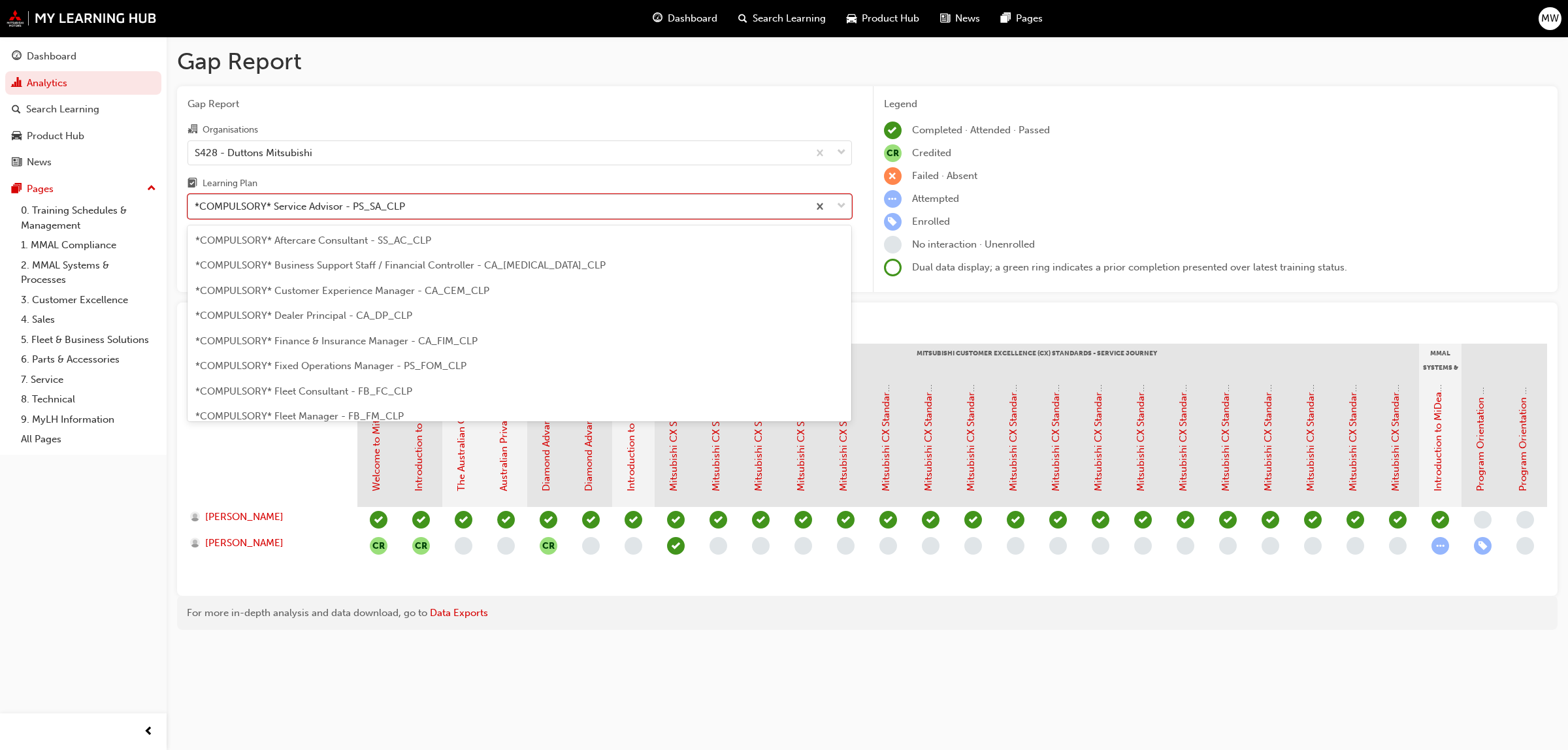
click at [844, 201] on span "down-icon" at bounding box center [841, 206] width 9 height 17
click at [196, 201] on input "Learning Plan option *COMPULSORY* Service Advisor - PS_SA_CLP, selected. option…" at bounding box center [195, 206] width 1 height 11
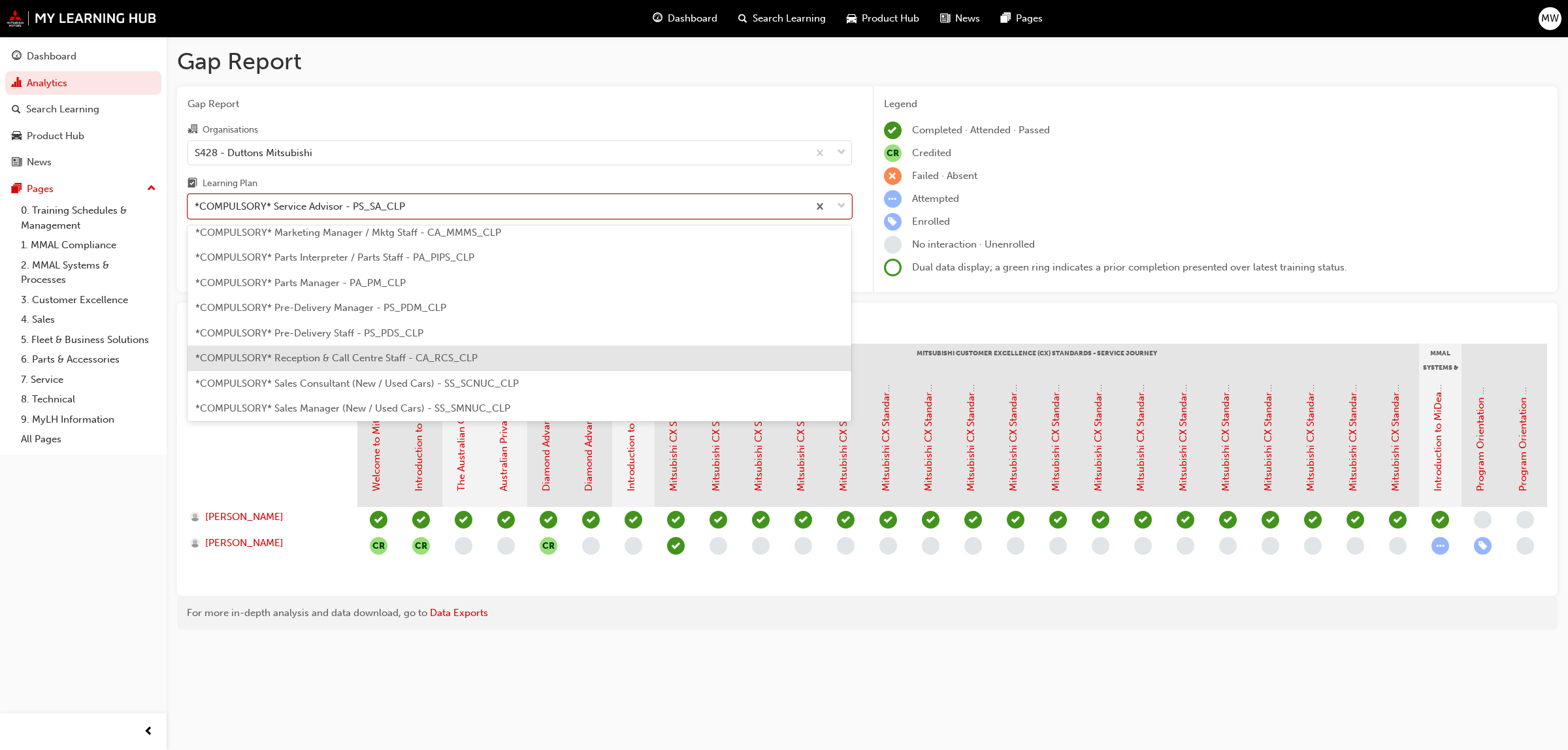
scroll to position [227, 0]
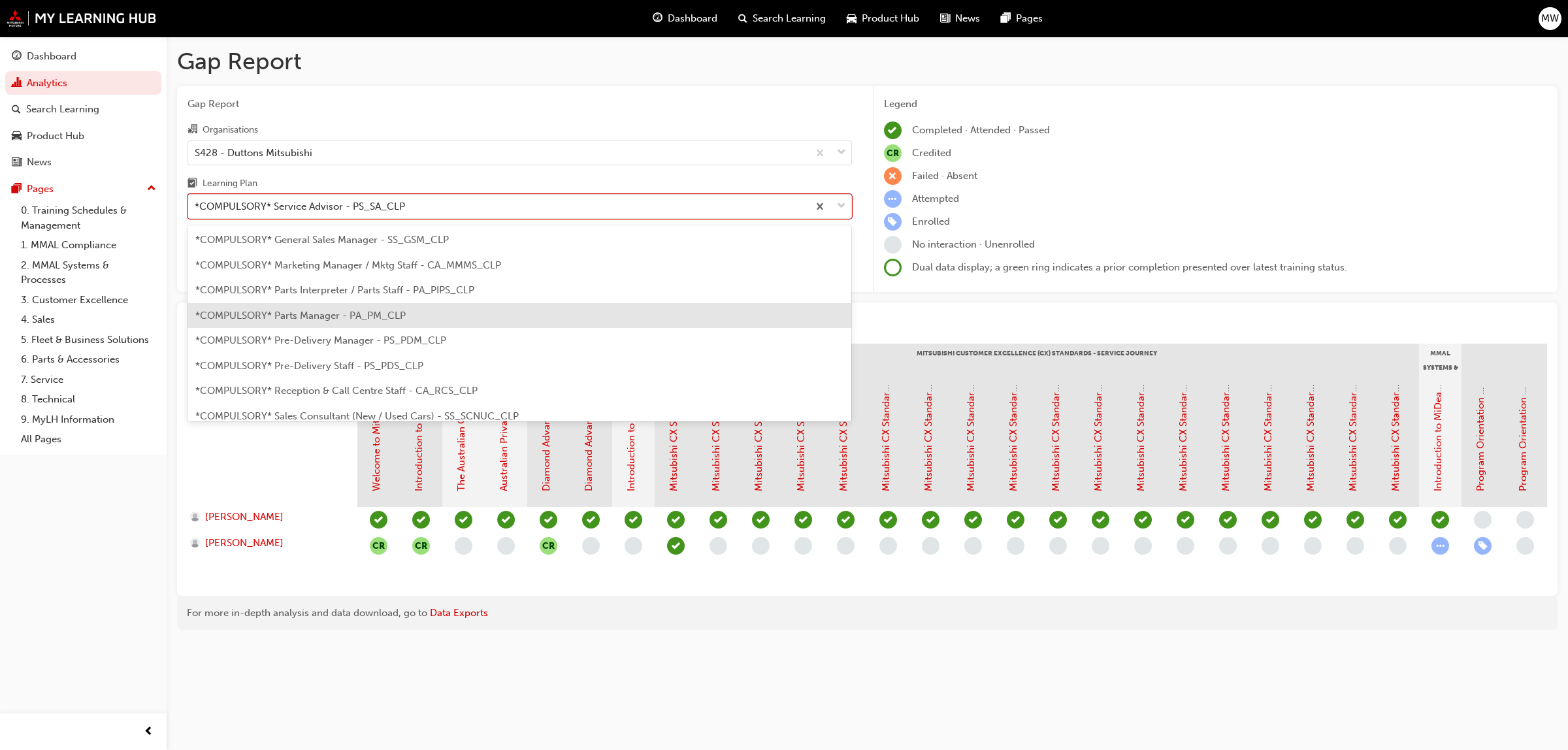
click at [297, 316] on span "*COMPULSORY* Parts Manager - PA_PM_CLP" at bounding box center [300, 315] width 210 height 12
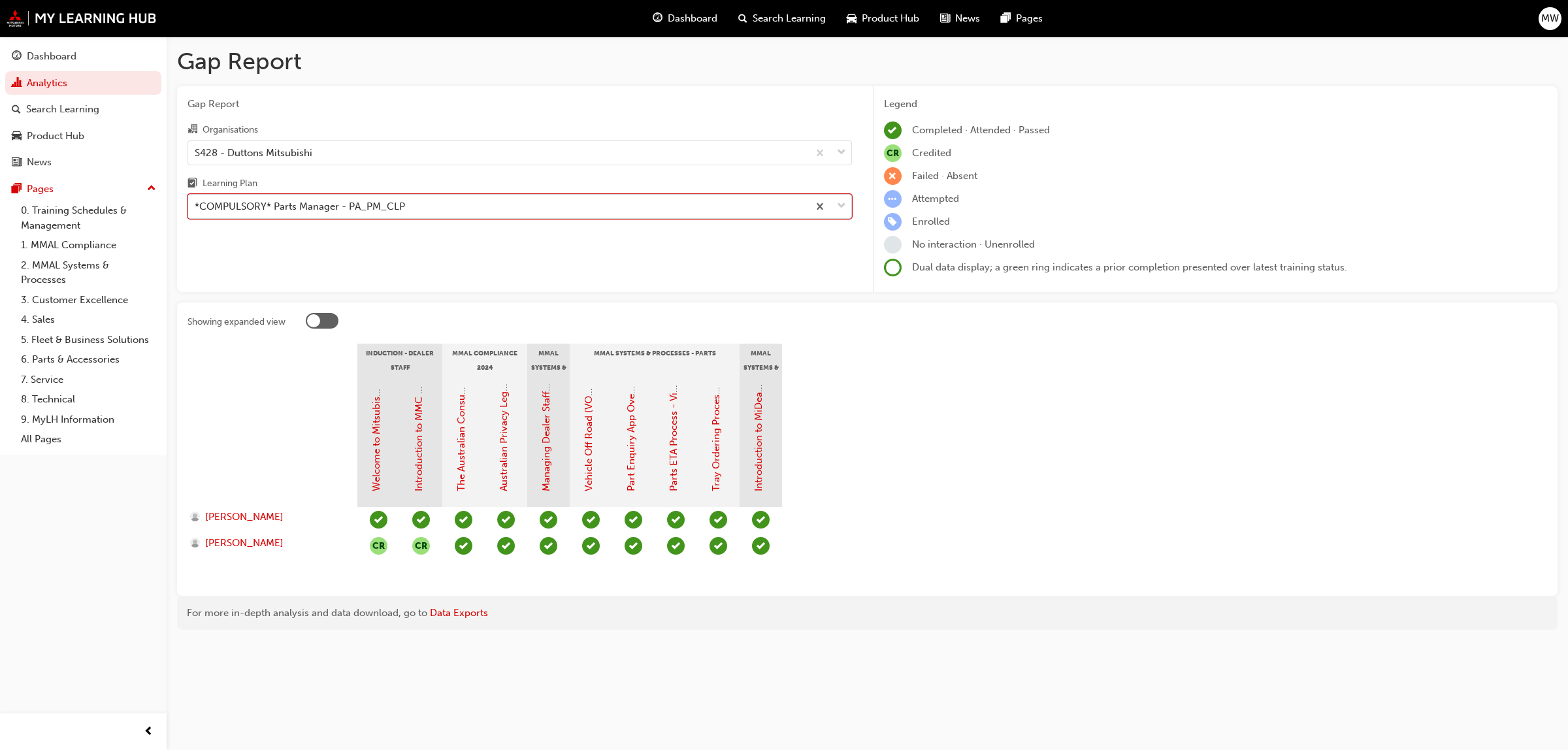
click at [835, 201] on div at bounding box center [830, 206] width 43 height 24
click at [196, 201] on input "Learning Plan option *COMPULSORY* Parts Manager - PA_PM_CLP, selected. 0 result…" at bounding box center [195, 206] width 1 height 11
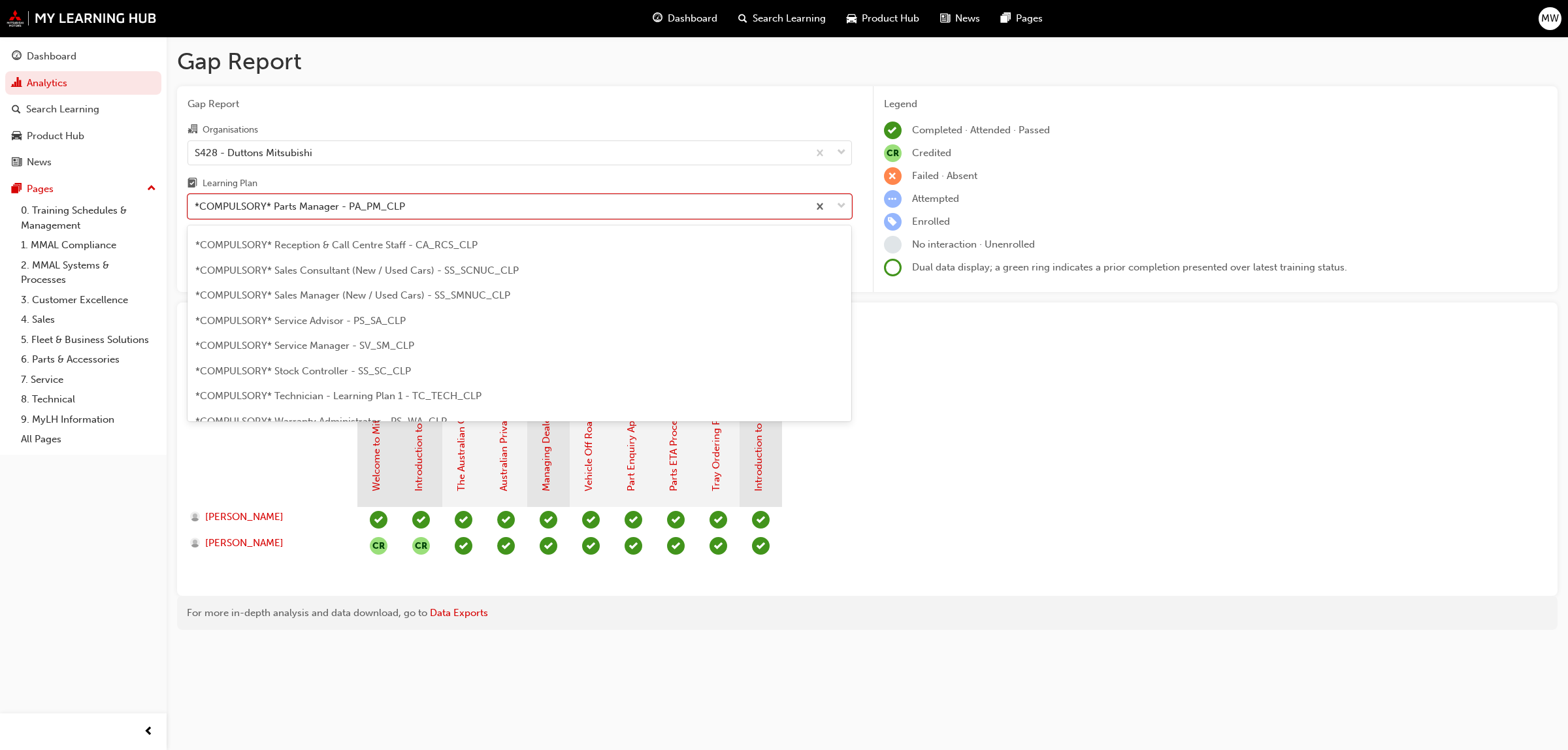
scroll to position [402, 0]
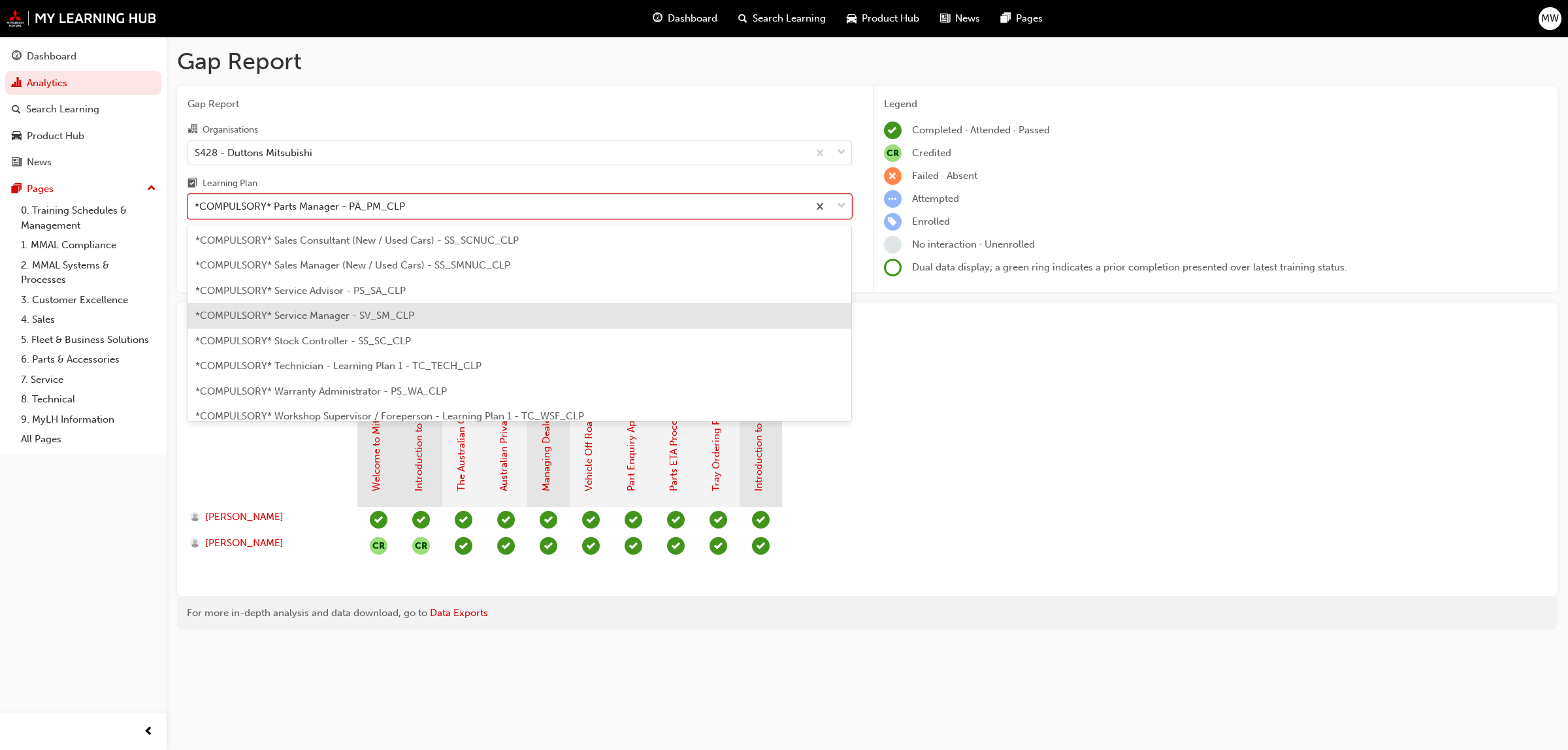
click at [395, 306] on div "*COMPULSORY* Service Manager - SV_SM_CLP" at bounding box center [520, 315] width 664 height 25
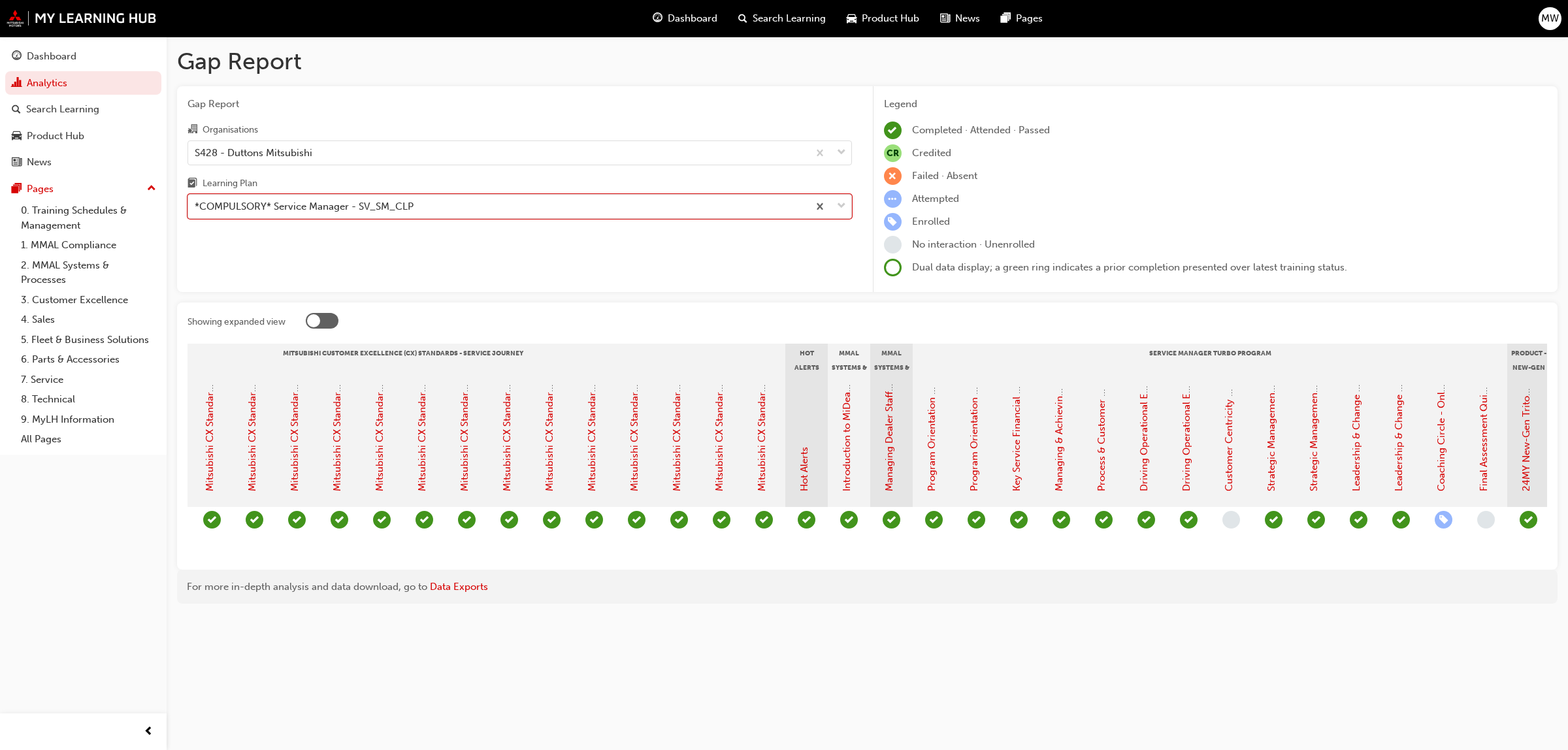
scroll to position [0, 679]
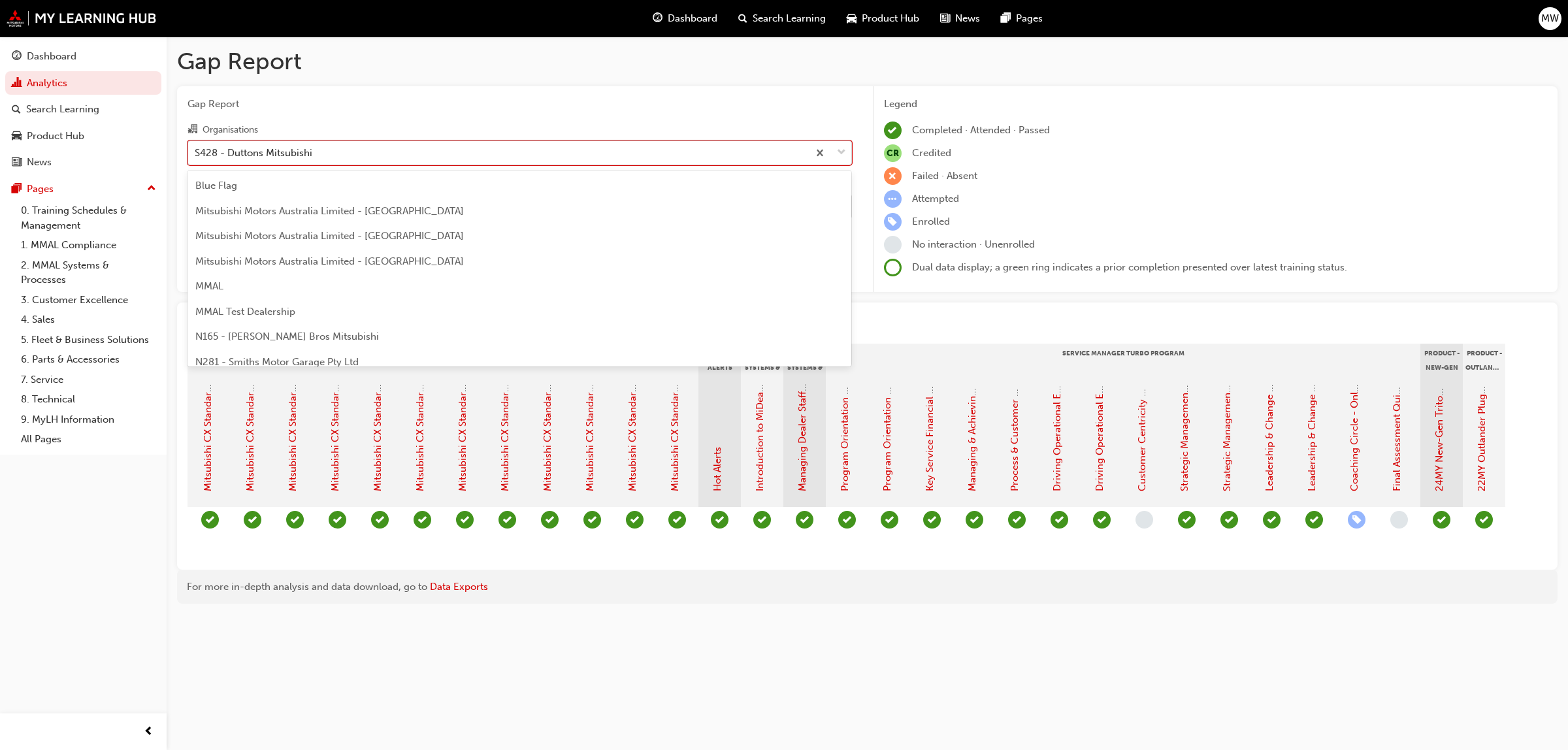
click at [842, 147] on span "down-icon" at bounding box center [841, 152] width 9 height 17
click at [196, 147] on input "Organisations option S428 - Duttons Mitsubishi, selected. option S428 - Duttons…" at bounding box center [195, 152] width 1 height 11
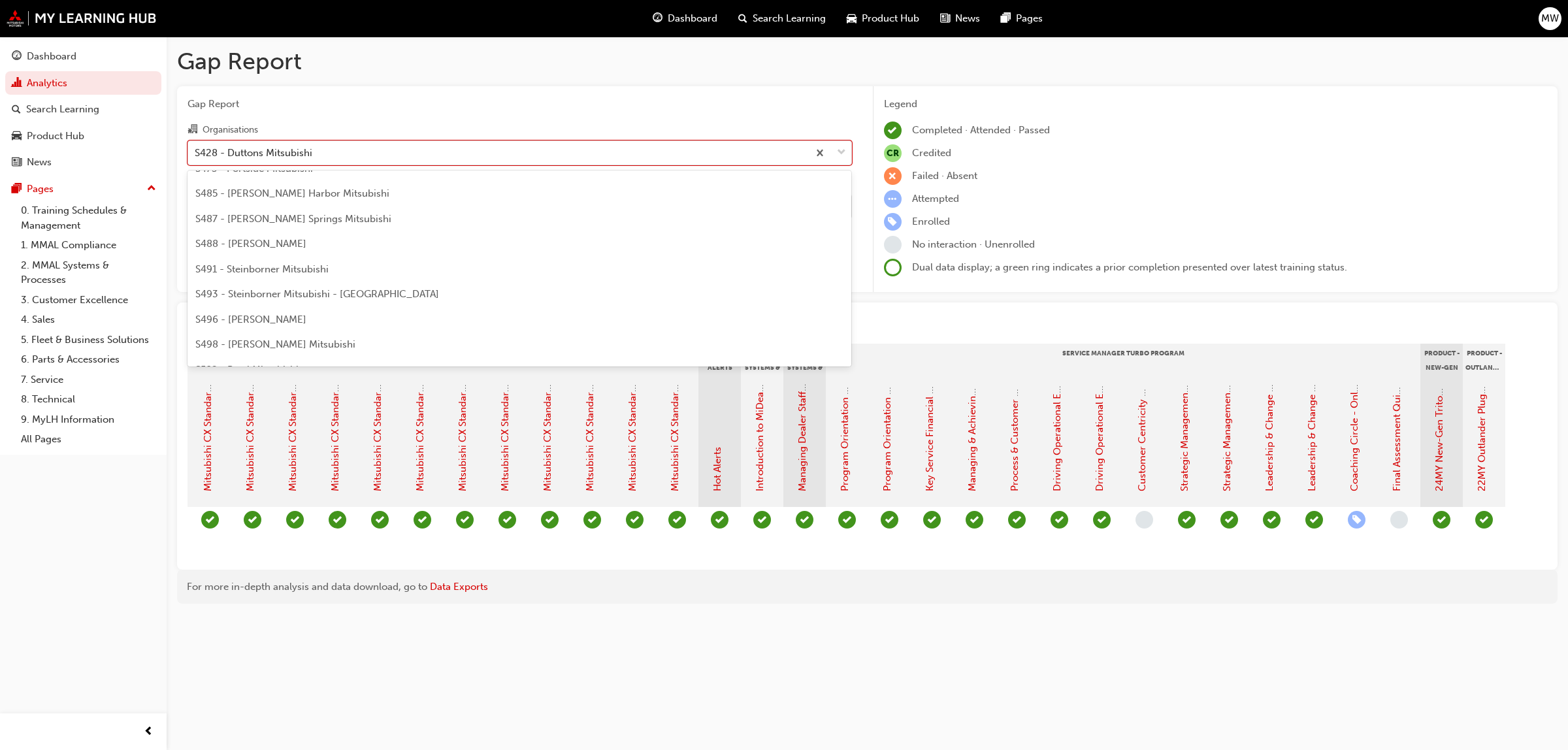
scroll to position [3062, 0]
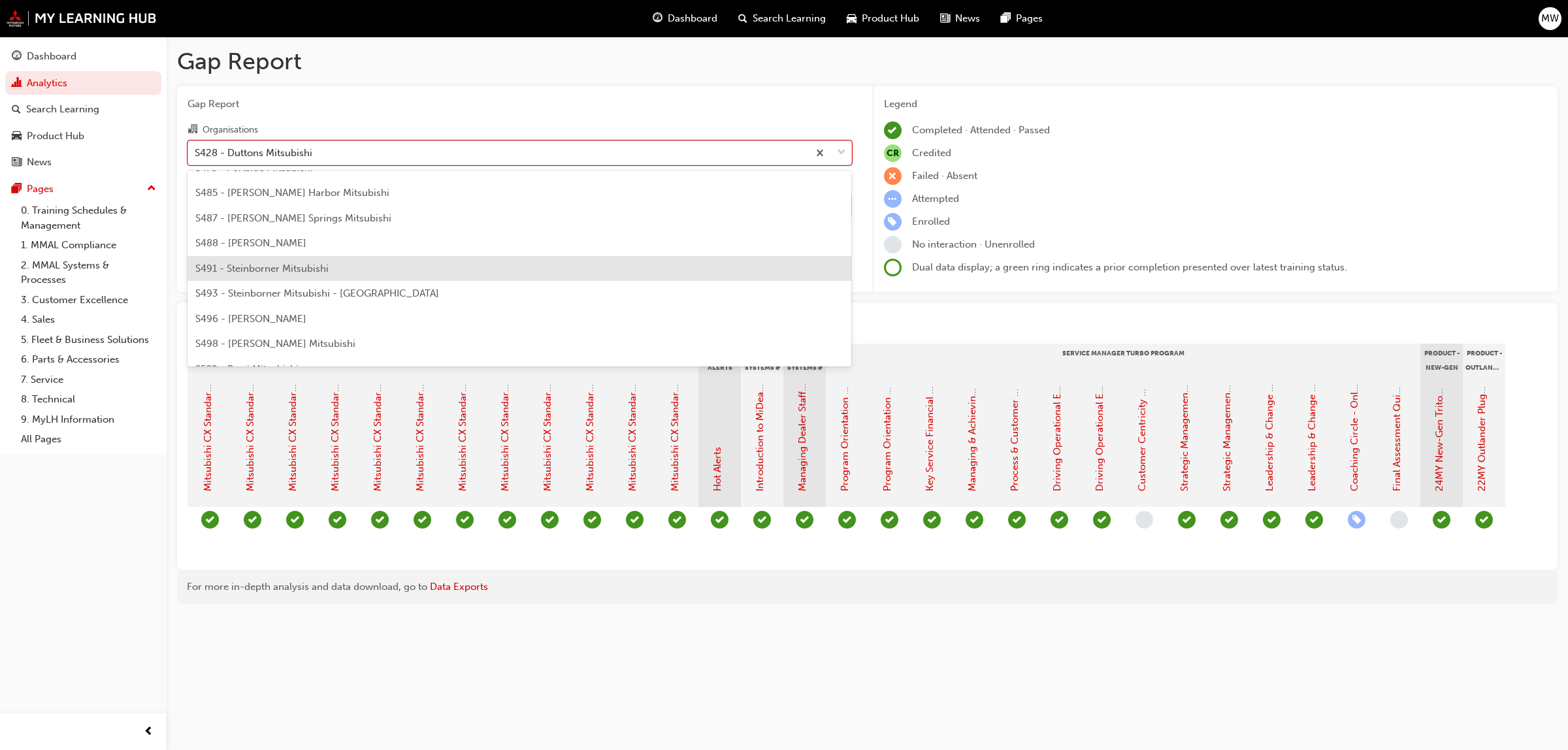
click at [312, 267] on span "S491 - Steinborner Mitsubishi" at bounding box center [262, 268] width 133 height 12
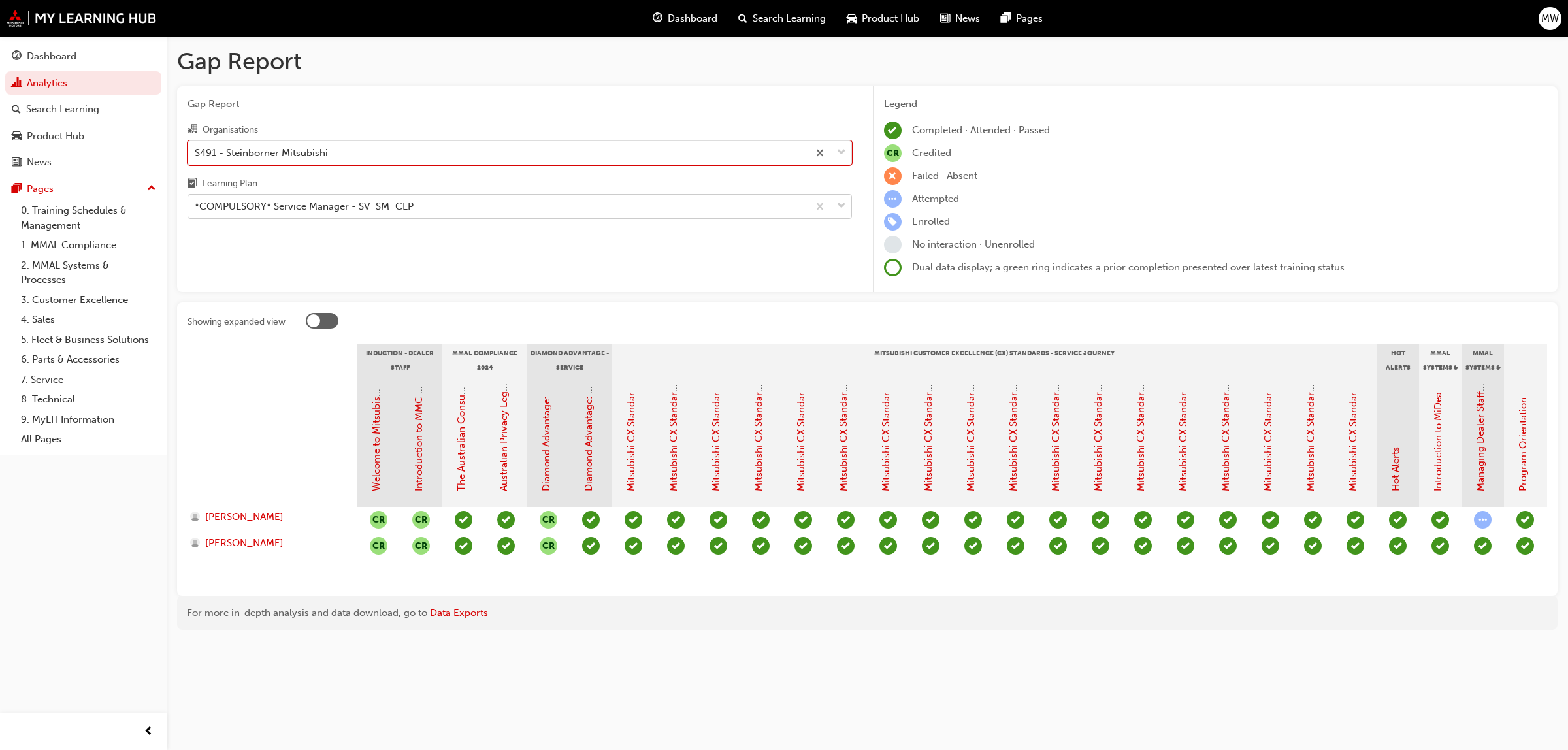
click at [835, 199] on div at bounding box center [830, 206] width 43 height 24
click at [196, 201] on input "Learning Plan *COMPULSORY* Service Manager - SV_SM_CLP" at bounding box center [195, 206] width 1 height 11
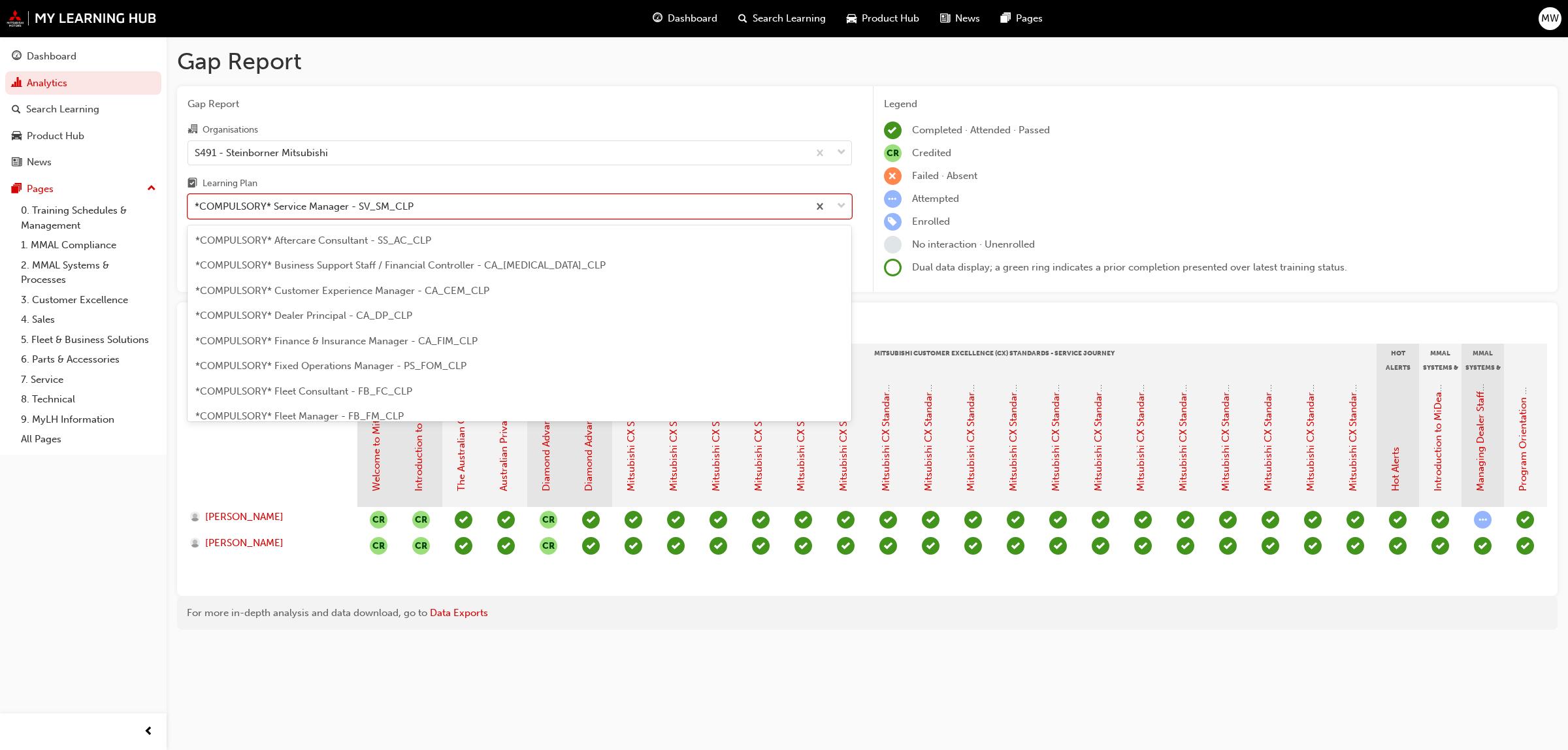
scroll to position [318, 0]
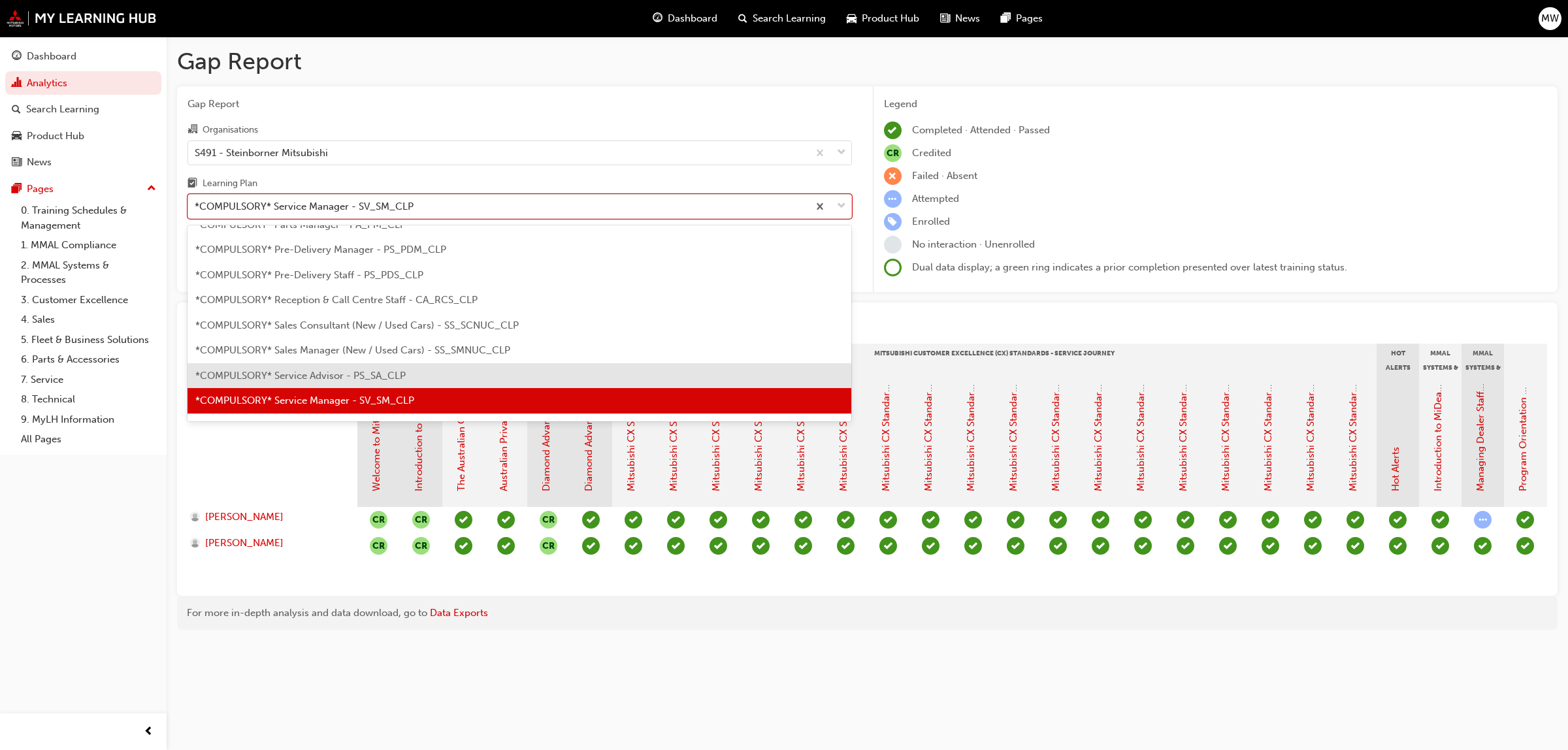
click at [393, 370] on span "*COMPULSORY* Service Advisor - PS_SA_CLP" at bounding box center [300, 375] width 210 height 12
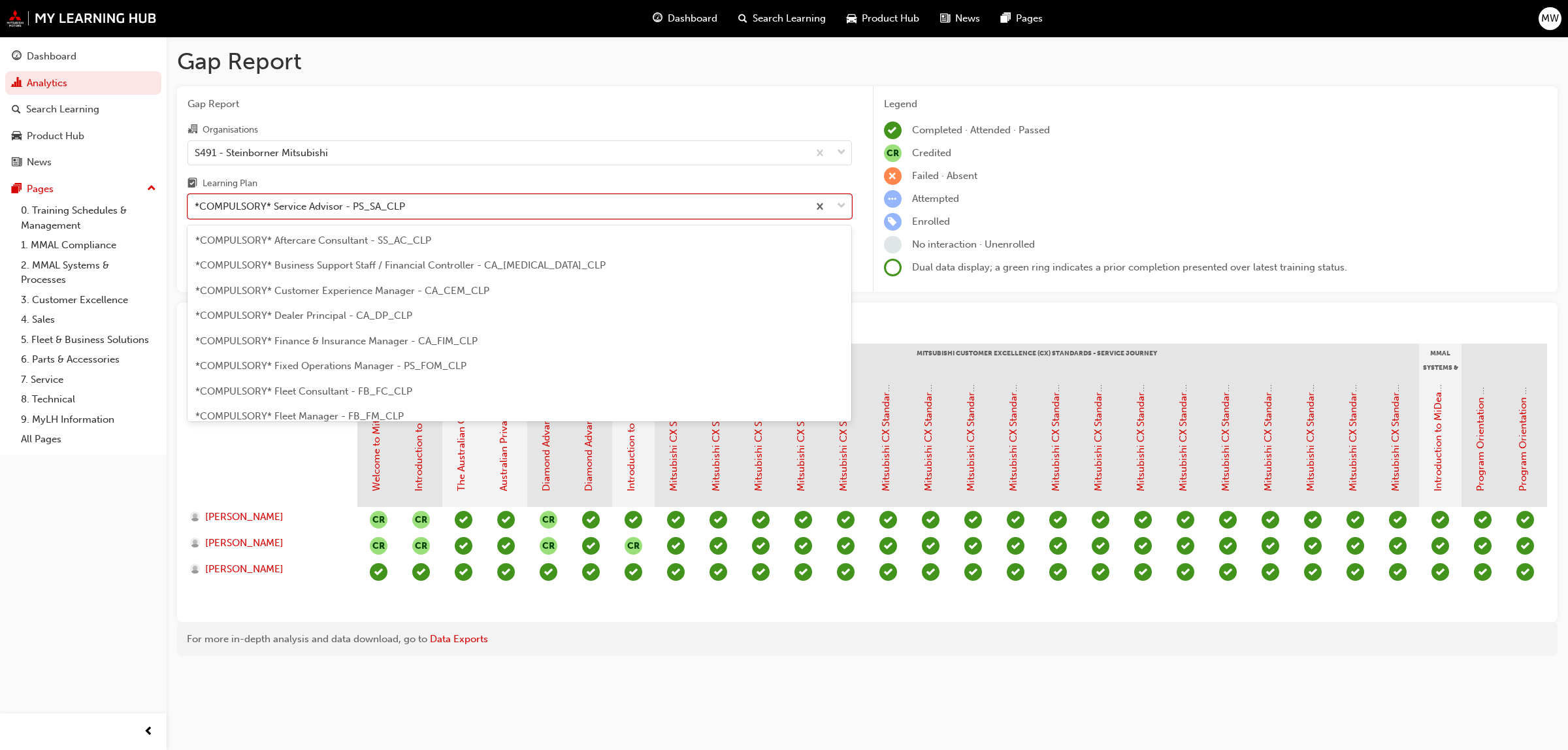
click at [838, 203] on span "down-icon" at bounding box center [841, 206] width 9 height 17
click at [196, 203] on input "Learning Plan option *COMPULSORY* Service Advisor - PS_SA_CLP, selected. option…" at bounding box center [195, 206] width 1 height 11
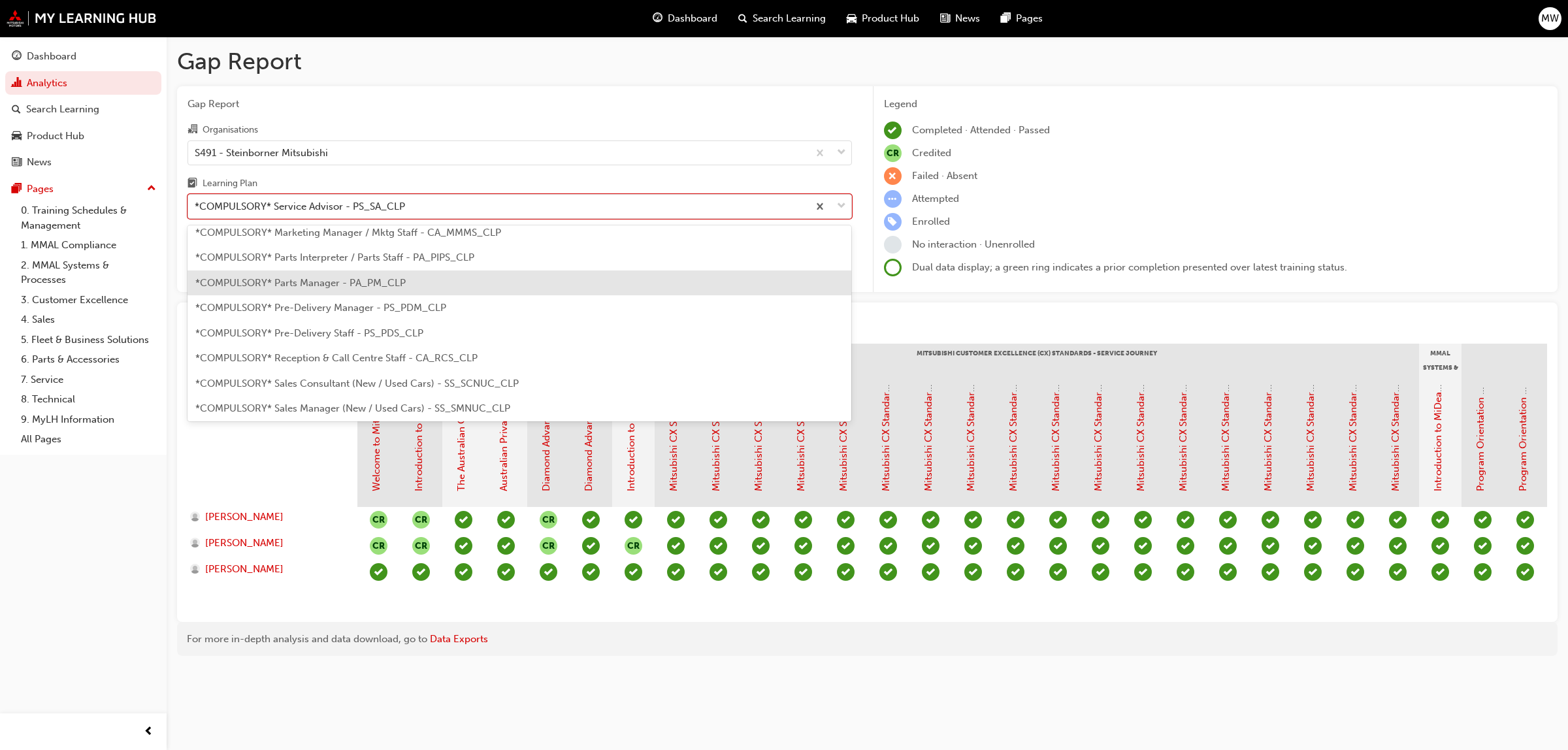
scroll to position [227, 0]
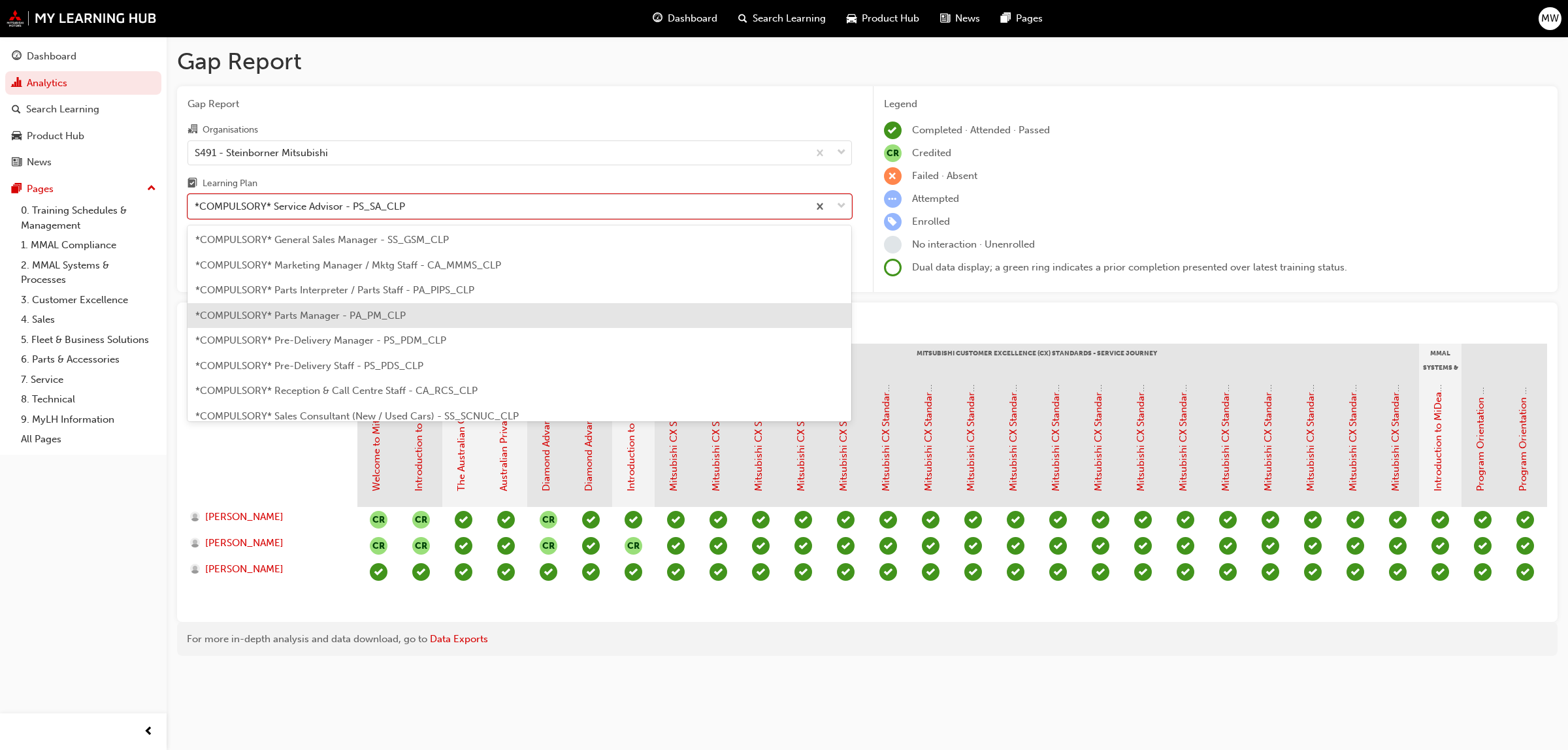
click at [402, 312] on span "*COMPULSORY* Parts Manager - PA_PM_CLP" at bounding box center [300, 315] width 210 height 12
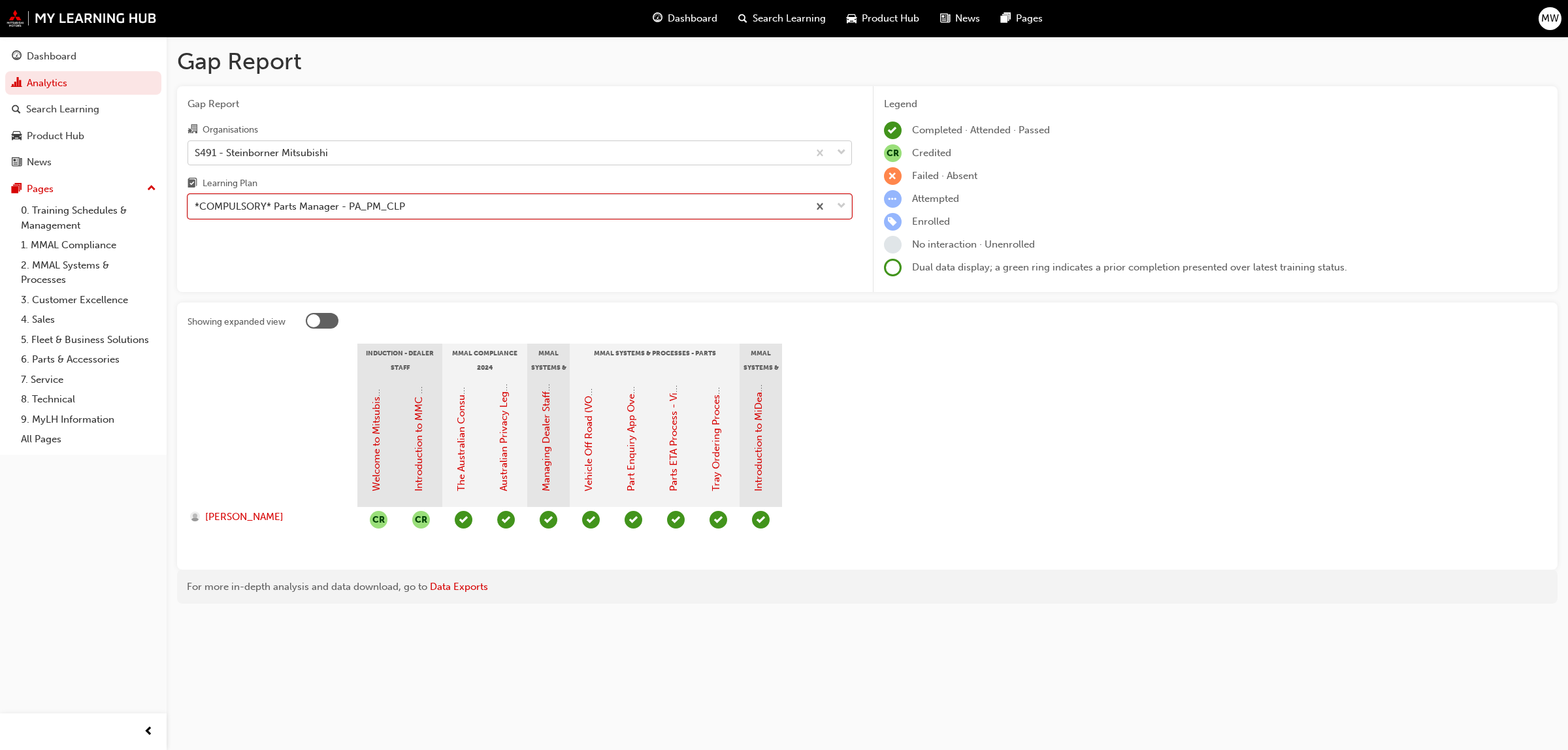
click at [837, 145] on span "down-icon" at bounding box center [841, 152] width 9 height 17
click at [196, 146] on input "Organisations S491 - Steinborner Mitsubishi" at bounding box center [195, 152] width 1 height 11
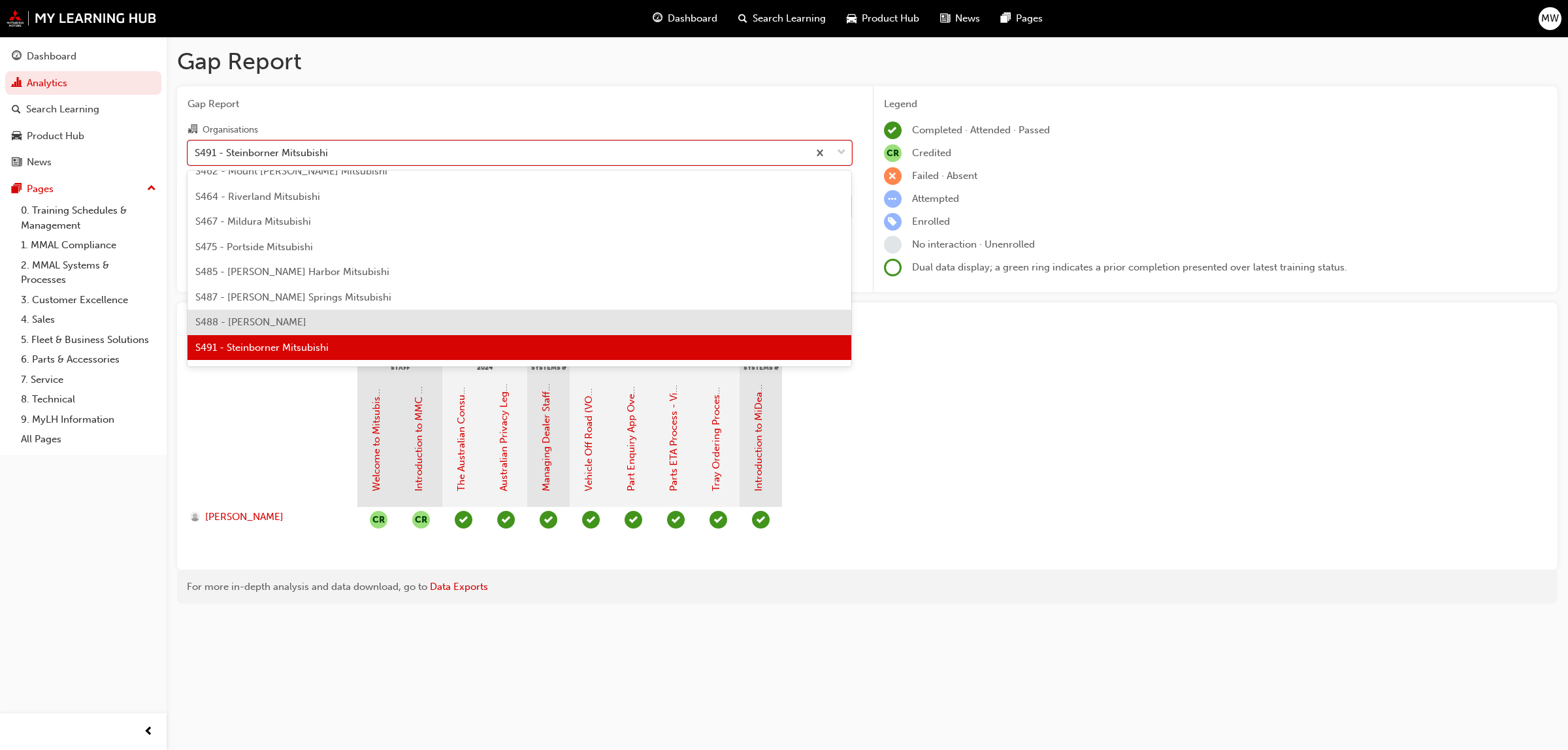
scroll to position [2950, 0]
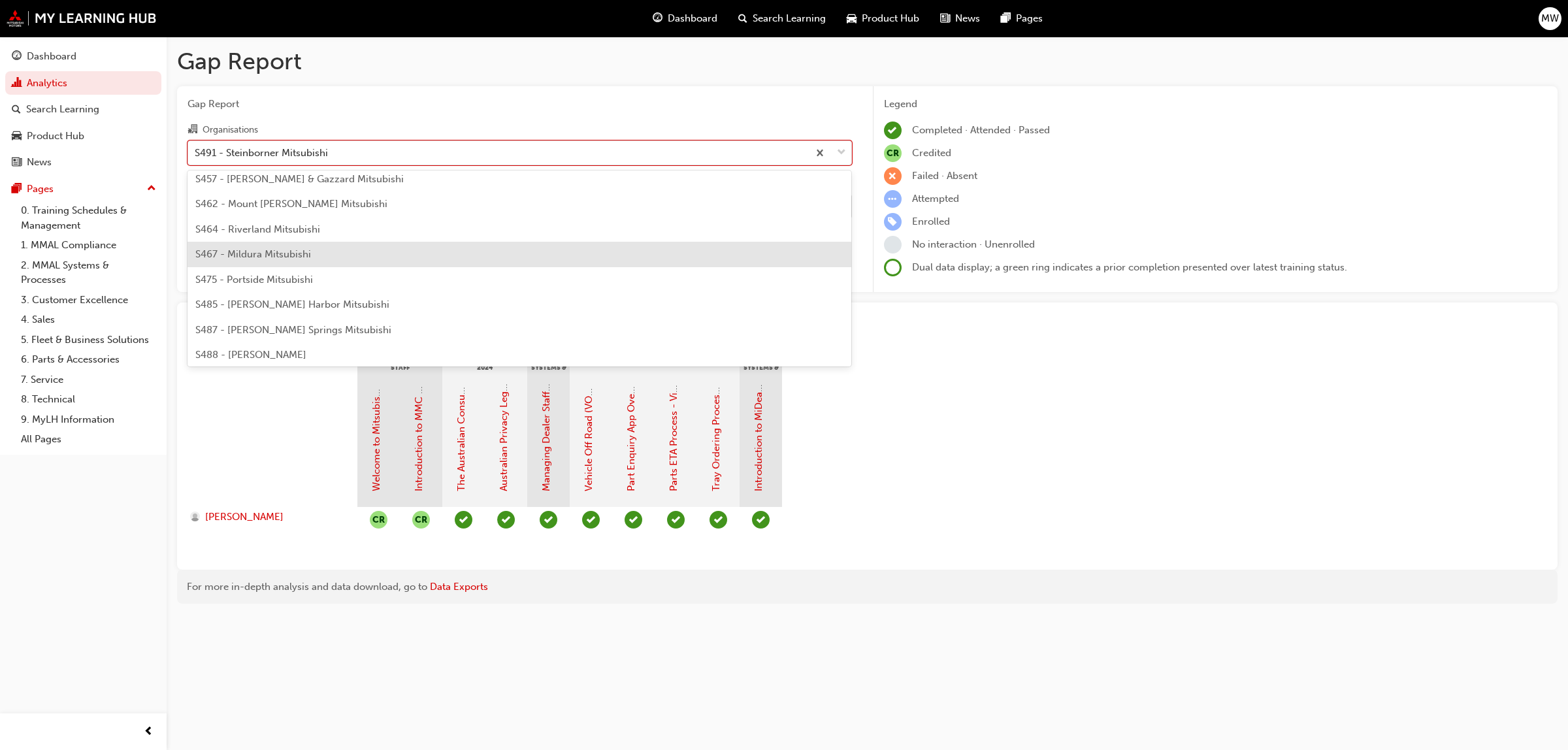
click at [249, 252] on span "S467 - Mildura Mitsubishi" at bounding box center [253, 254] width 116 height 12
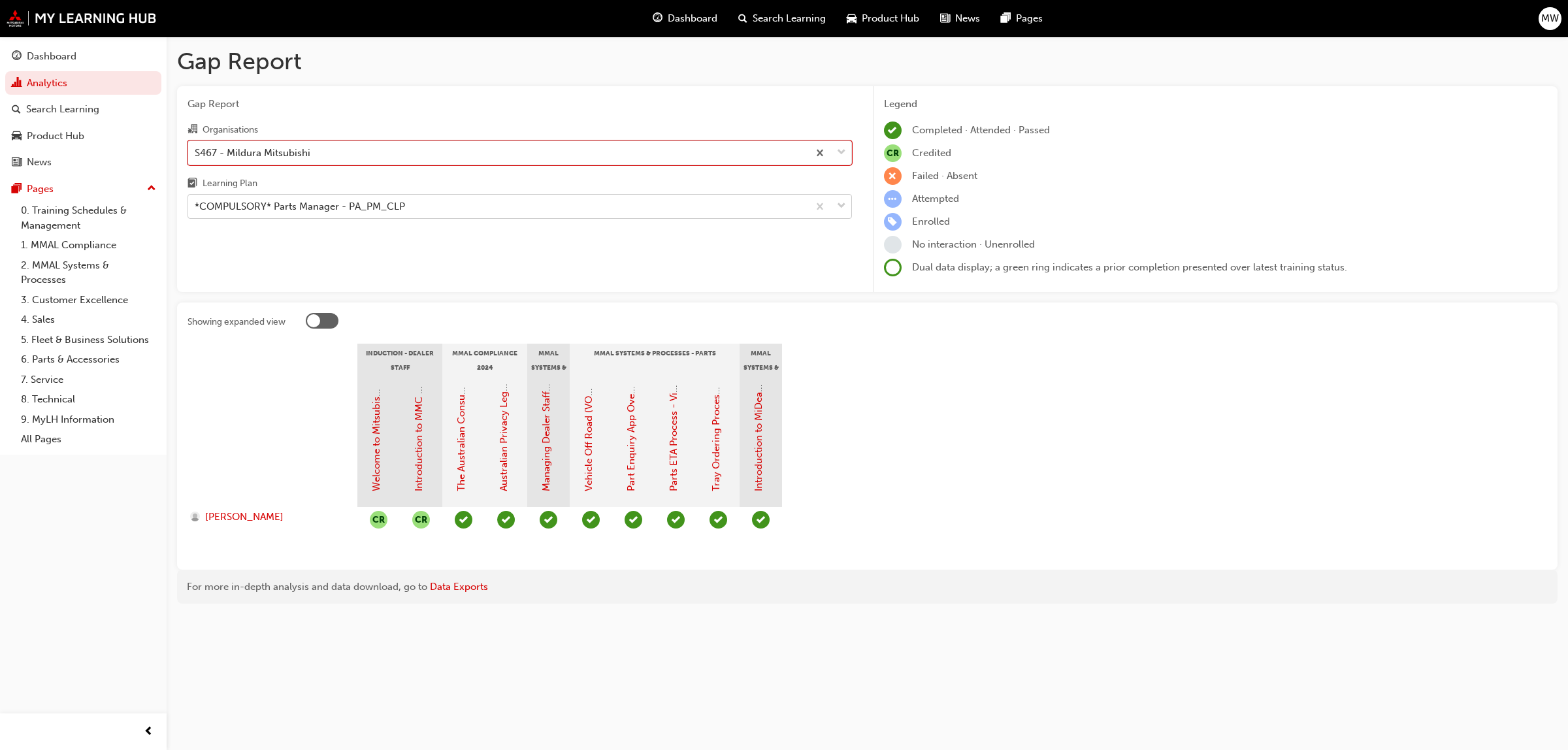
click at [838, 206] on span "down-icon" at bounding box center [841, 206] width 9 height 17
click at [196, 206] on input "Learning Plan *COMPULSORY* Parts Manager - PA_PM_CLP" at bounding box center [195, 206] width 1 height 11
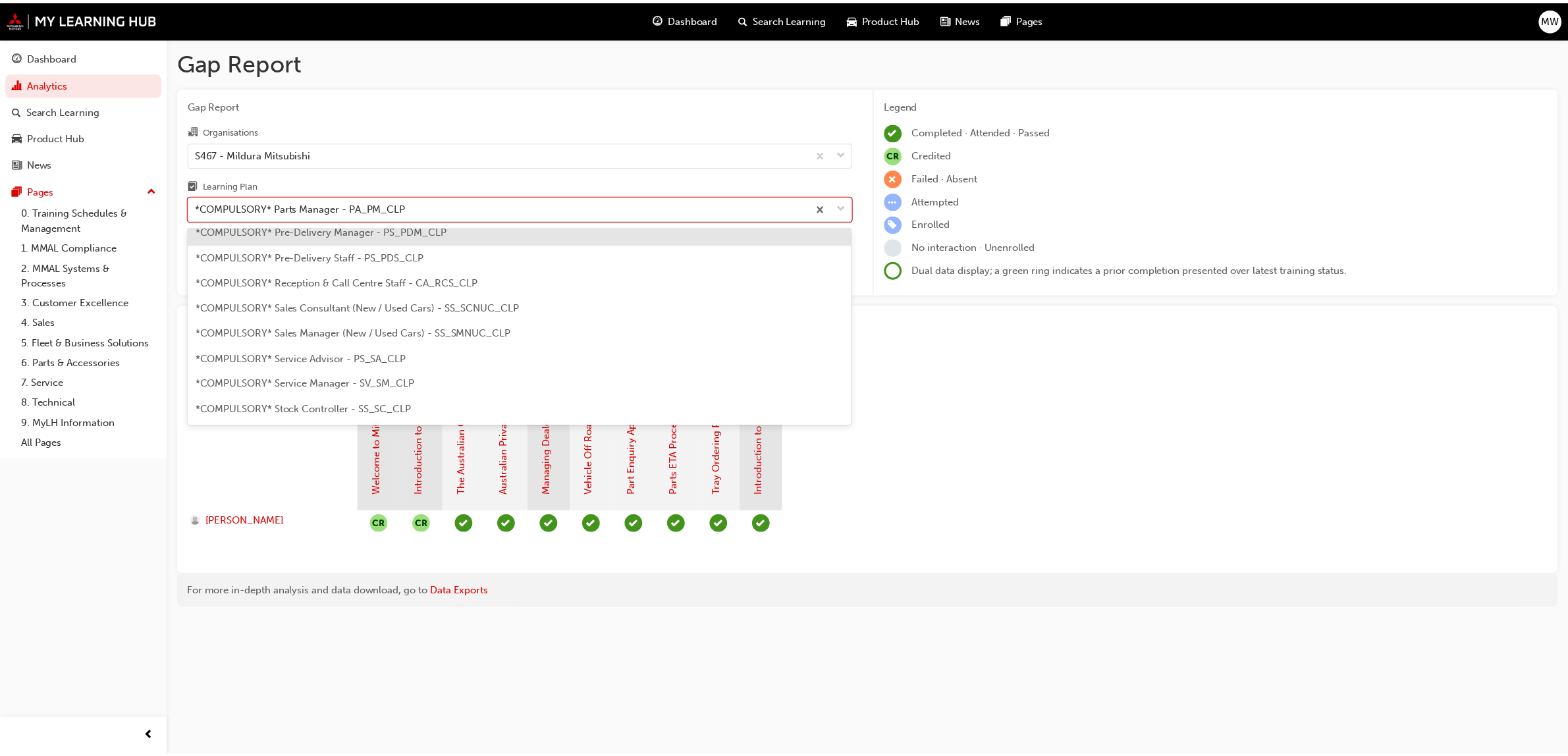
scroll to position [373, 0]
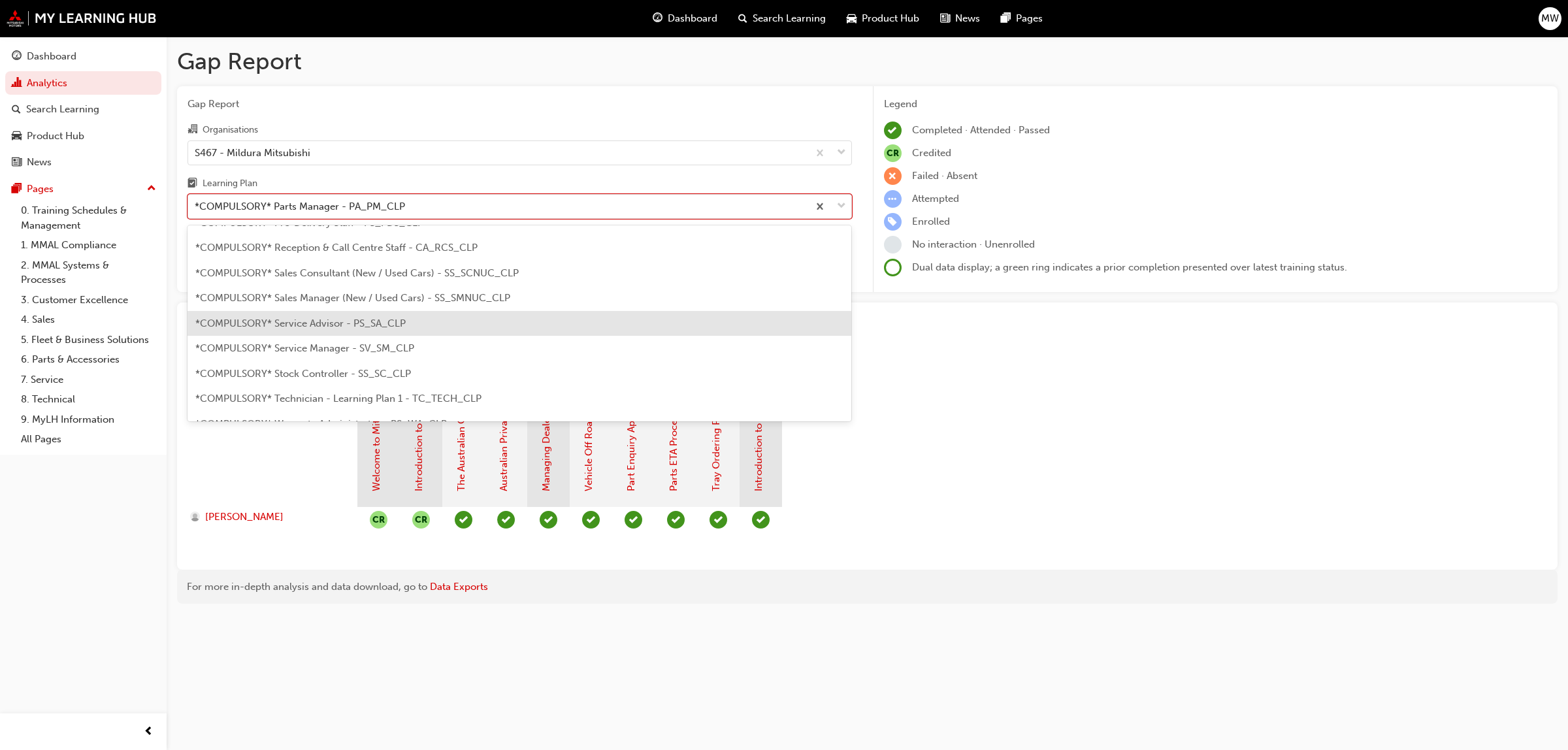
click at [399, 322] on span "*COMPULSORY* Service Advisor - PS_SA_CLP" at bounding box center [300, 323] width 210 height 12
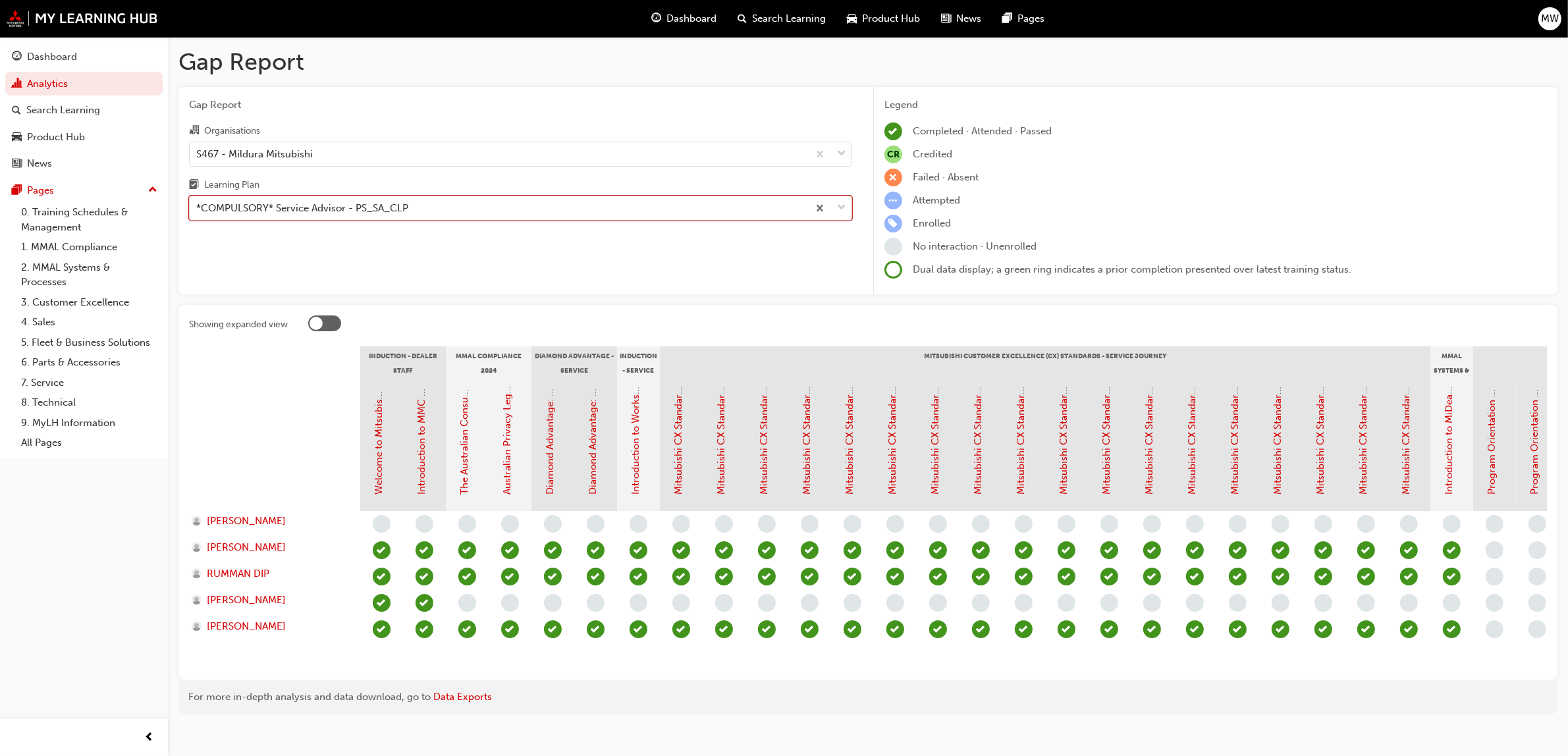
click at [844, 202] on span "down-icon" at bounding box center [841, 208] width 9 height 17
click at [198, 202] on input "Learning Plan option *COMPULSORY* Service Advisor - PS_SA_CLP, selected. 0 resu…" at bounding box center [197, 208] width 1 height 11
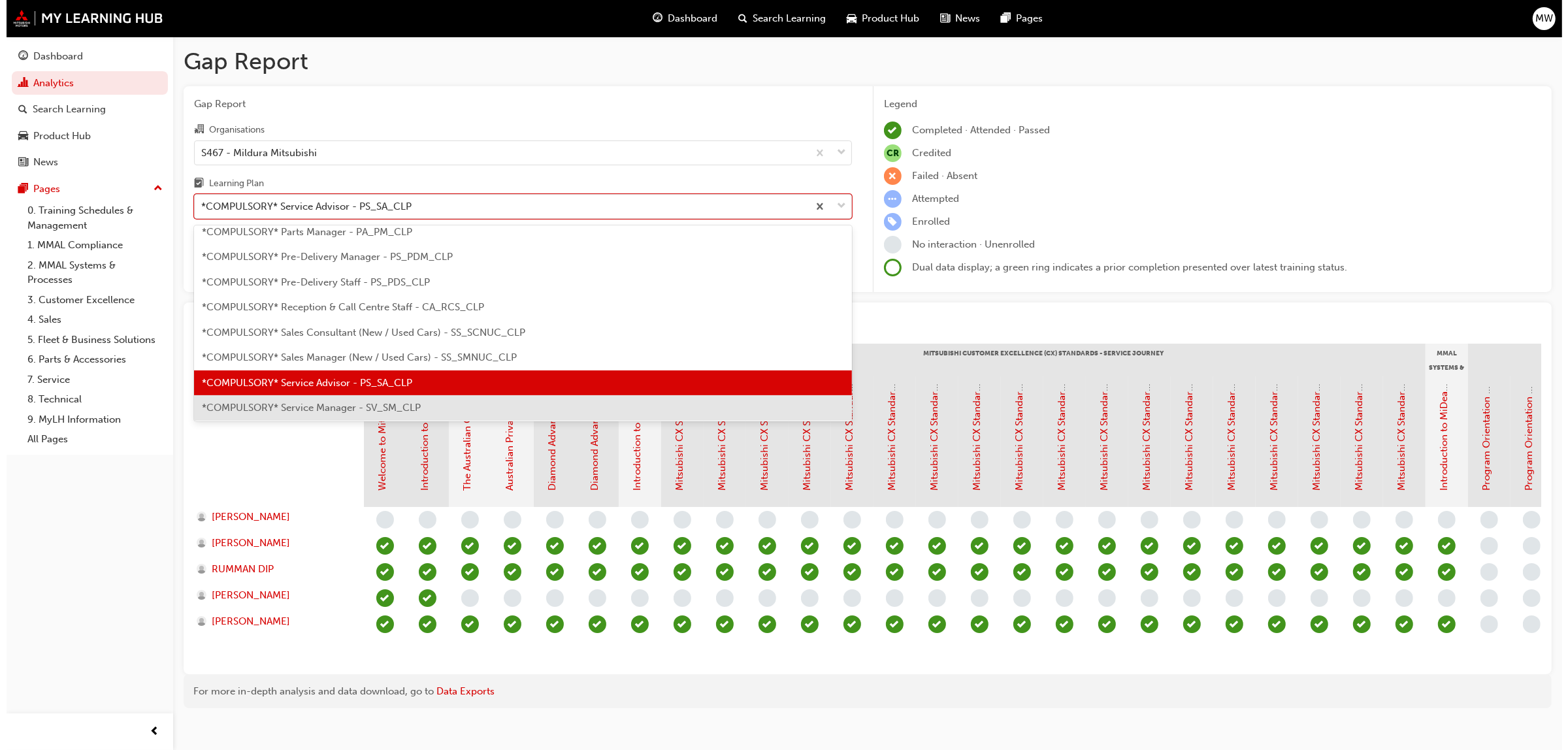
scroll to position [325, 0]
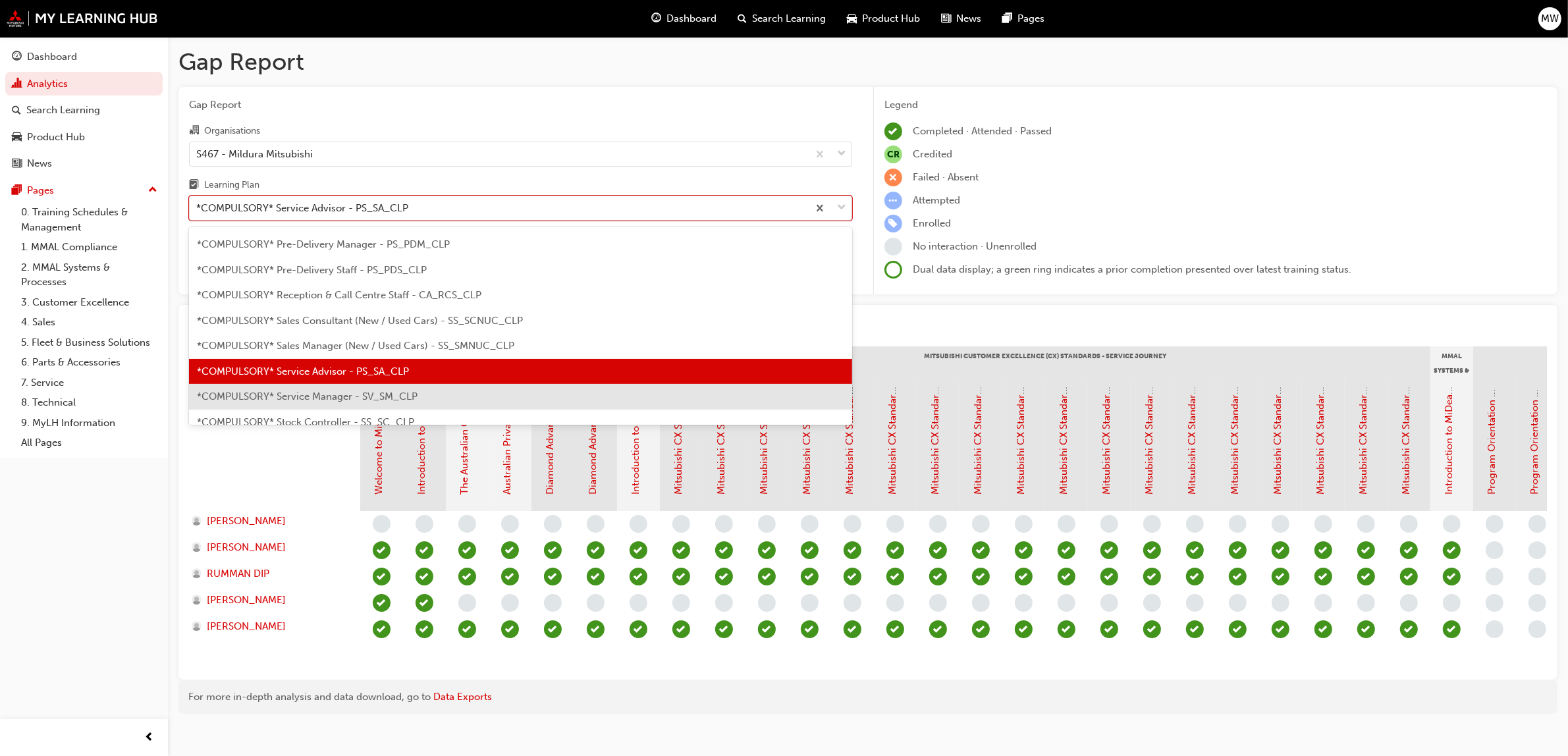
click at [316, 392] on span "*COMPULSORY* Service Manager - SV_SM_CLP" at bounding box center [307, 396] width 221 height 12
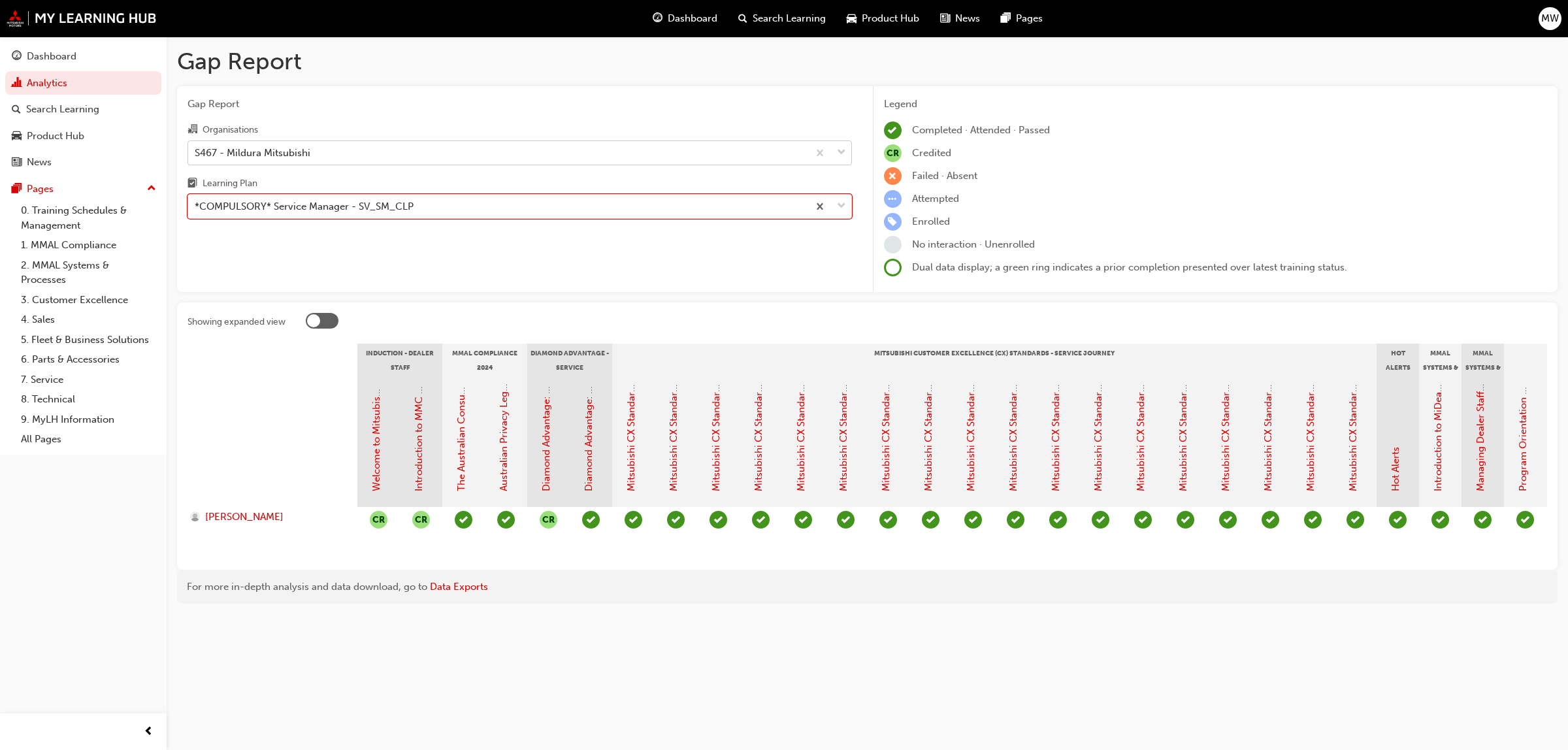
click at [847, 148] on div at bounding box center [830, 152] width 43 height 24
click at [196, 148] on input "Organisations S467 - Mildura Mitsubishi" at bounding box center [195, 152] width 1 height 11
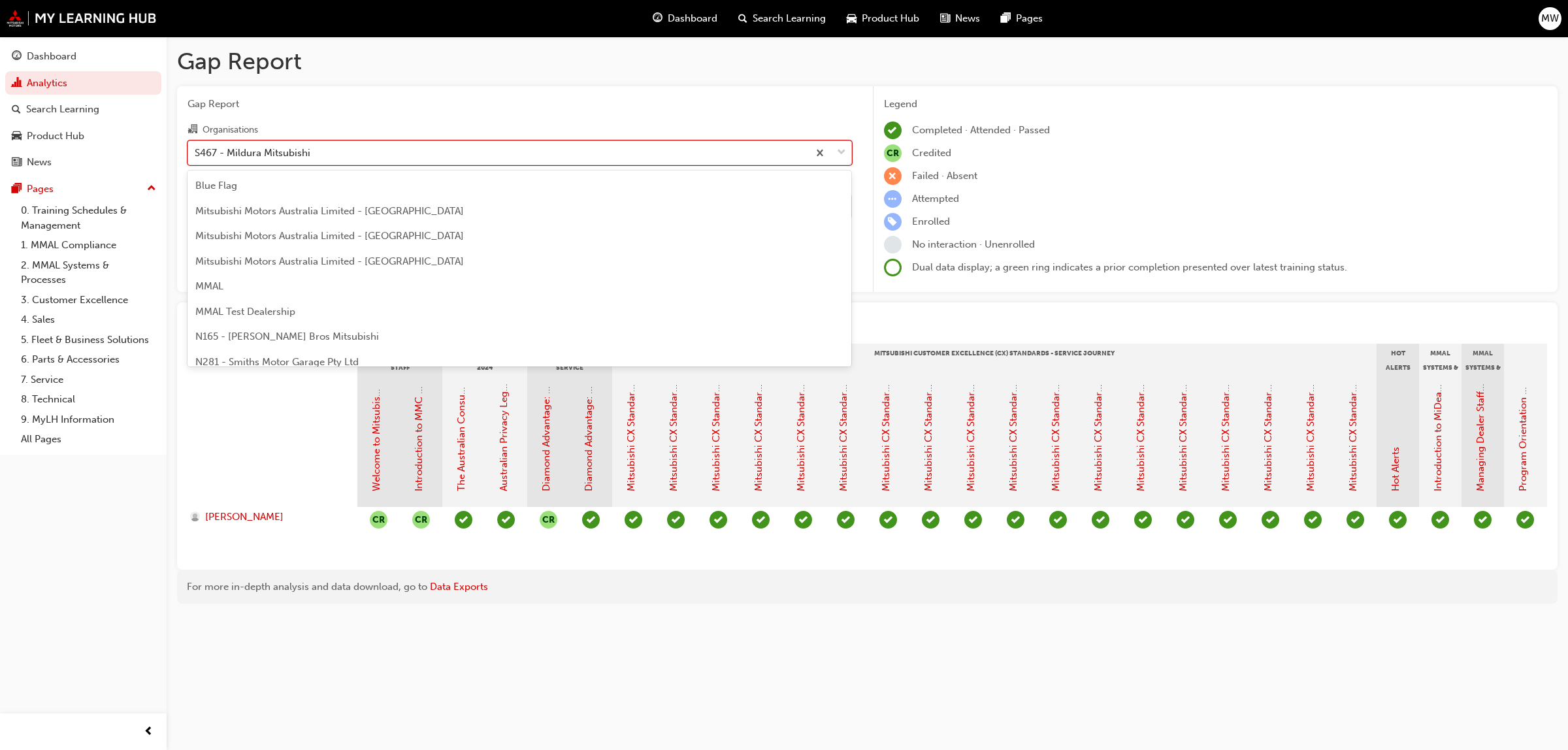
scroll to position [2856, 0]
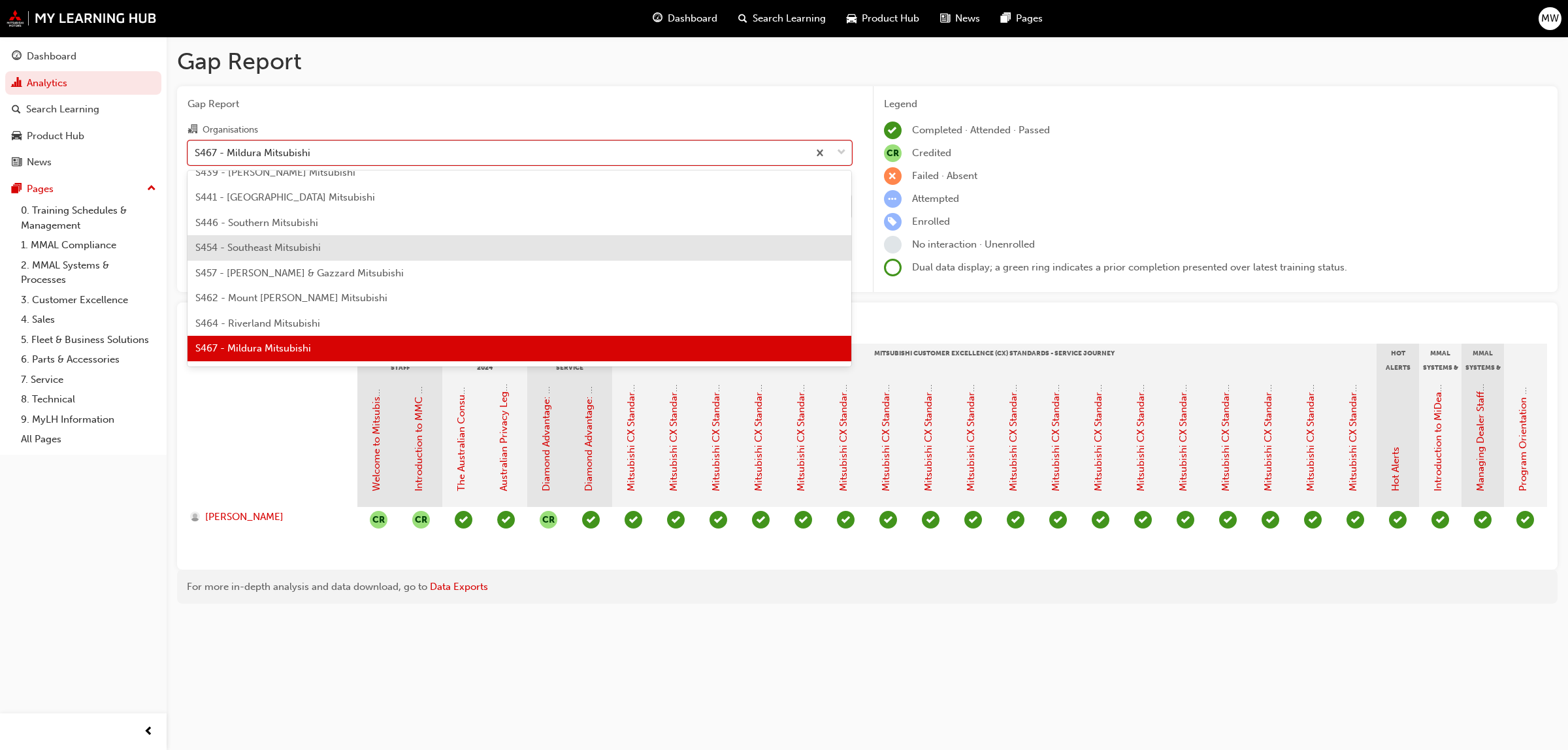
click at [252, 242] on span "S454 - Southeast Mitsubishi" at bounding box center [258, 247] width 125 height 12
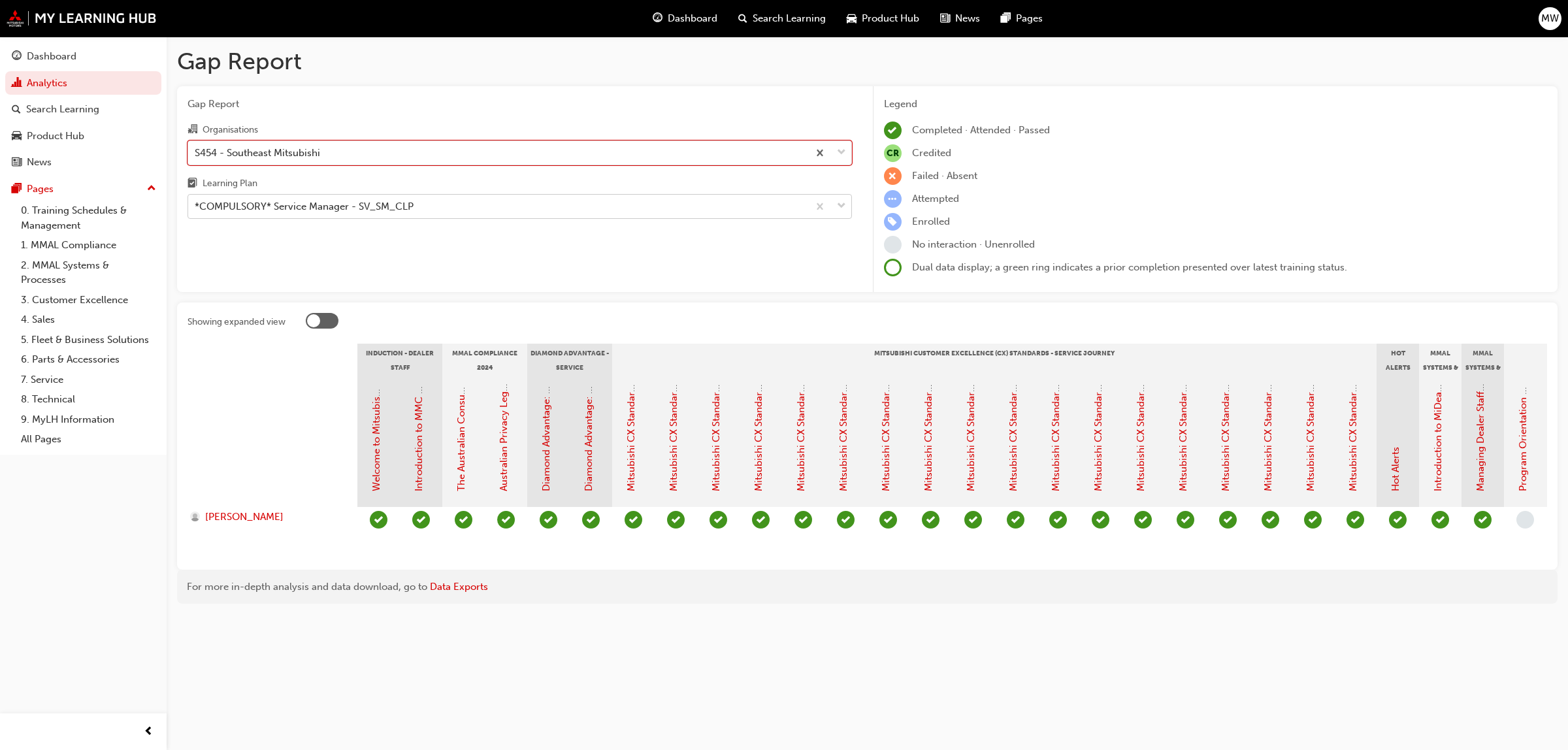
click at [843, 201] on span "down-icon" at bounding box center [841, 206] width 9 height 17
click at [196, 201] on input "Learning Plan *COMPULSORY* Service Manager - SV_SM_CLP" at bounding box center [195, 206] width 1 height 11
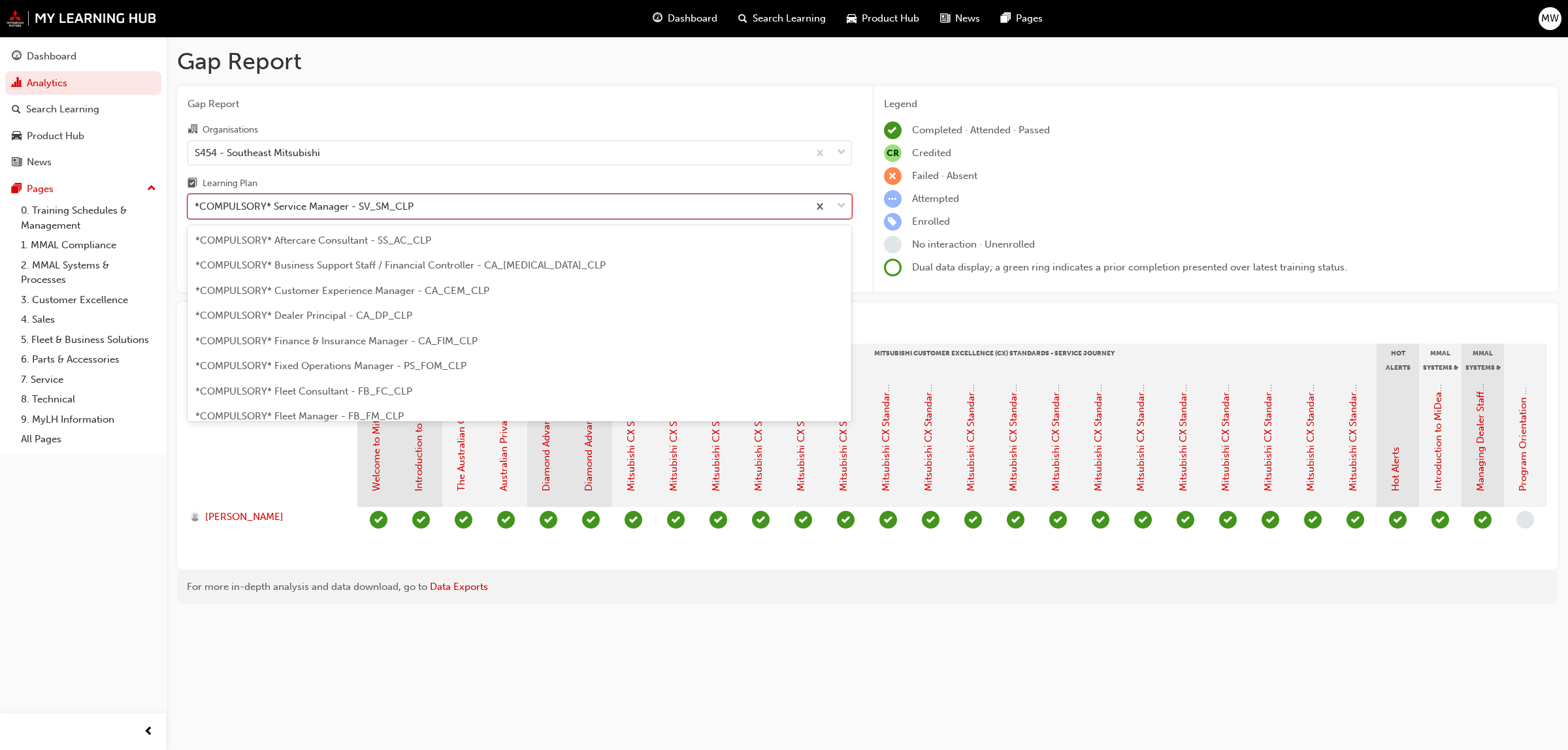
scroll to position [318, 0]
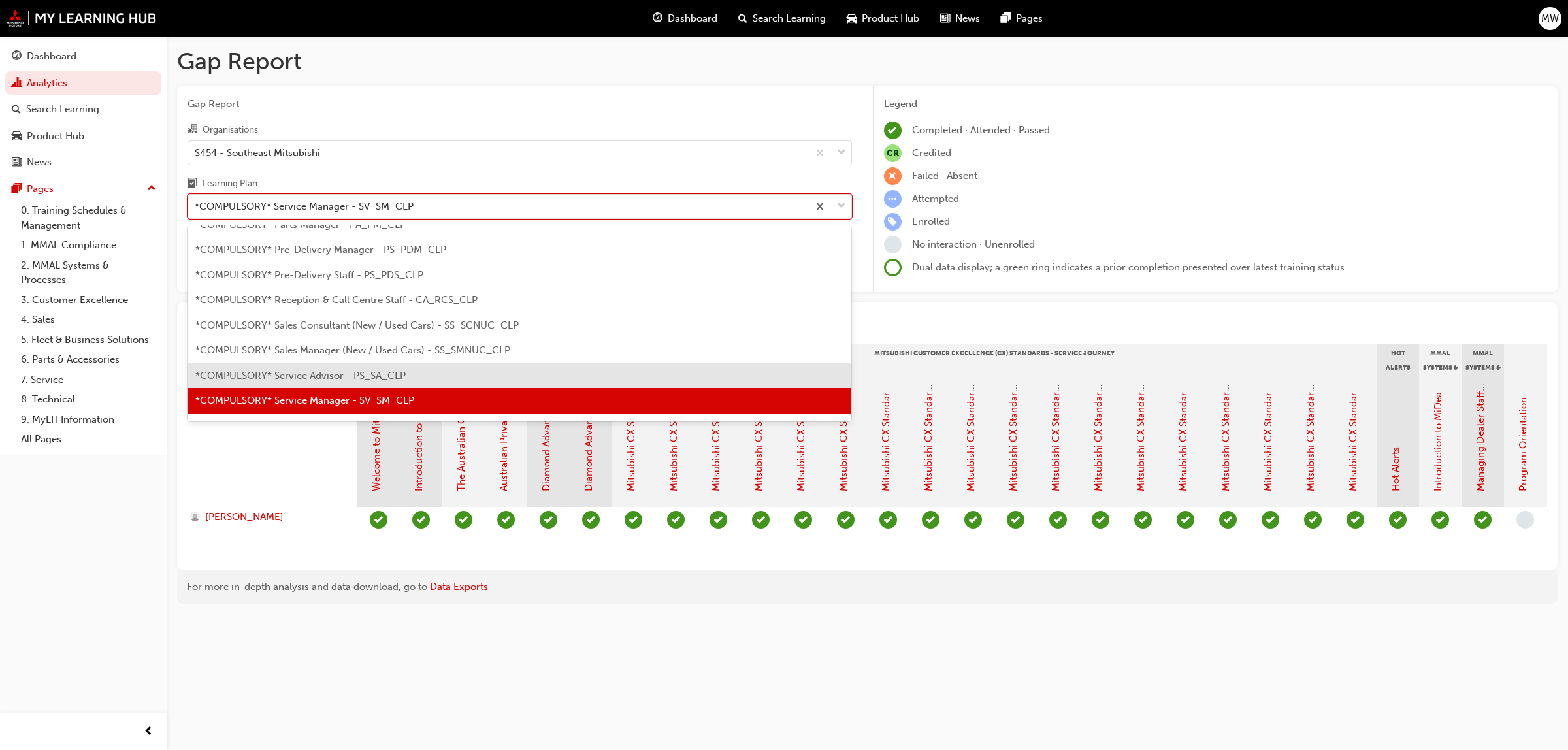
click at [333, 376] on span "*COMPULSORY* Service Advisor - PS_SA_CLP" at bounding box center [300, 375] width 210 height 12
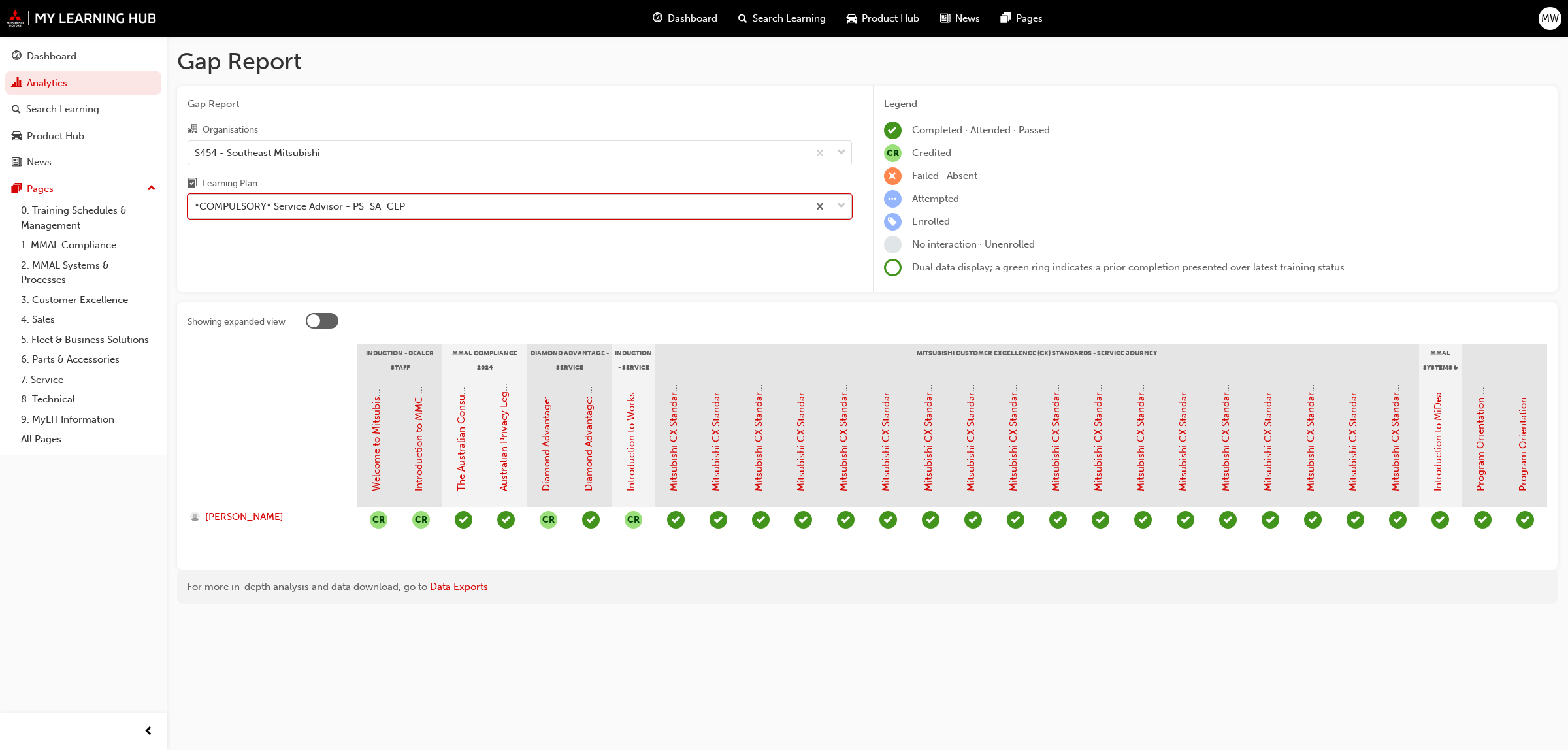
click at [840, 201] on span "down-icon" at bounding box center [841, 206] width 9 height 17
click at [196, 201] on input "Learning Plan option *COMPULSORY* Service Advisor - PS_SA_CLP, selected. 0 resu…" at bounding box center [195, 206] width 1 height 11
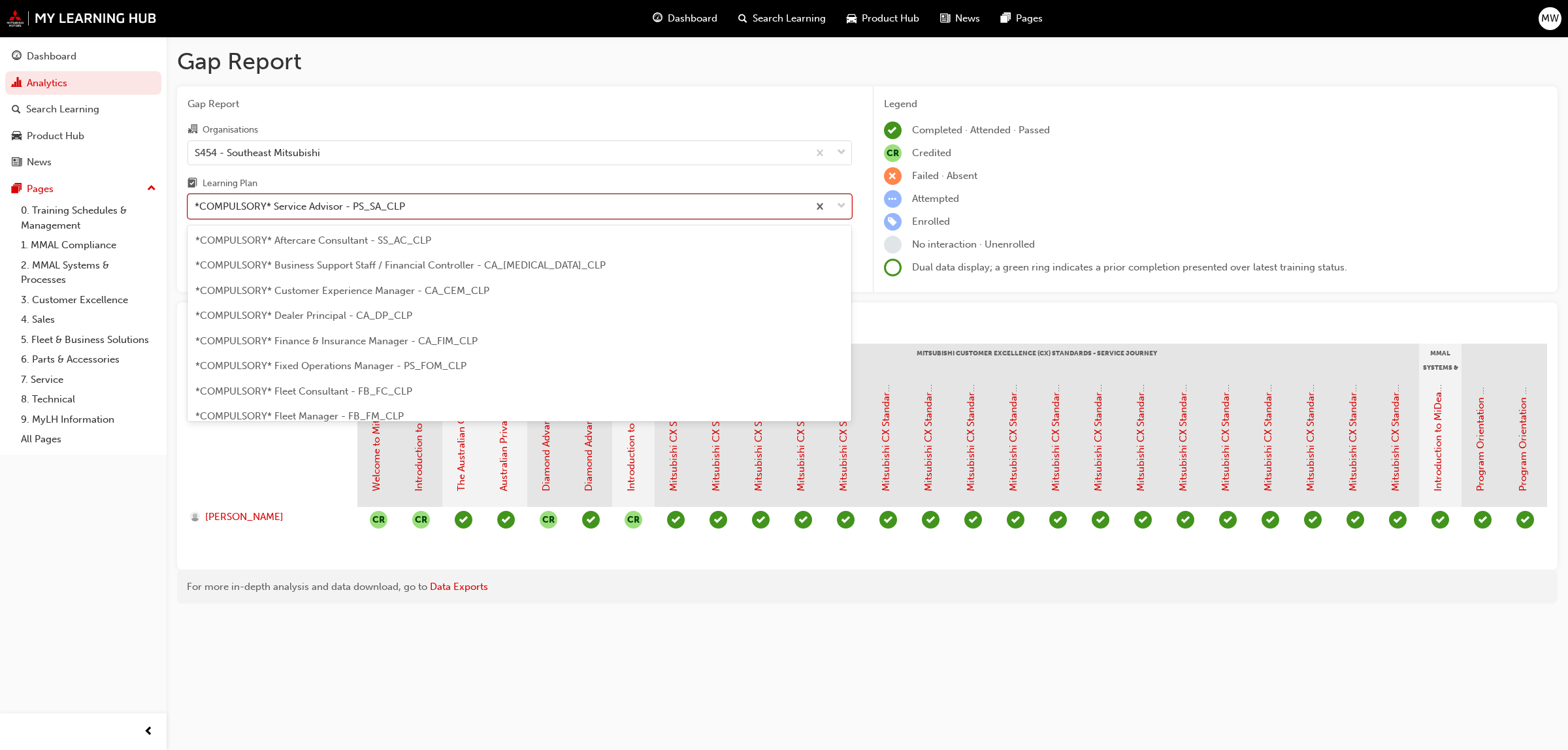
scroll to position [292, 0]
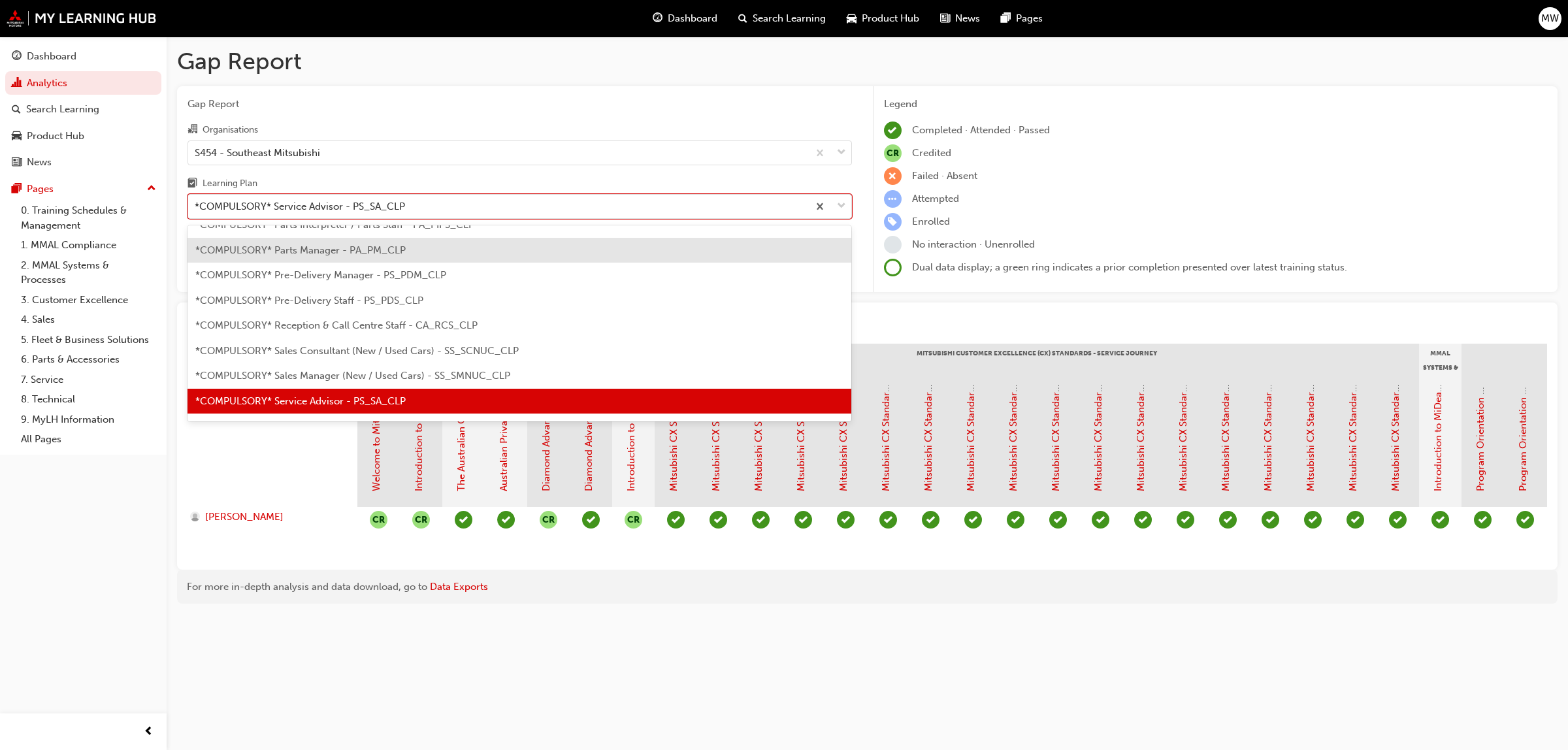
click at [336, 244] on span "*COMPULSORY* Parts Manager - PA_PM_CLP" at bounding box center [300, 250] width 210 height 12
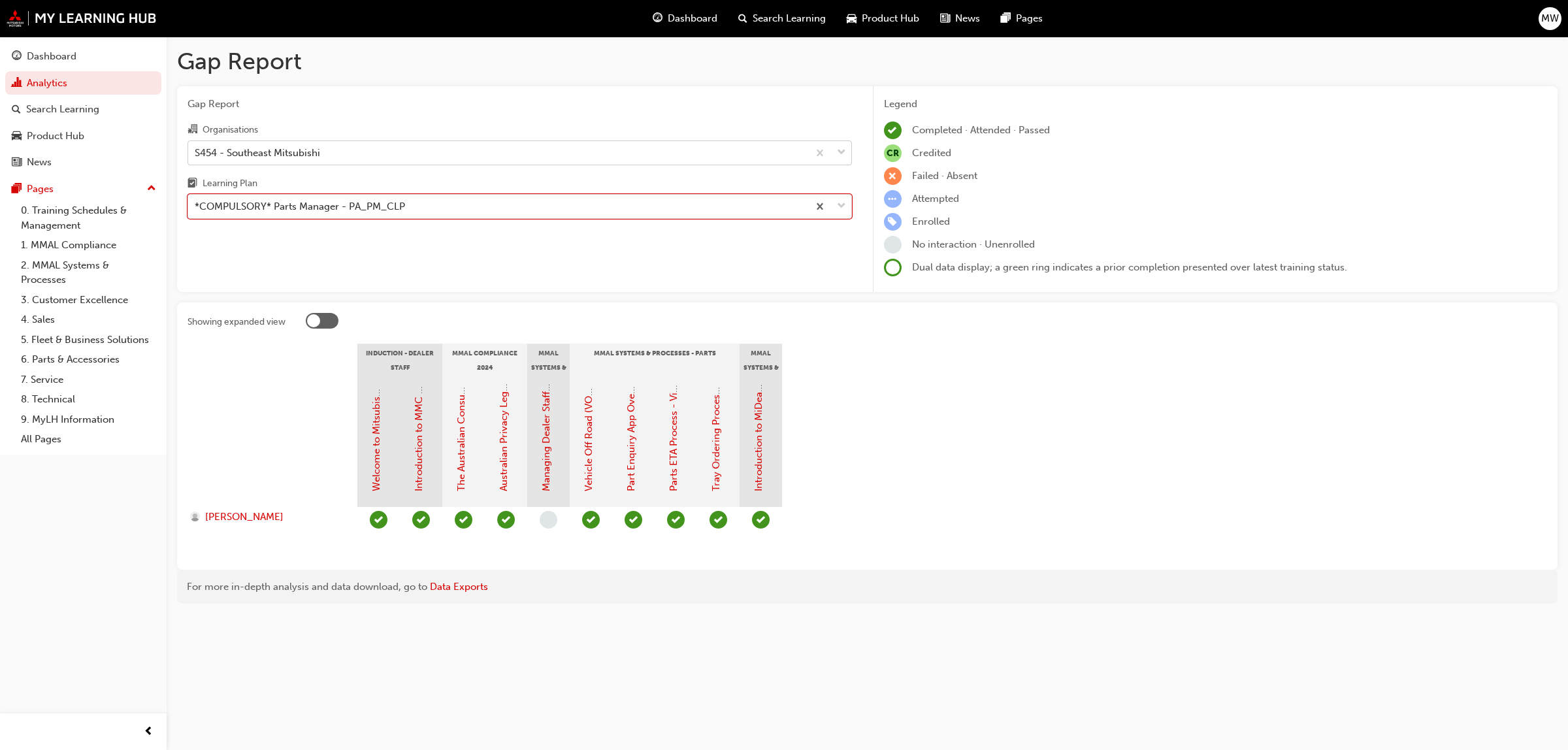
click at [840, 152] on span "down-icon" at bounding box center [841, 152] width 9 height 17
click at [196, 152] on input "Organisations S454 - Southeast Mitsubishi" at bounding box center [195, 152] width 1 height 11
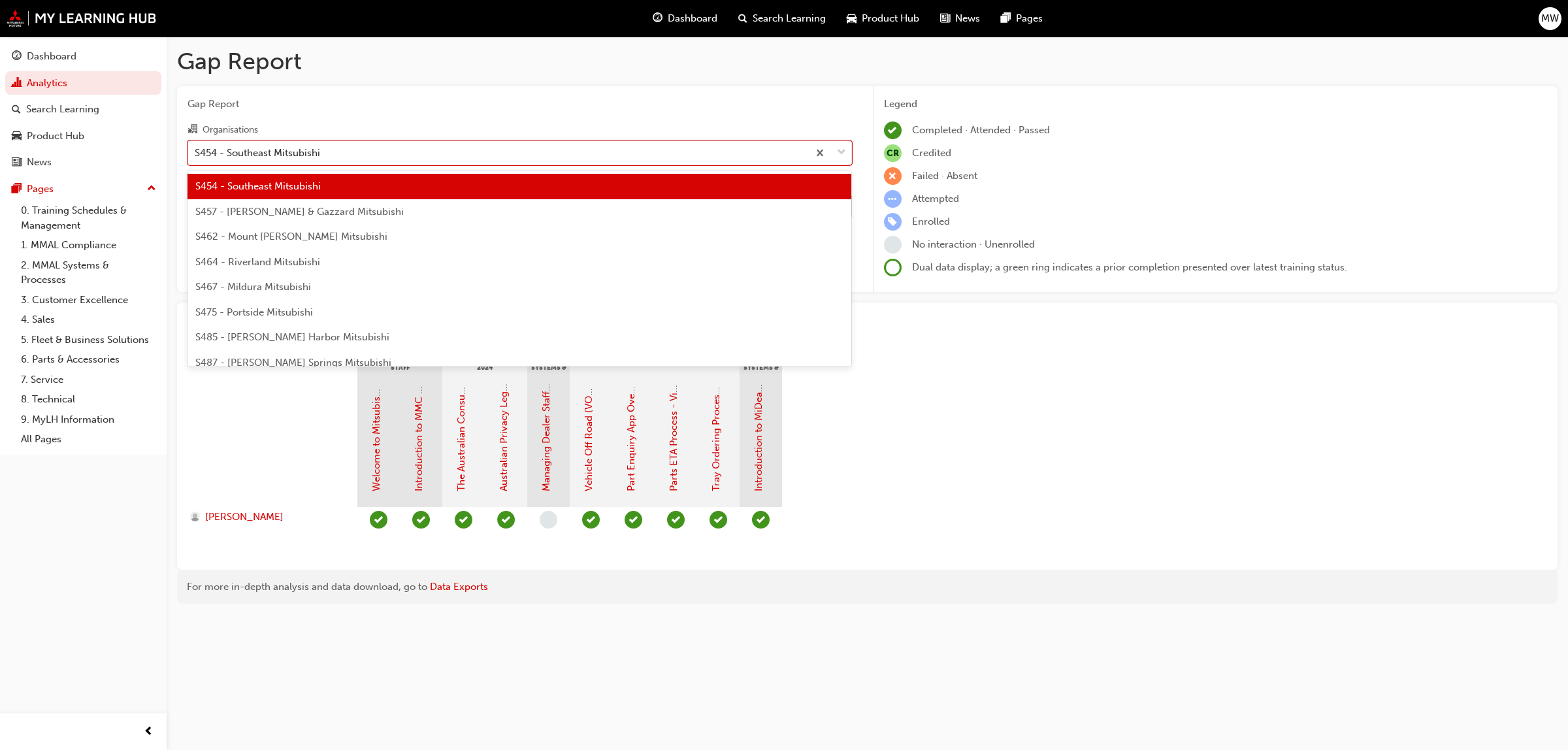
scroll to position [2919, 0]
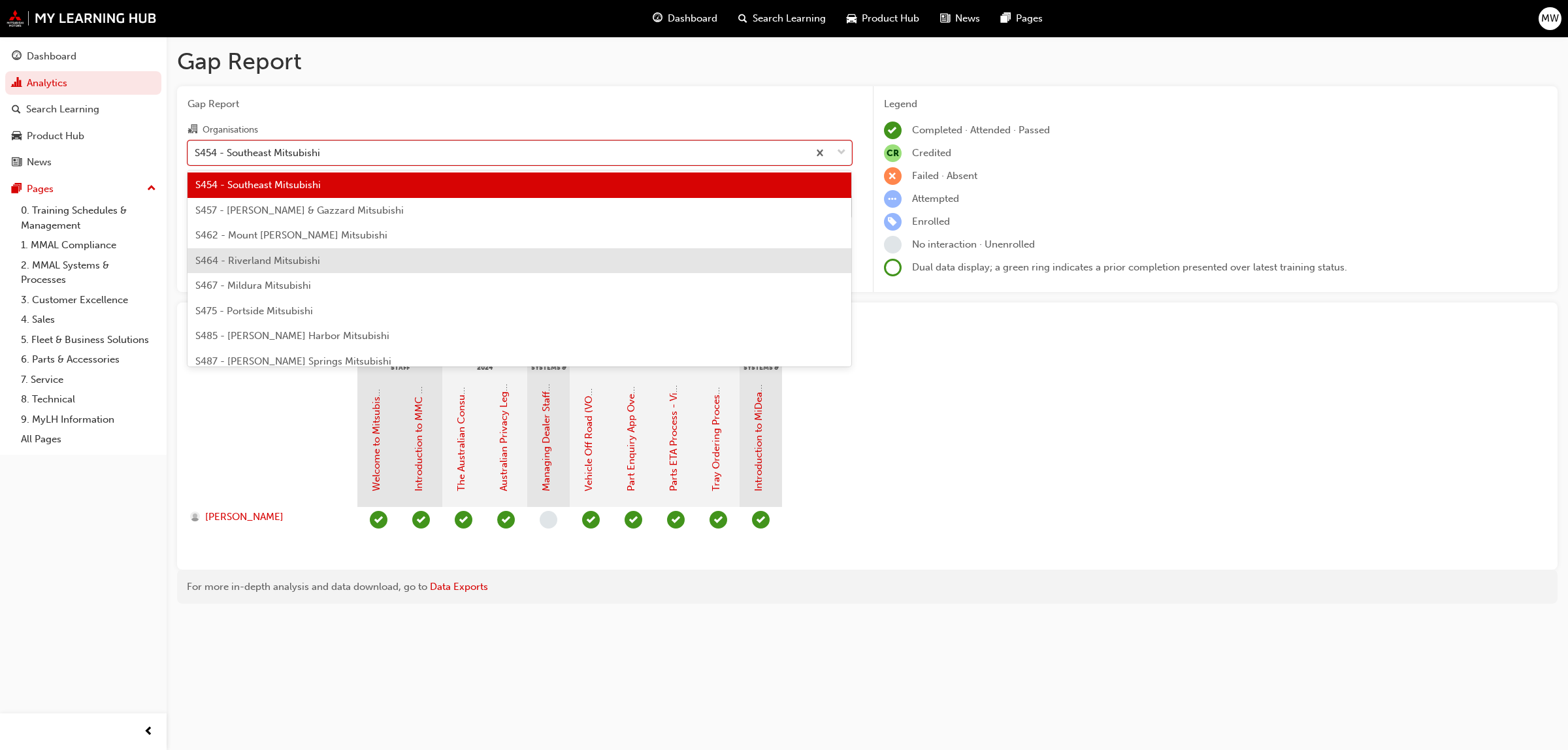
click at [246, 258] on span "S464 - Riverland Mitsubishi" at bounding box center [257, 260] width 125 height 12
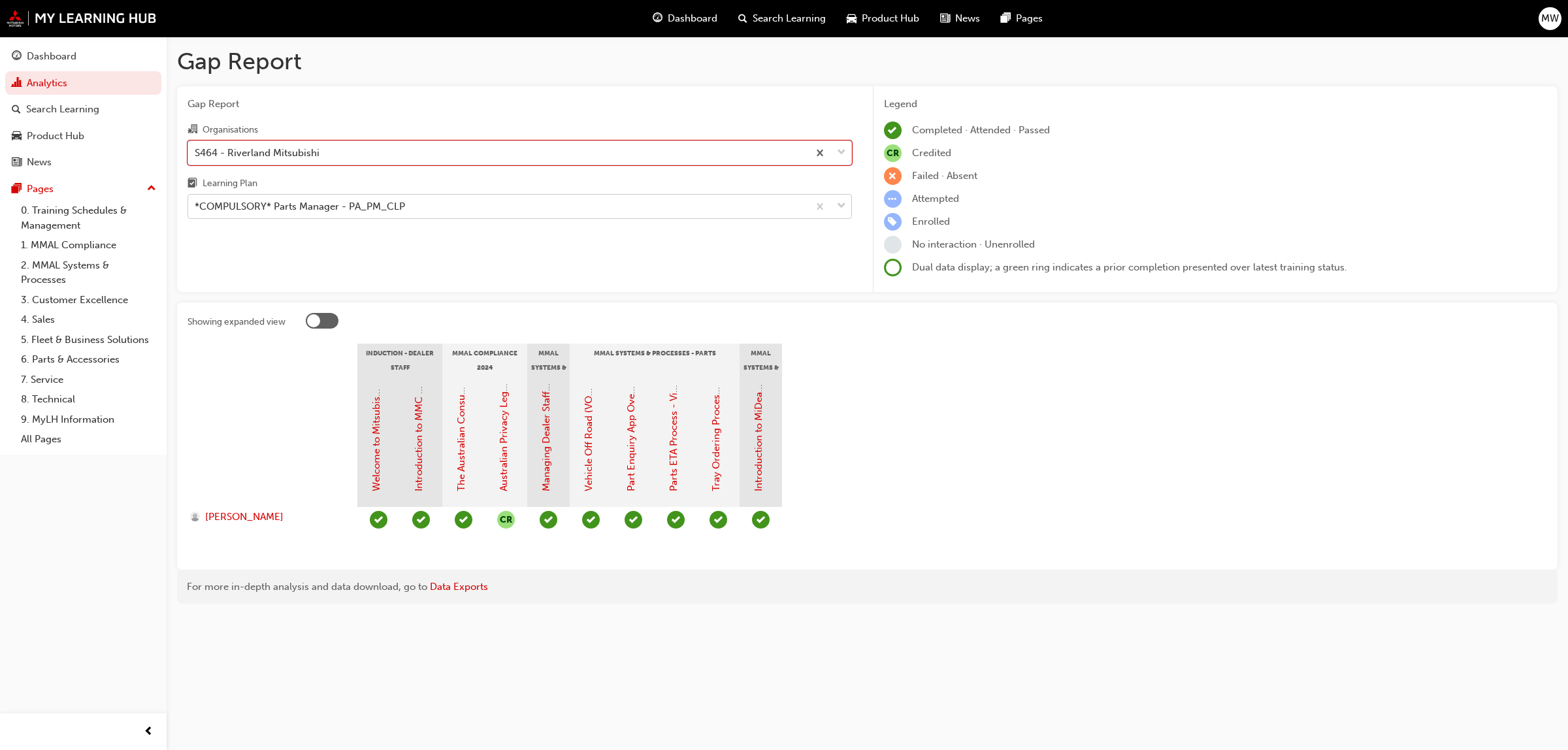
click at [842, 207] on span "down-icon" at bounding box center [841, 206] width 9 height 17
click at [196, 207] on input "Learning Plan *COMPULSORY* Parts Manager - PA_PM_CLP" at bounding box center [195, 206] width 1 height 11
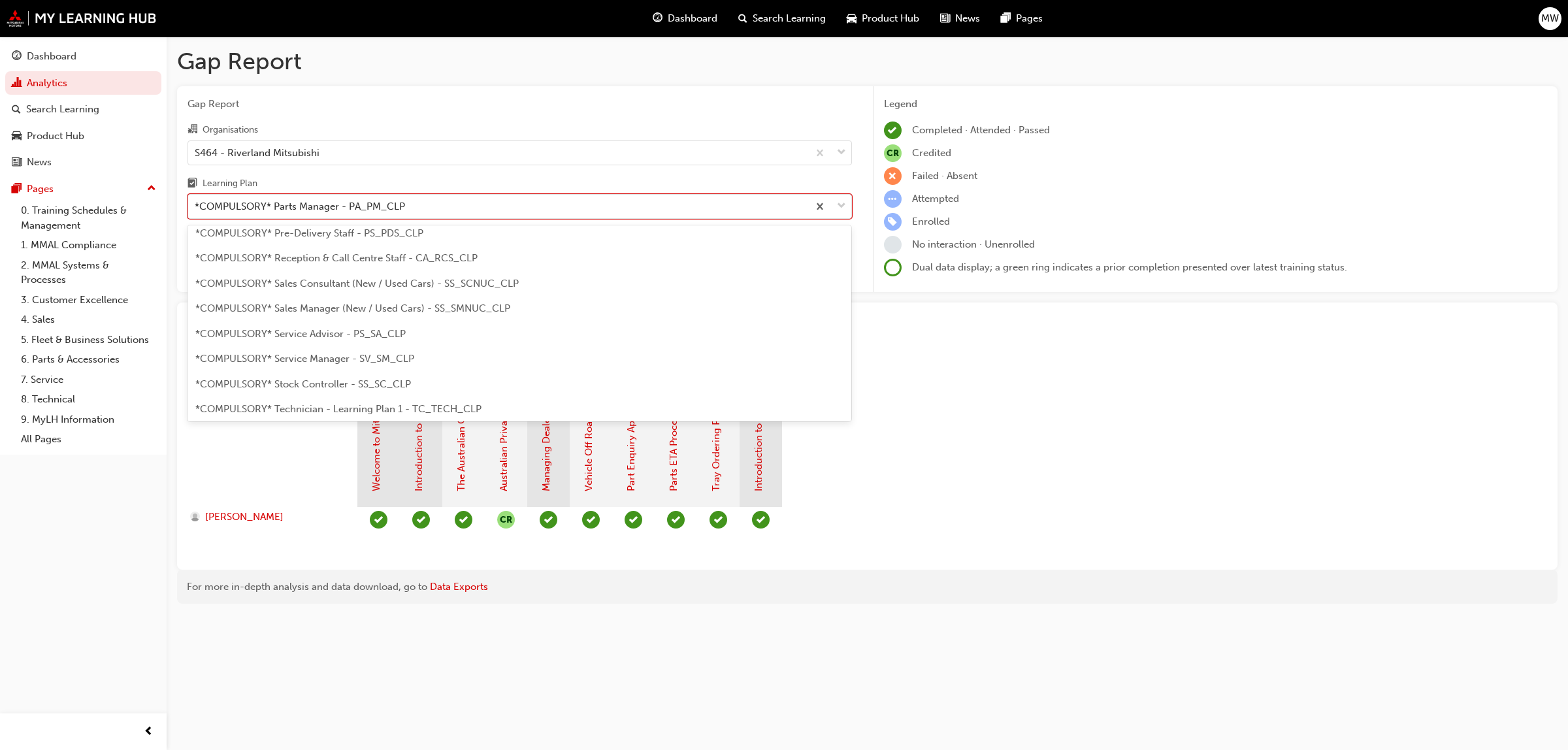
scroll to position [370, 0]
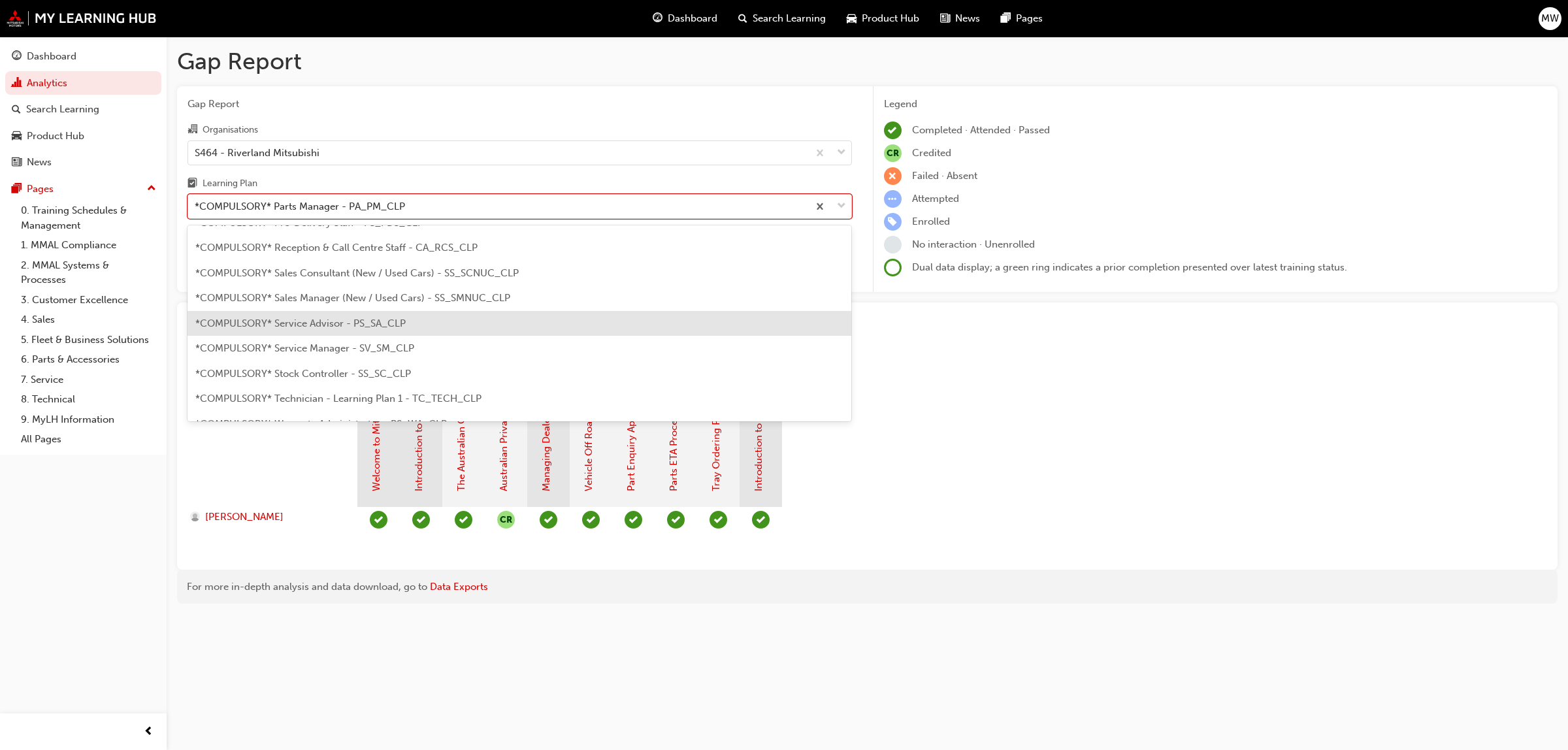
click at [332, 328] on span "*COMPULSORY* Service Advisor - PS_SA_CLP" at bounding box center [300, 323] width 210 height 12
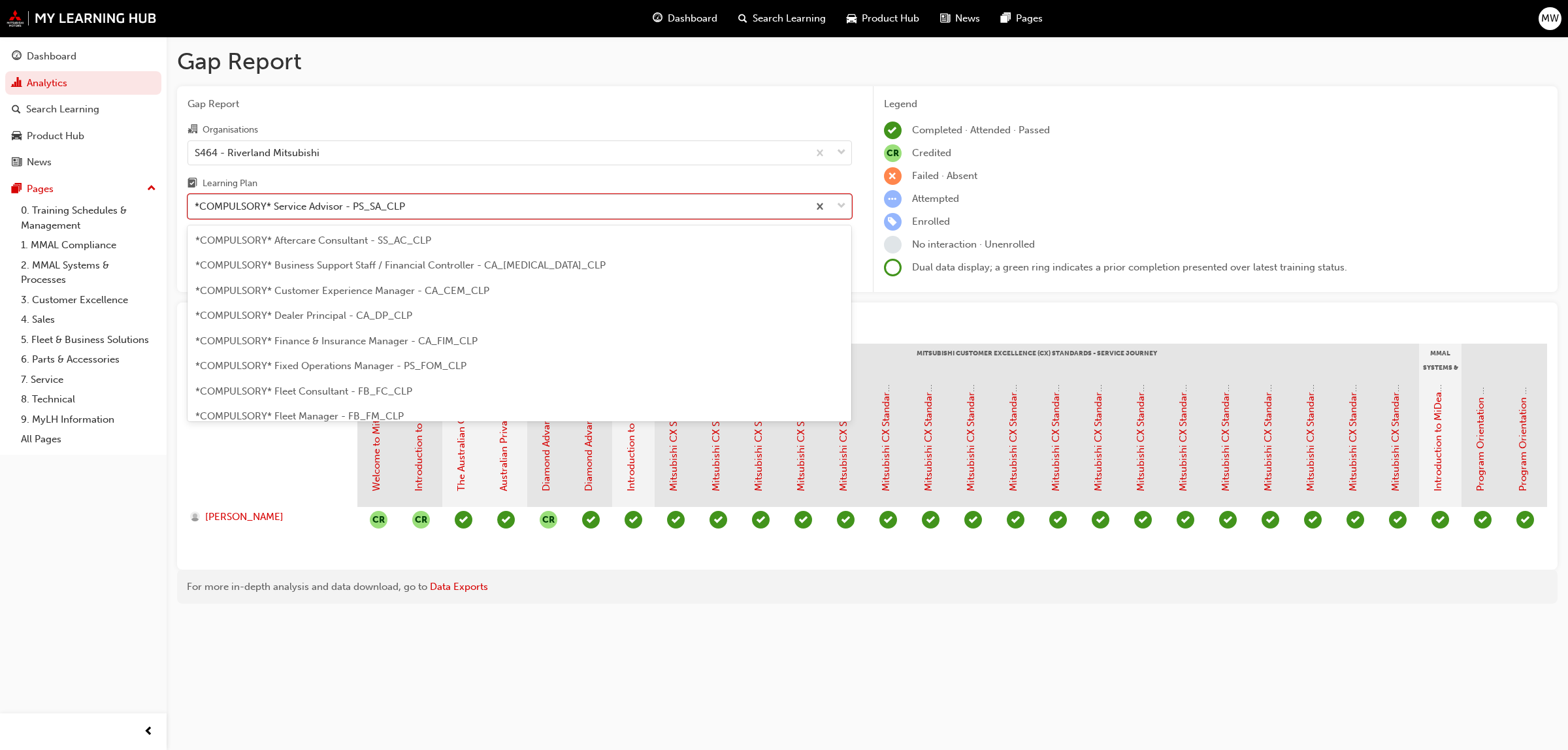
click at [843, 206] on span "down-icon" at bounding box center [841, 206] width 9 height 17
click at [196, 206] on input "Learning Plan option *COMPULSORY* Service Advisor - PS_SA_CLP, selected. option…" at bounding box center [195, 206] width 1 height 11
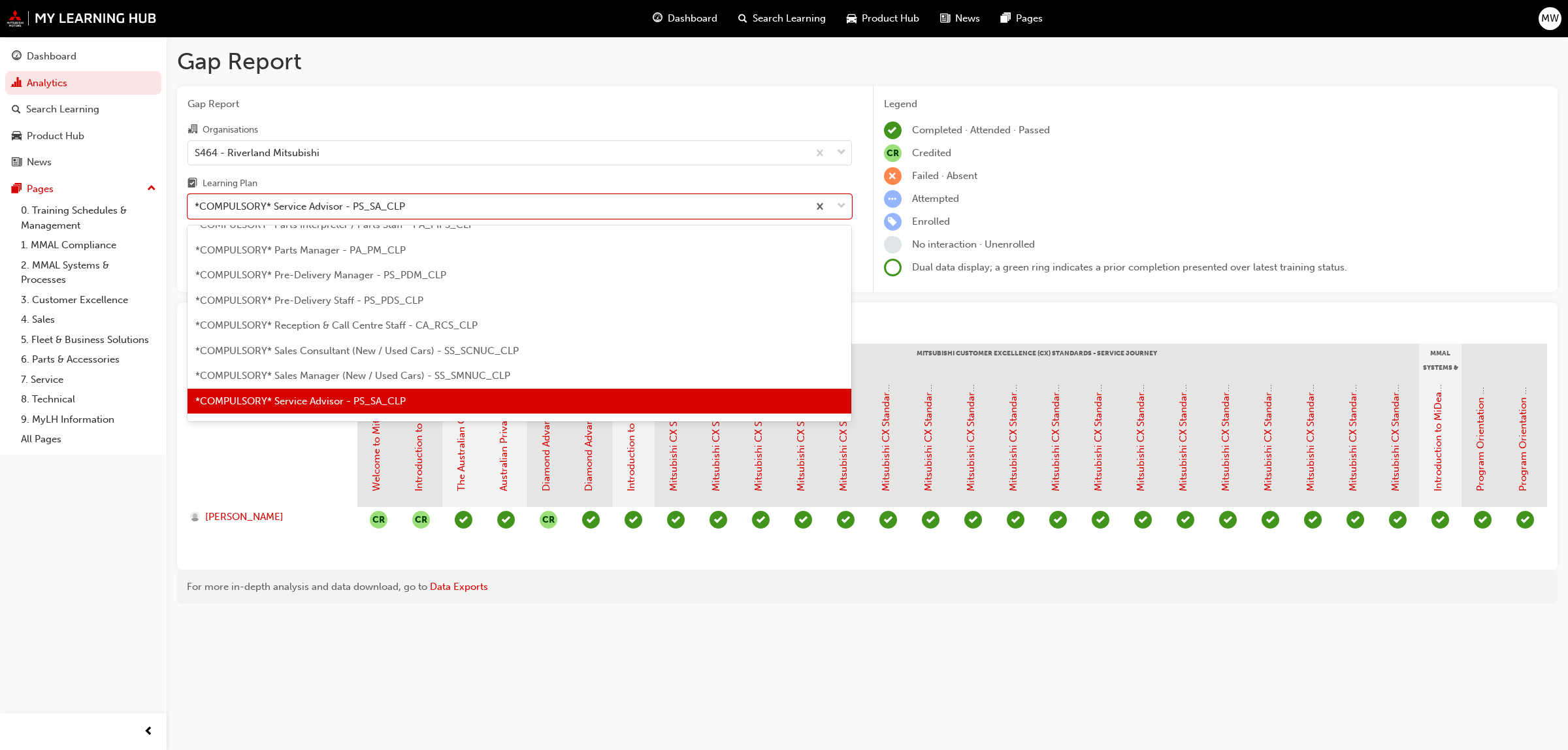
scroll to position [325, 0]
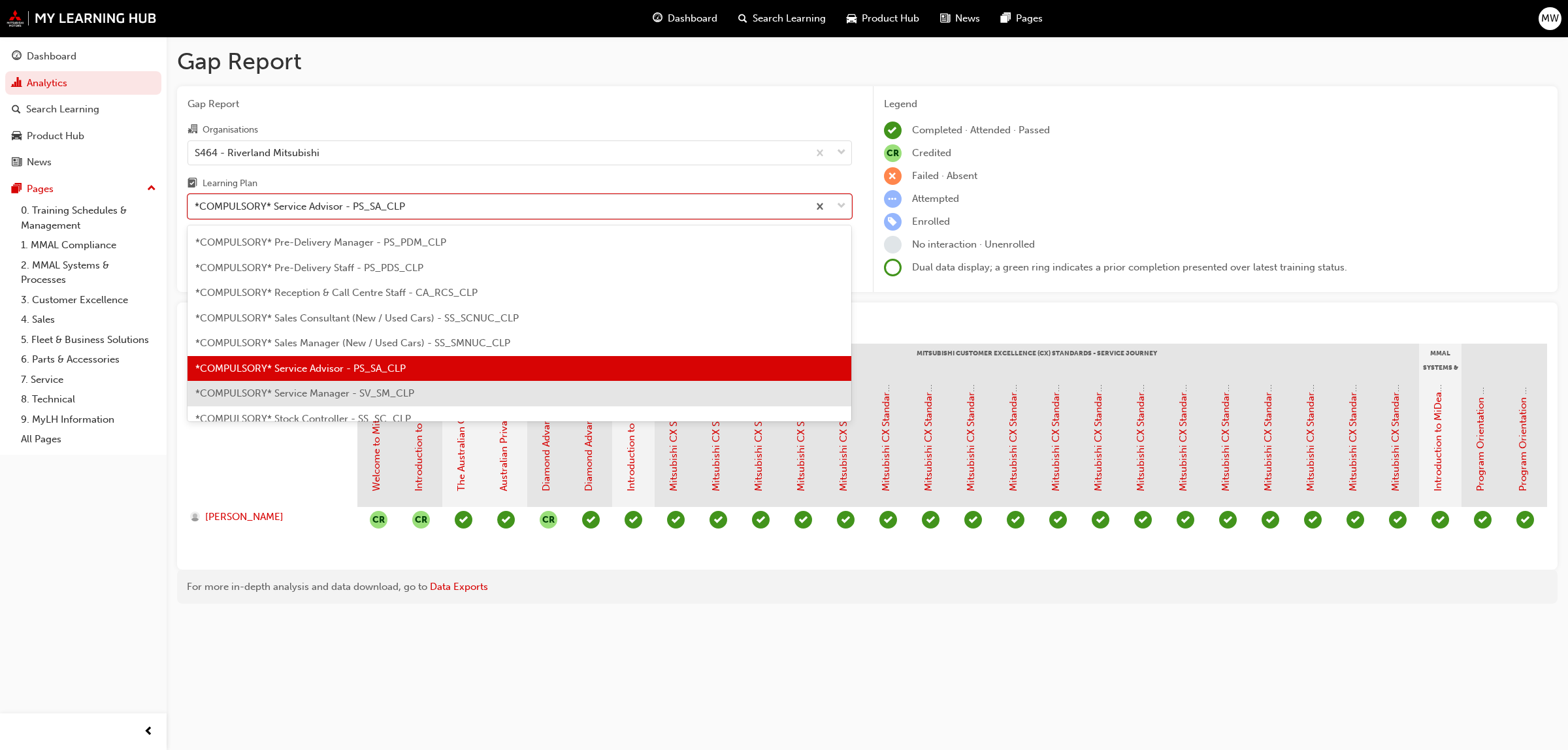
click at [369, 397] on span "*COMPULSORY* Service Manager - SV_SM_CLP" at bounding box center [305, 393] width 219 height 12
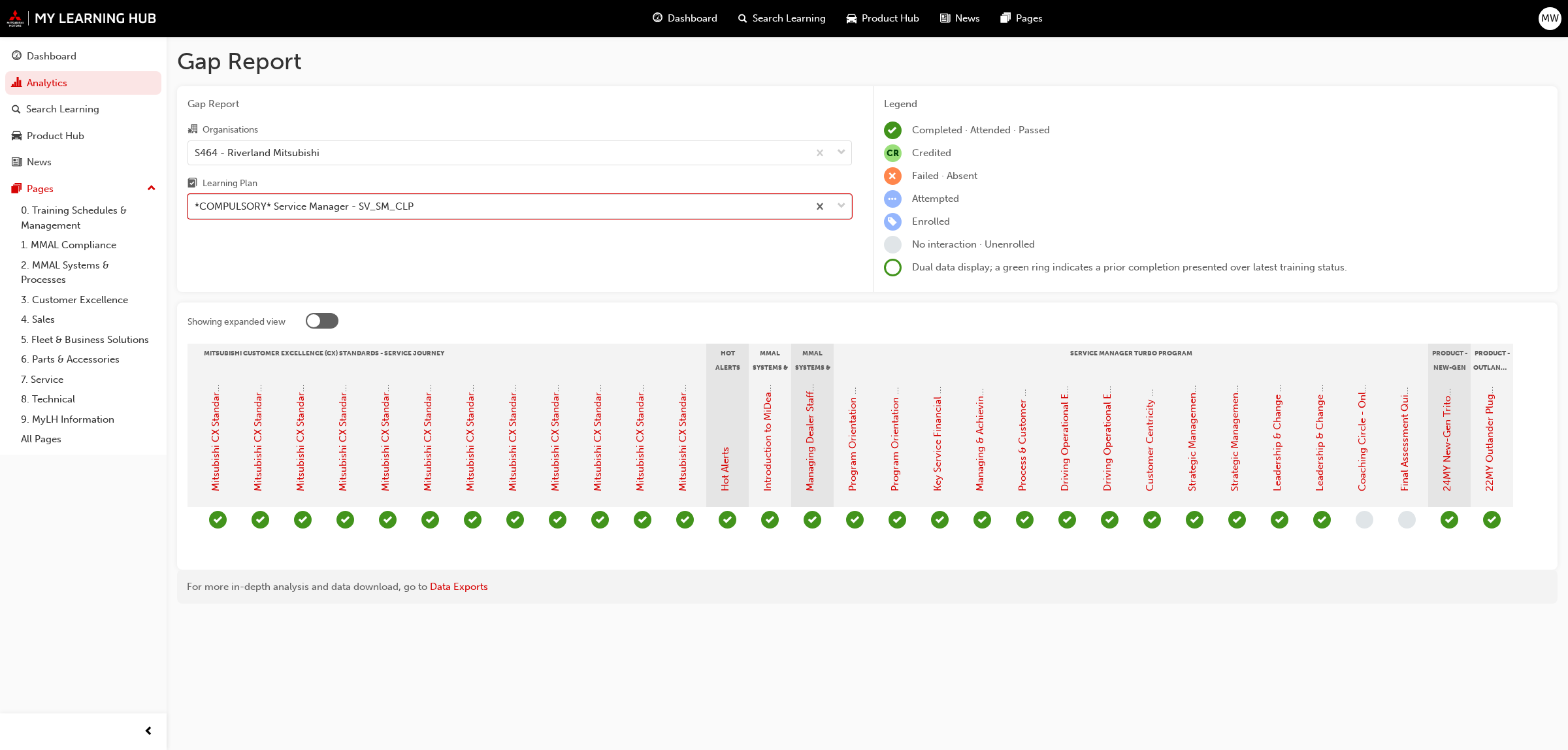
scroll to position [0, 679]
